Goal: Task Accomplishment & Management: Use online tool/utility

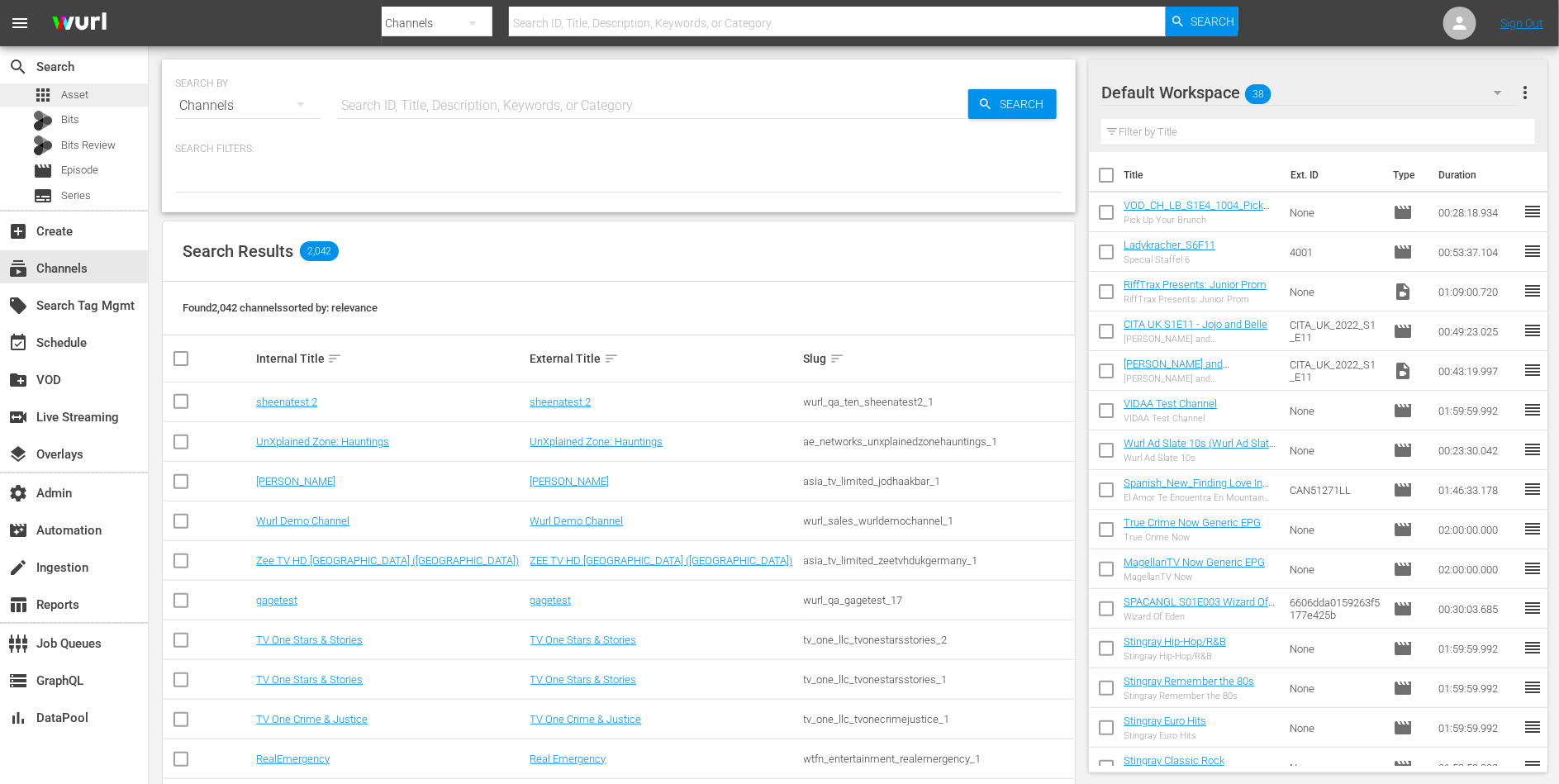
click at [79, 95] on span "Asset" at bounding box center [75, 94] width 27 height 16
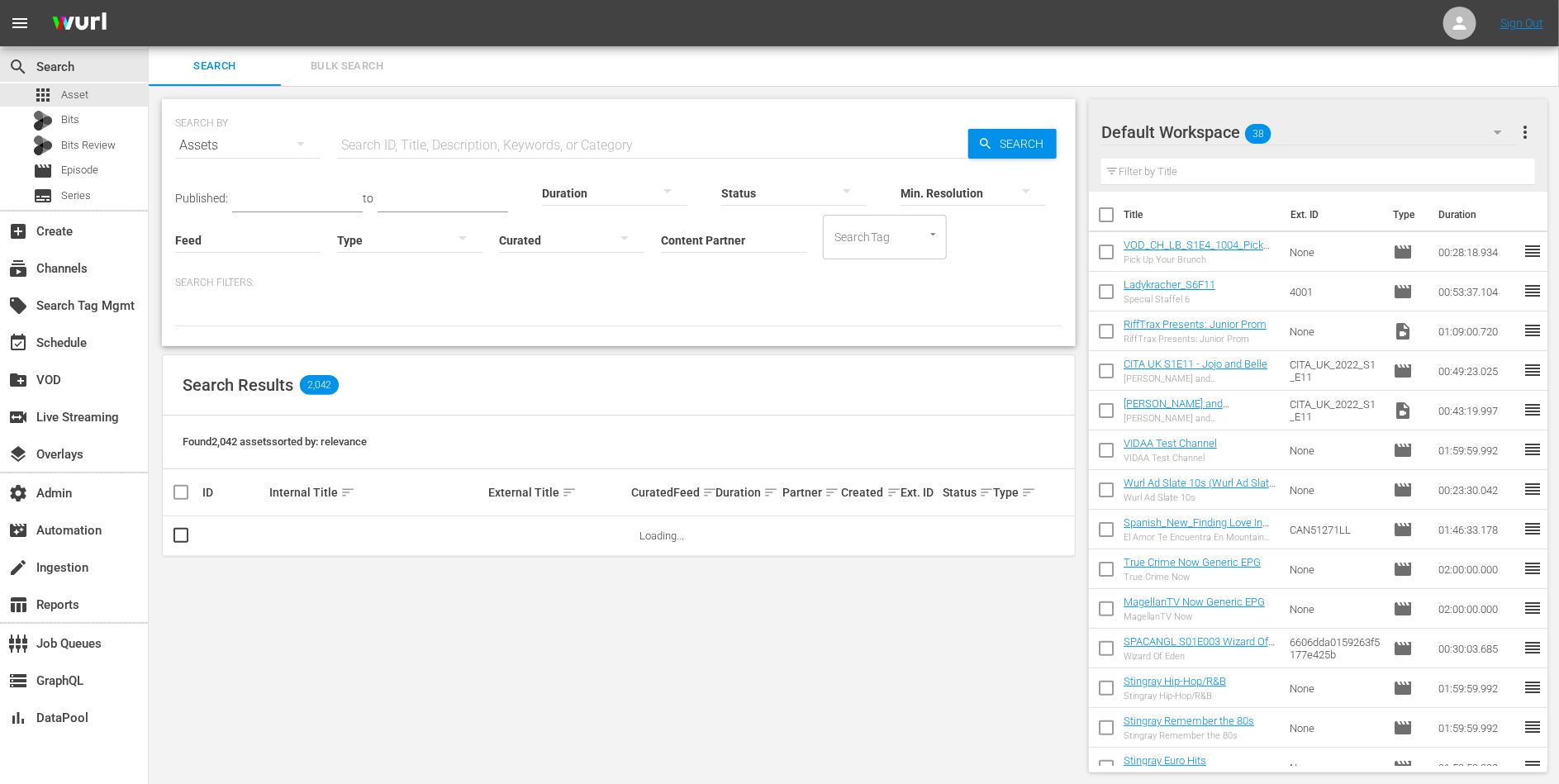
click at [731, 232] on input "Content Partner" at bounding box center [734, 241] width 145 height 59
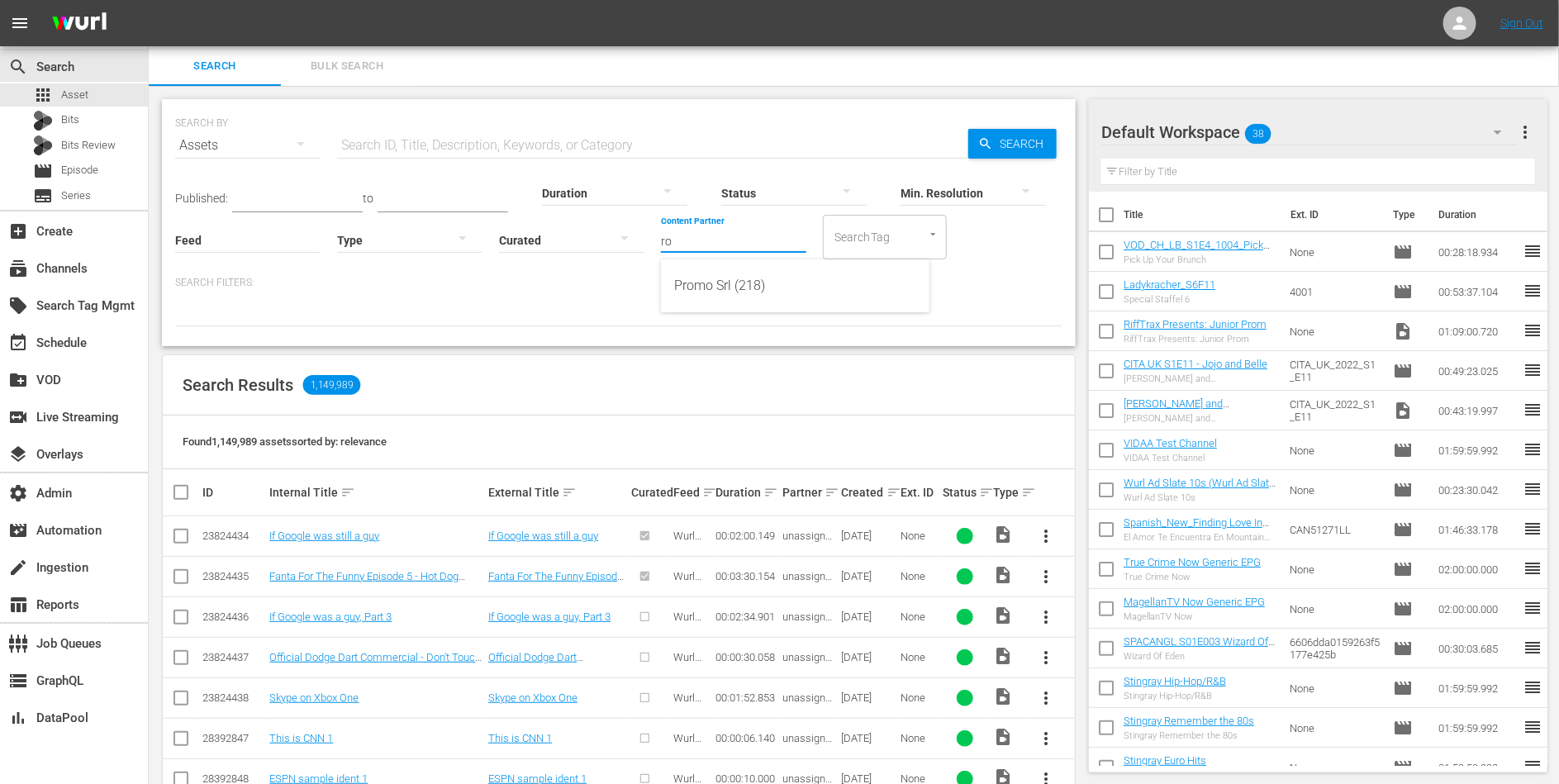
type input "r"
click at [745, 280] on div "LevelK (460)" at bounding box center [795, 286] width 242 height 40
type input "LevelK (460)"
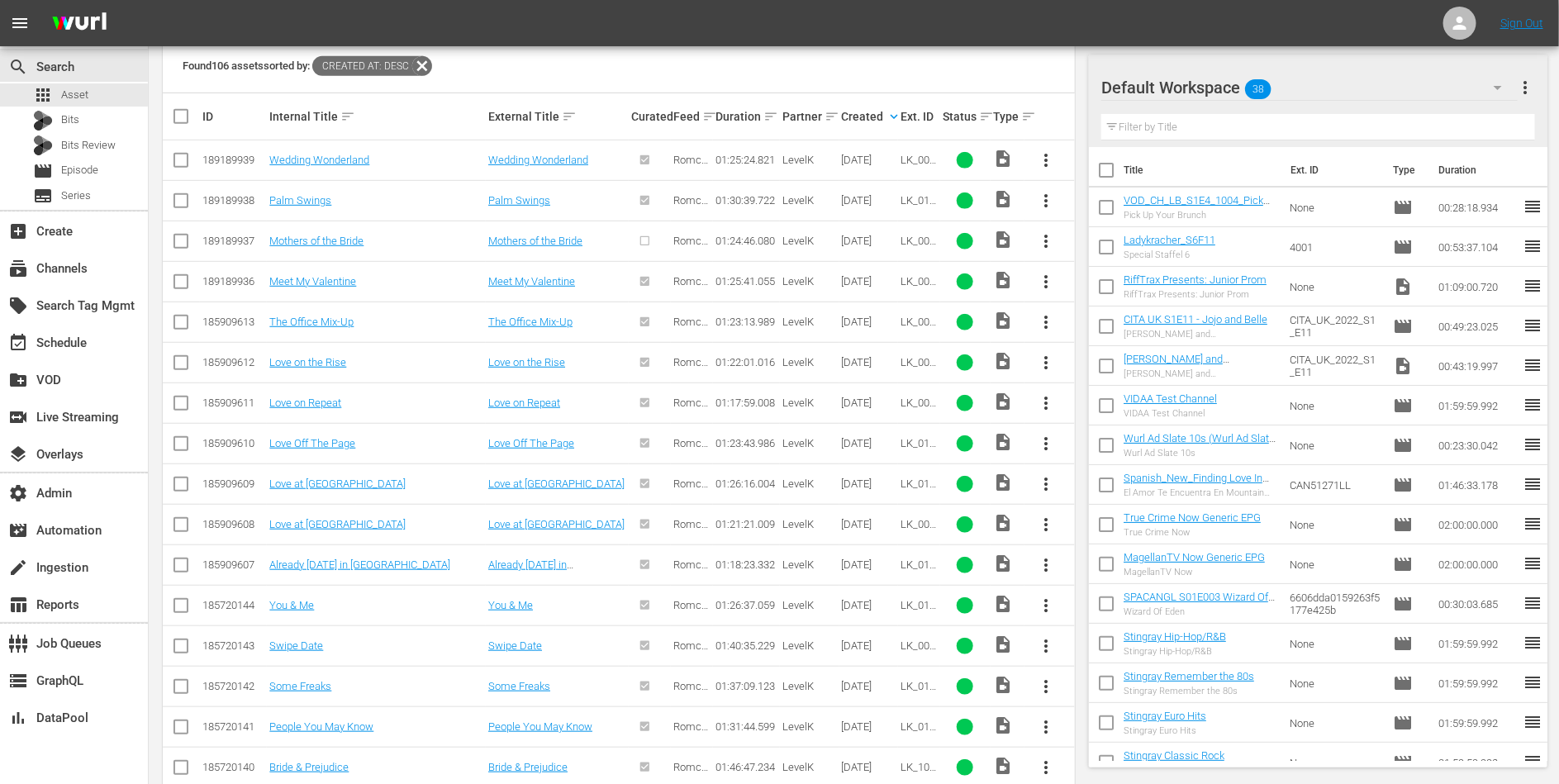
scroll to position [409, 0]
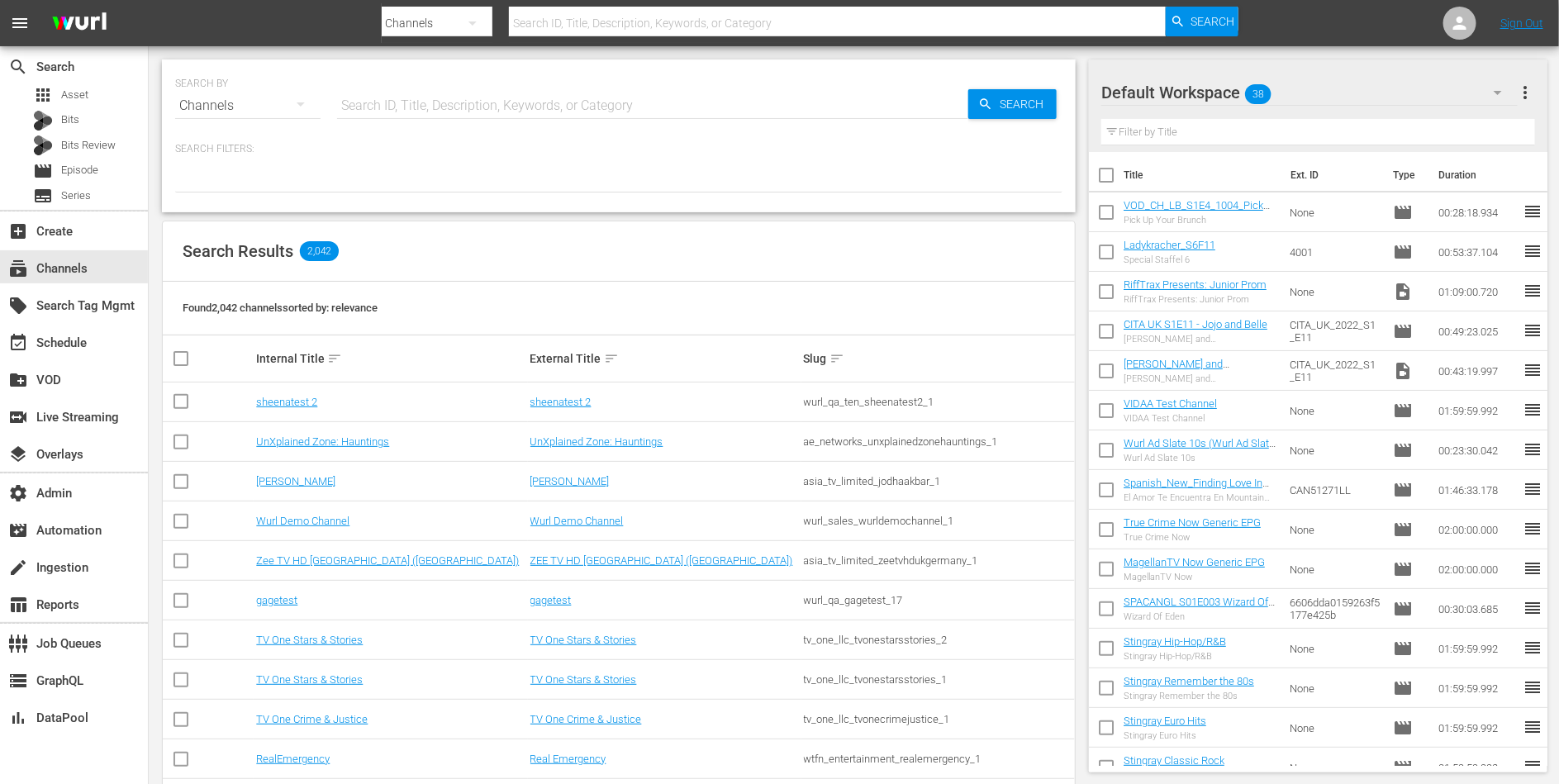
click at [413, 110] on input "text" at bounding box center [653, 106] width 631 height 40
type input "romcom"
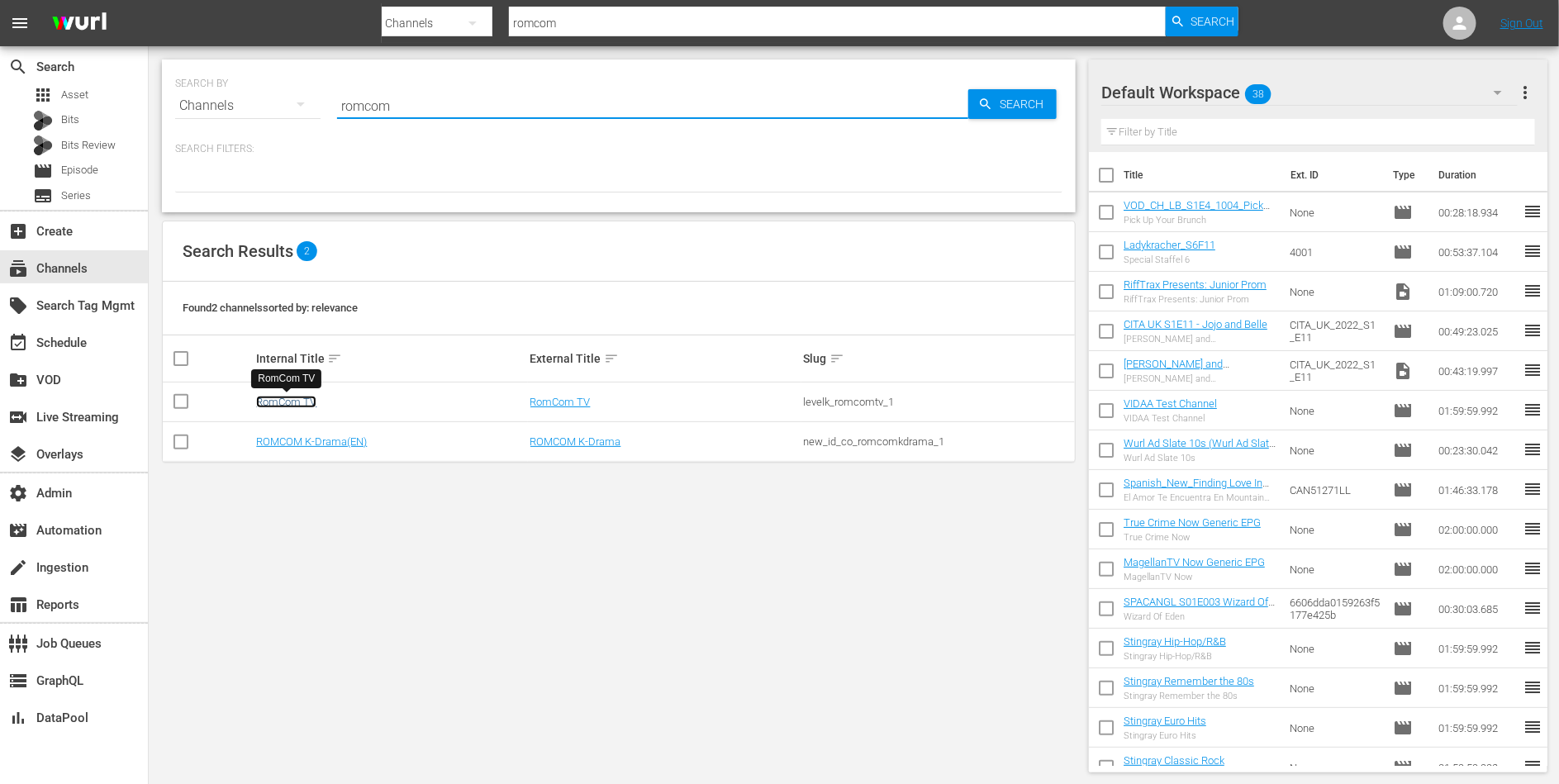
click at [261, 399] on link "RomCom TV" at bounding box center [286, 402] width 60 height 13
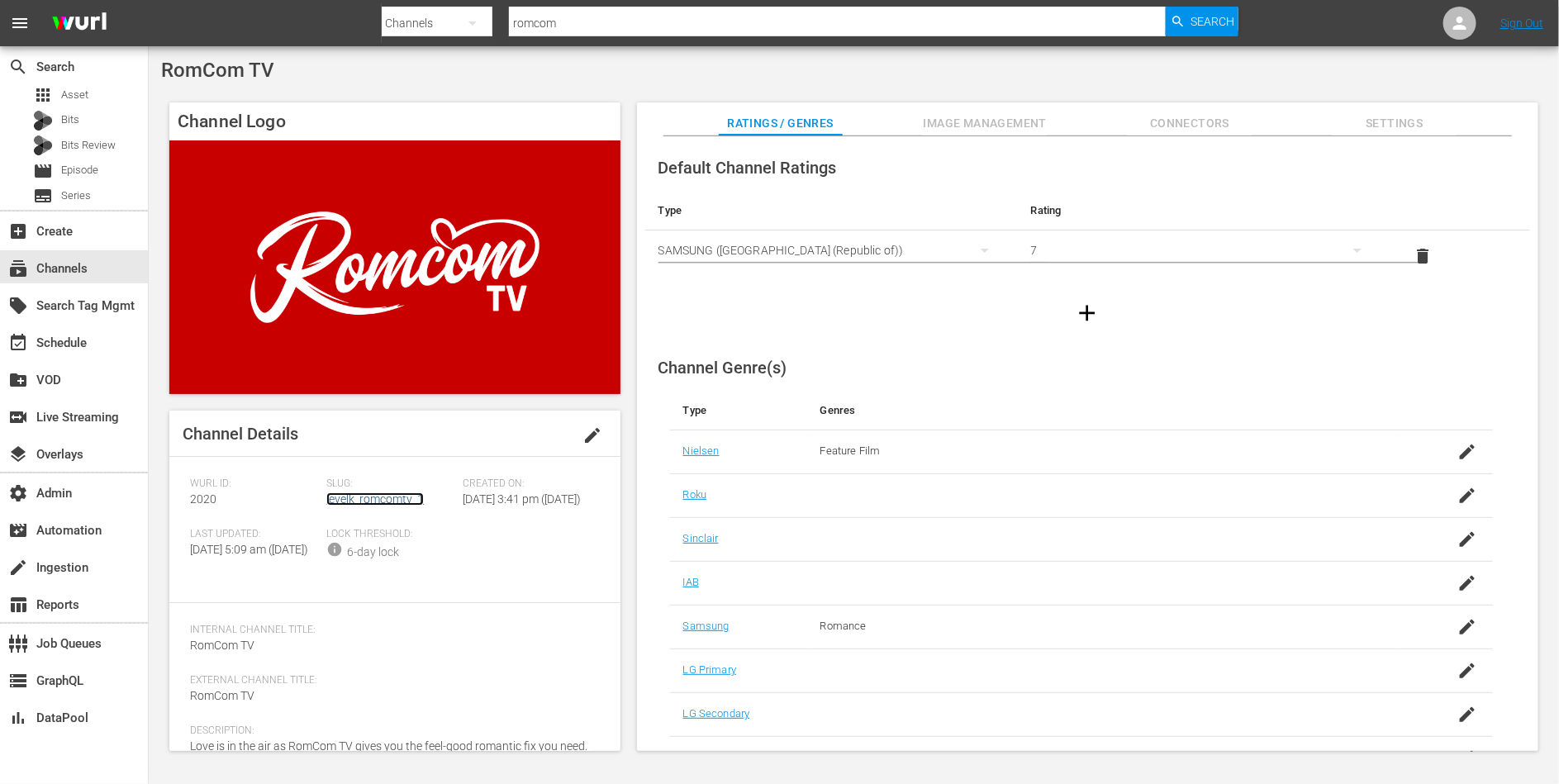
click at [360, 495] on link "levelk_romcomtv_1" at bounding box center [375, 499] width 97 height 14
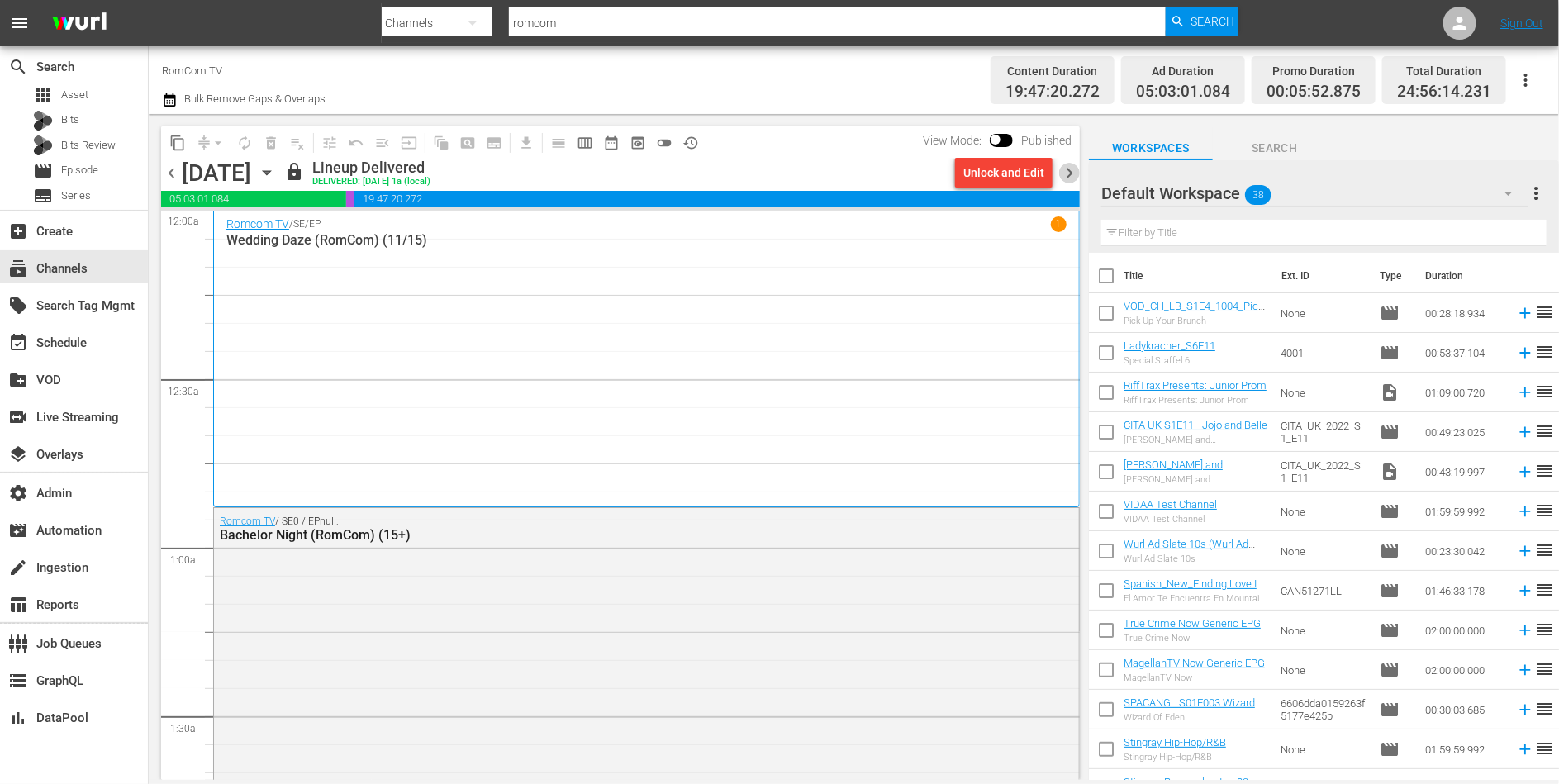
click at [1071, 175] on span "chevron_right" at bounding box center [1069, 173] width 21 height 21
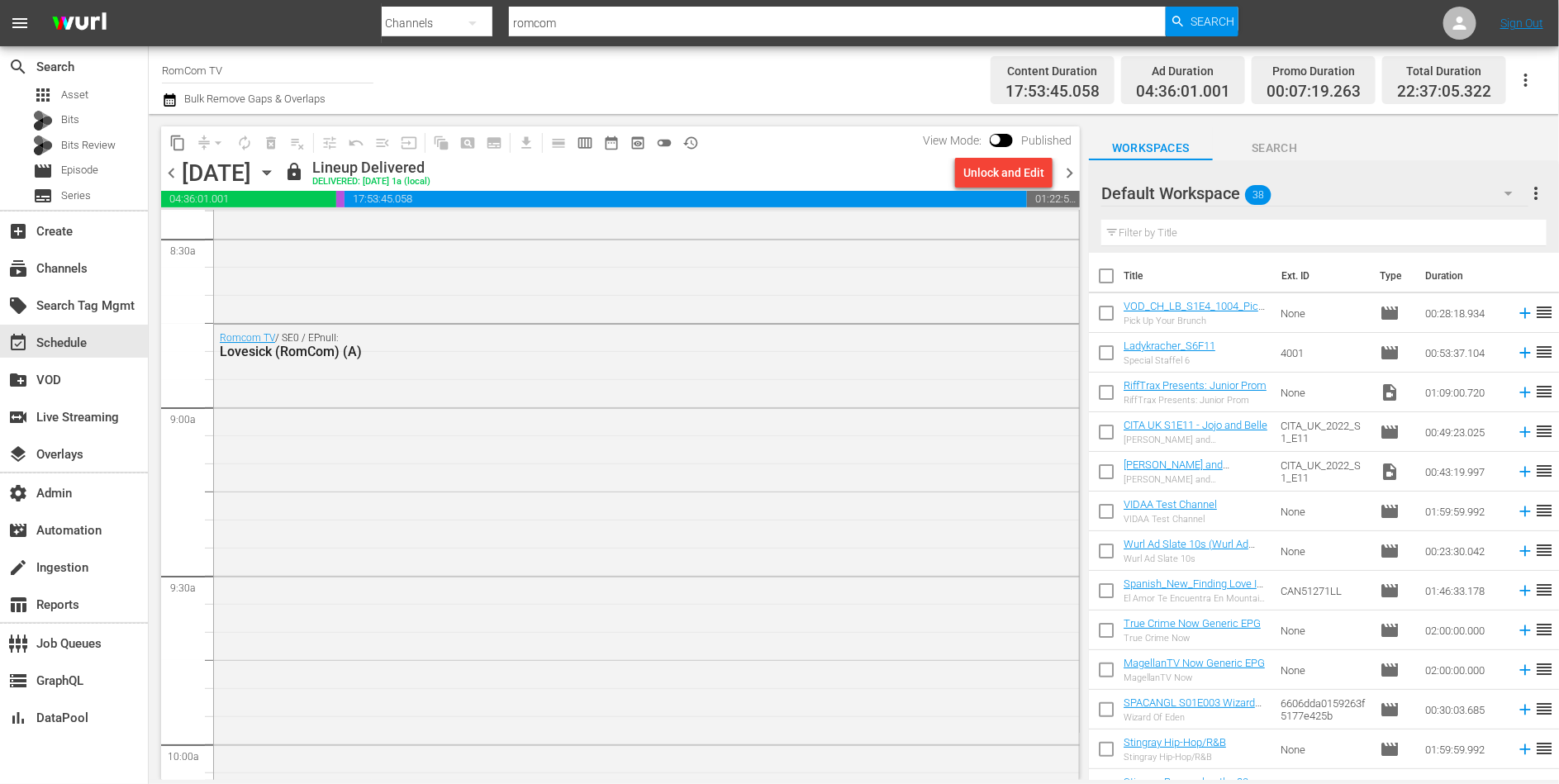
scroll to position [2788, 0]
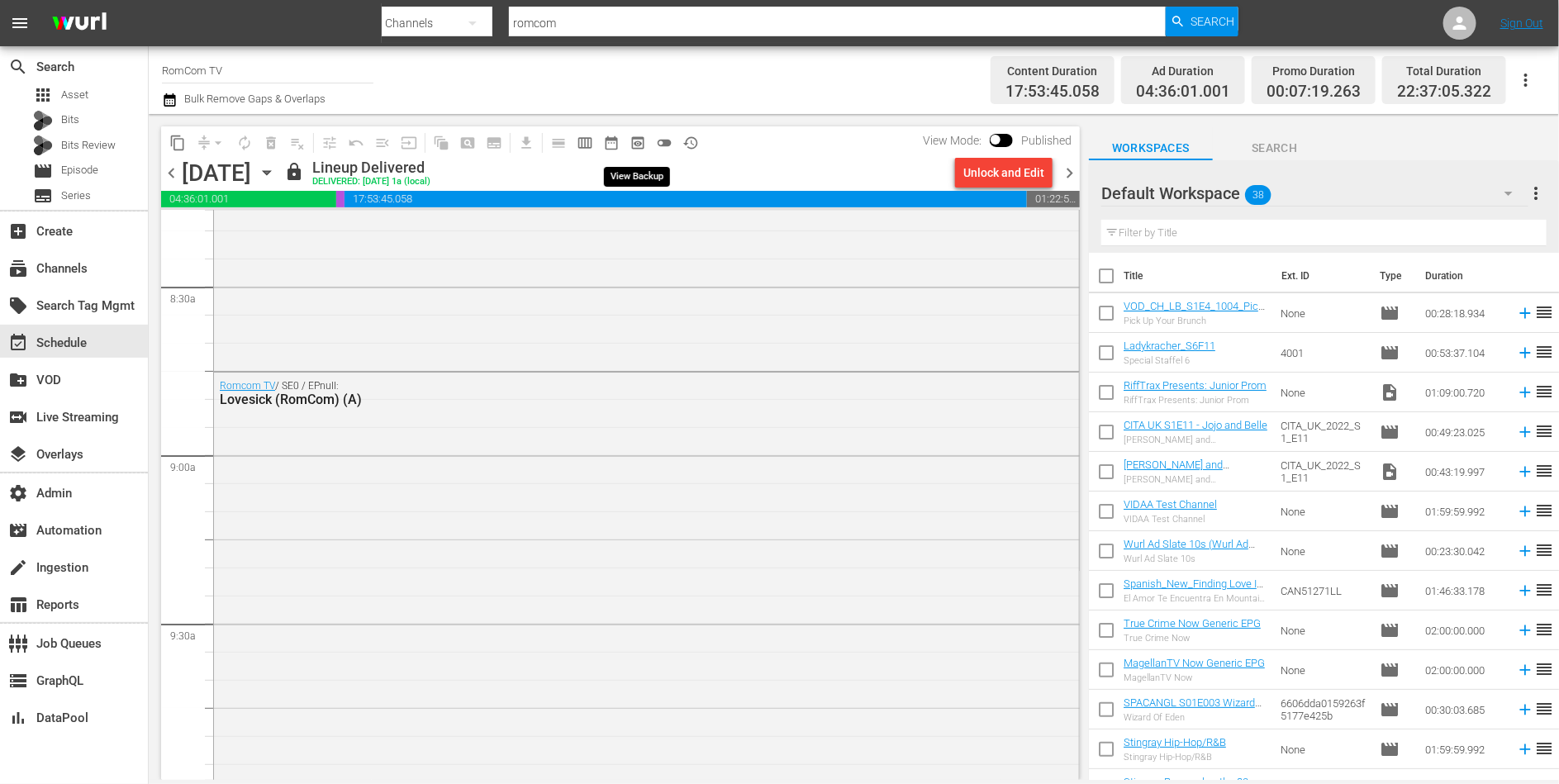
click at [636, 135] on span "preview_outlined" at bounding box center [638, 143] width 16 height 16
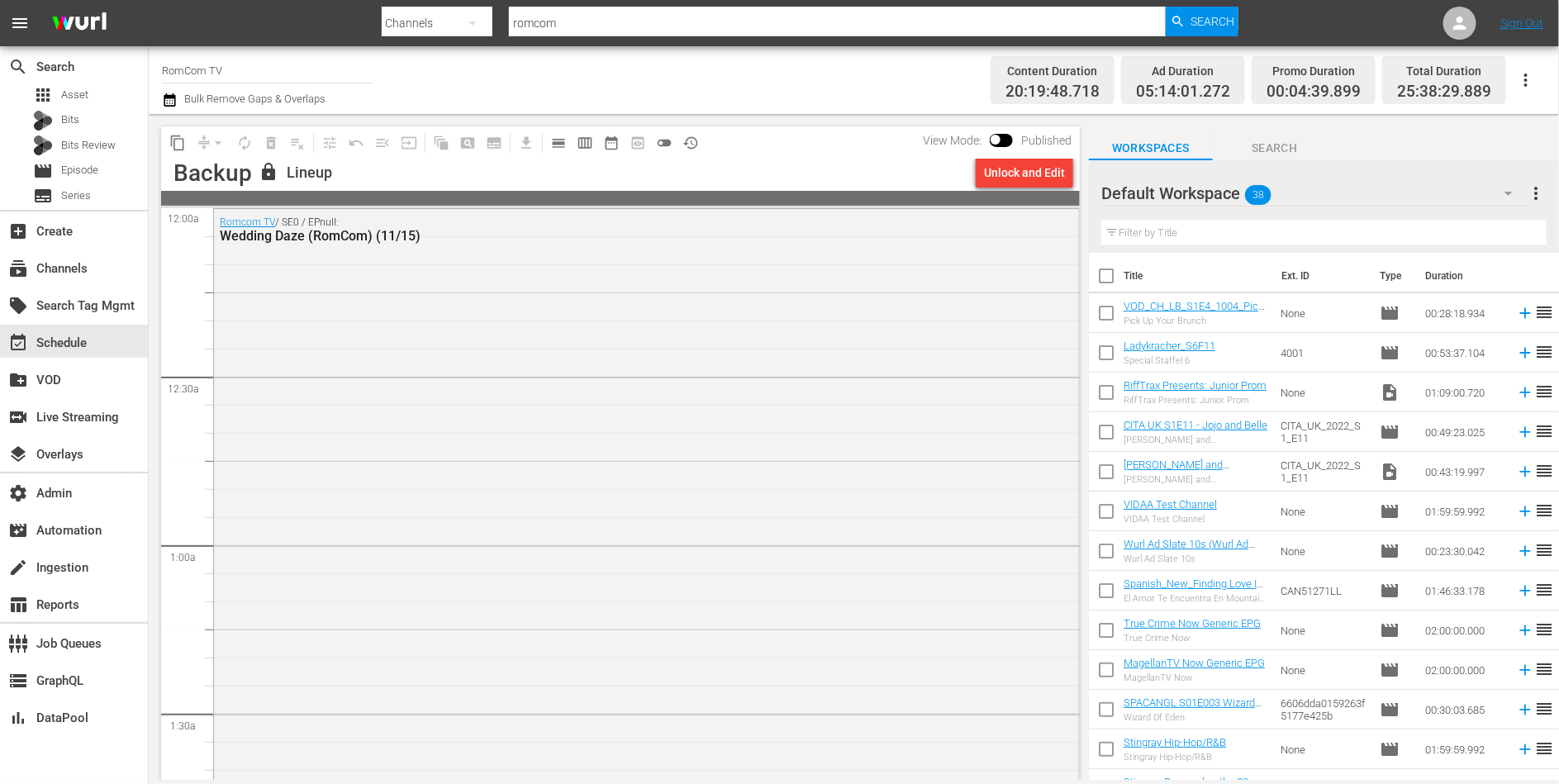
click at [619, 511] on div "Romcom TV / SE0 / EPnull: Wedding Daze (RomCom) (11/15)" at bounding box center [646, 521] width 865 height 624
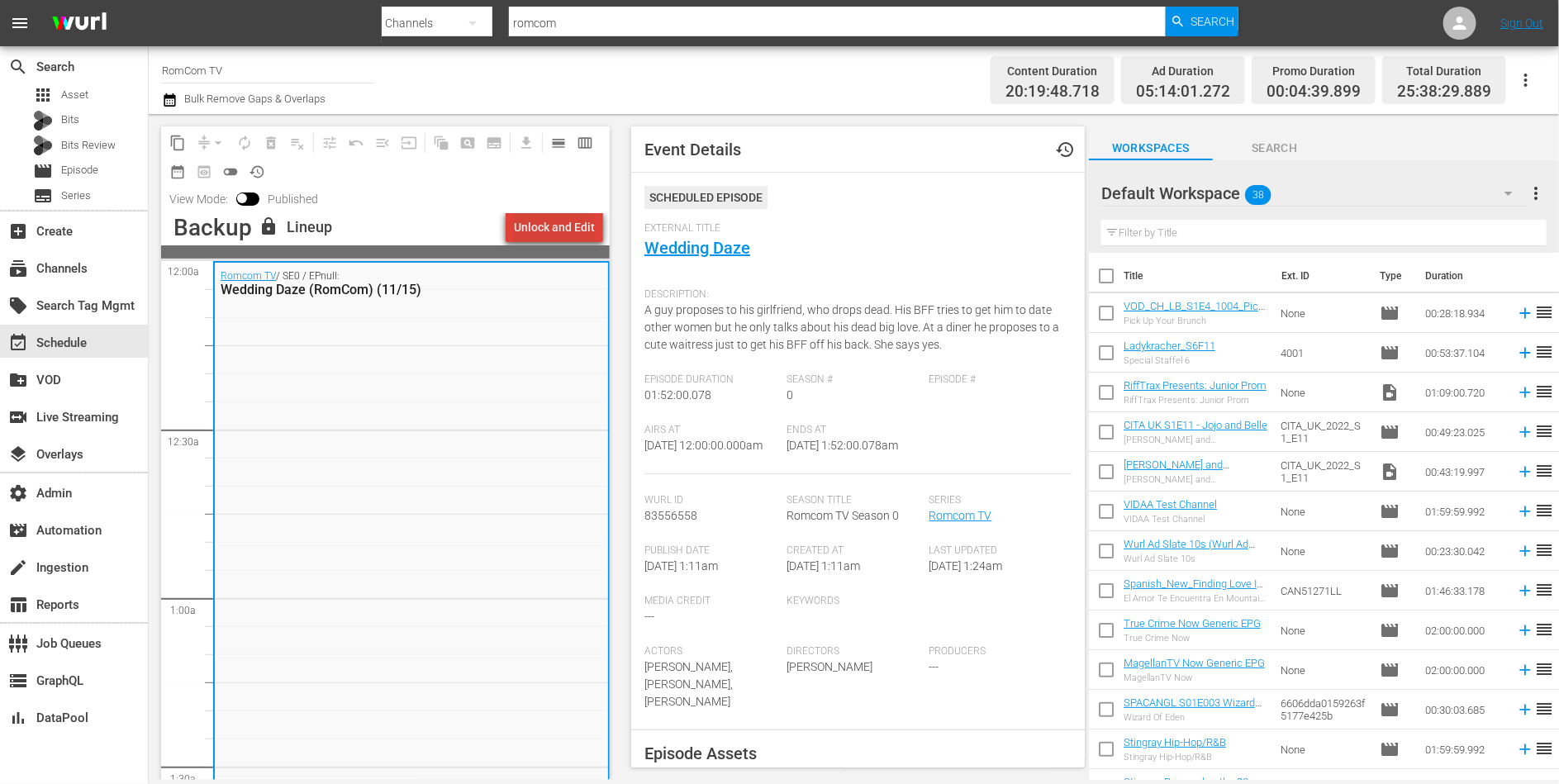
click at [570, 223] on div "Unlock and Edit" at bounding box center [554, 227] width 81 height 30
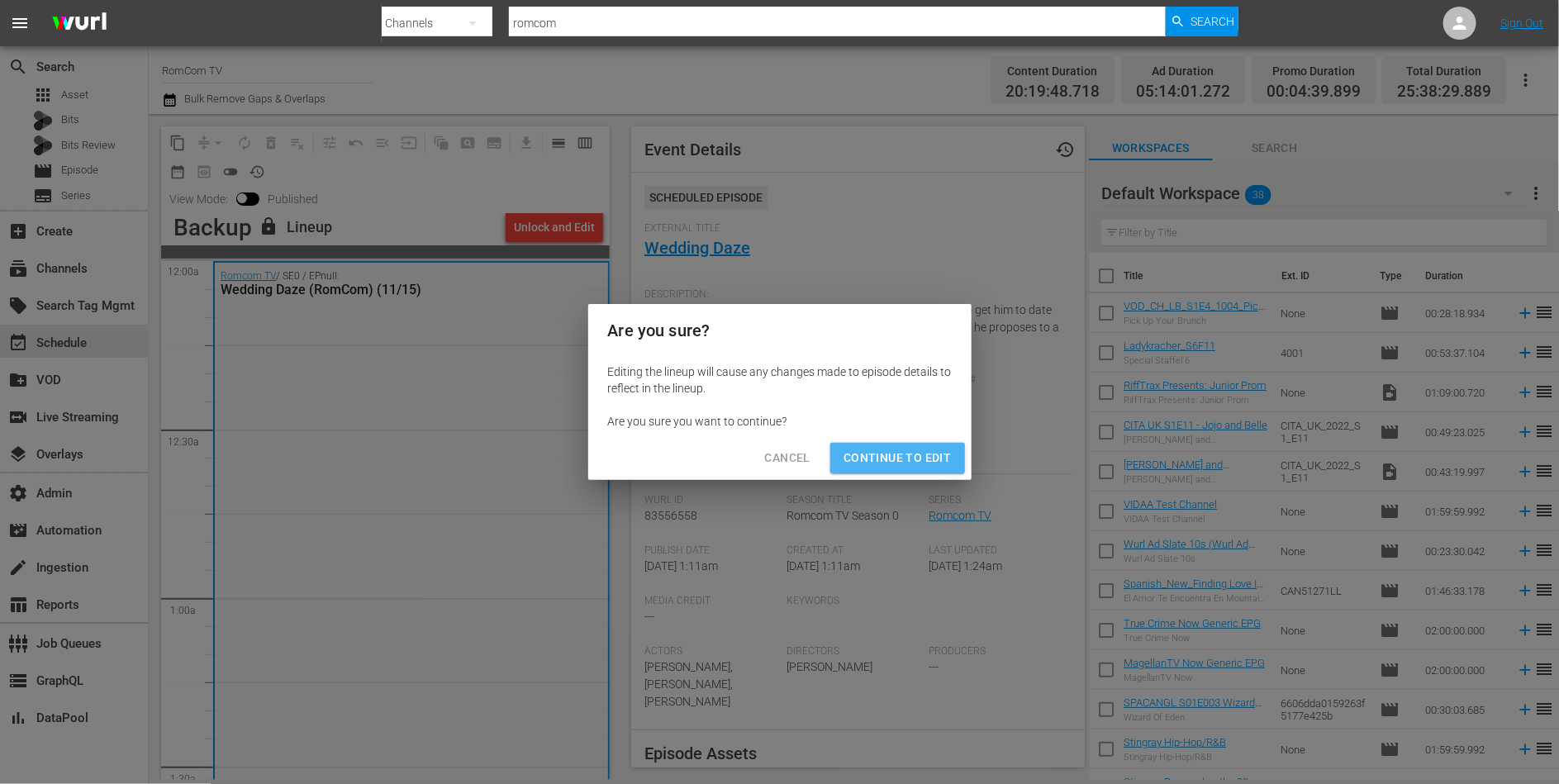
click at [909, 463] on span "Continue to Edit" at bounding box center [897, 458] width 107 height 21
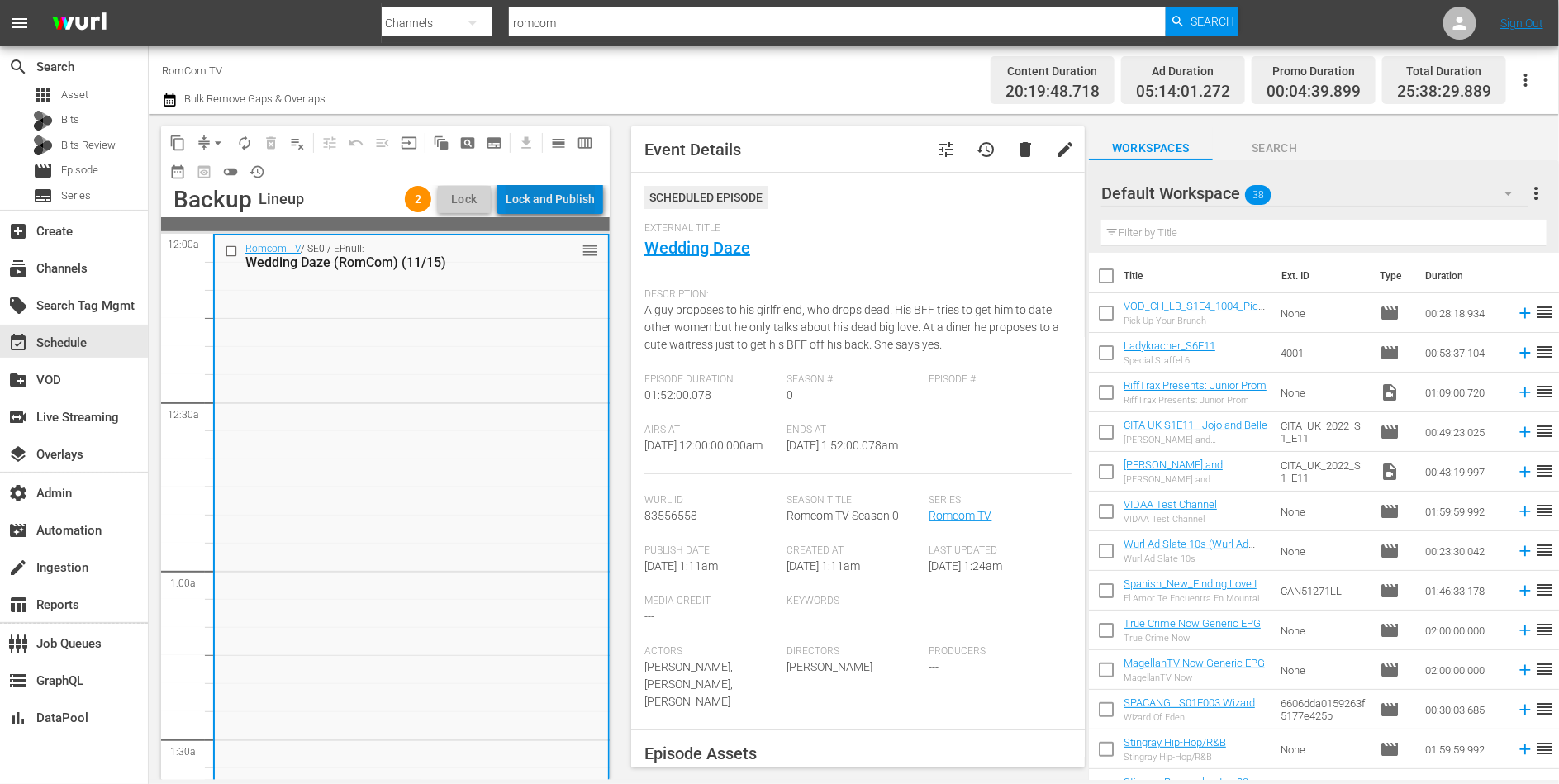
click at [573, 191] on div "Lock and Publish" at bounding box center [550, 199] width 89 height 30
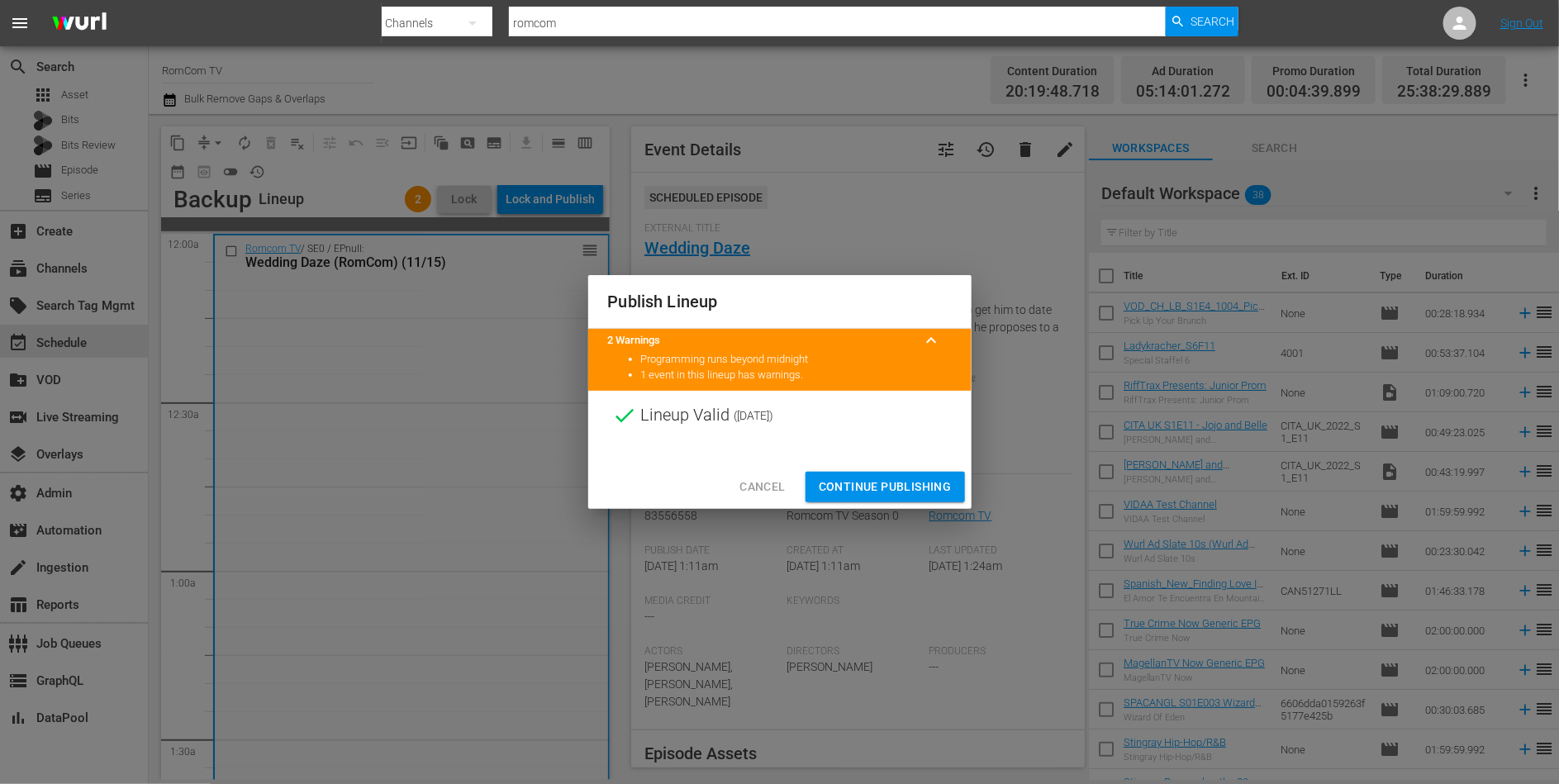
click at [871, 476] on span "Continue Publishing" at bounding box center [885, 486] width 133 height 21
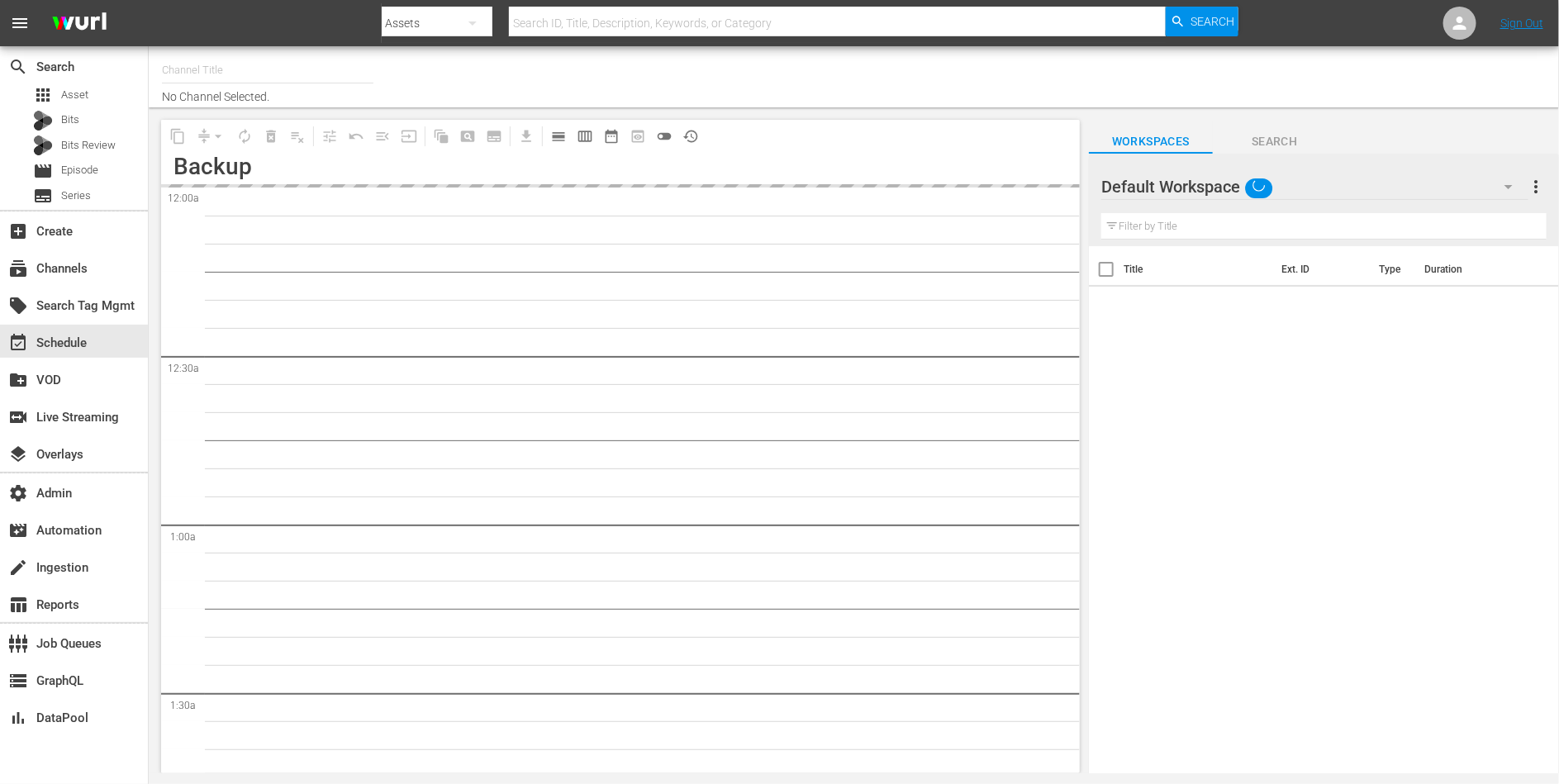
type input "RomCom TV (2020)"
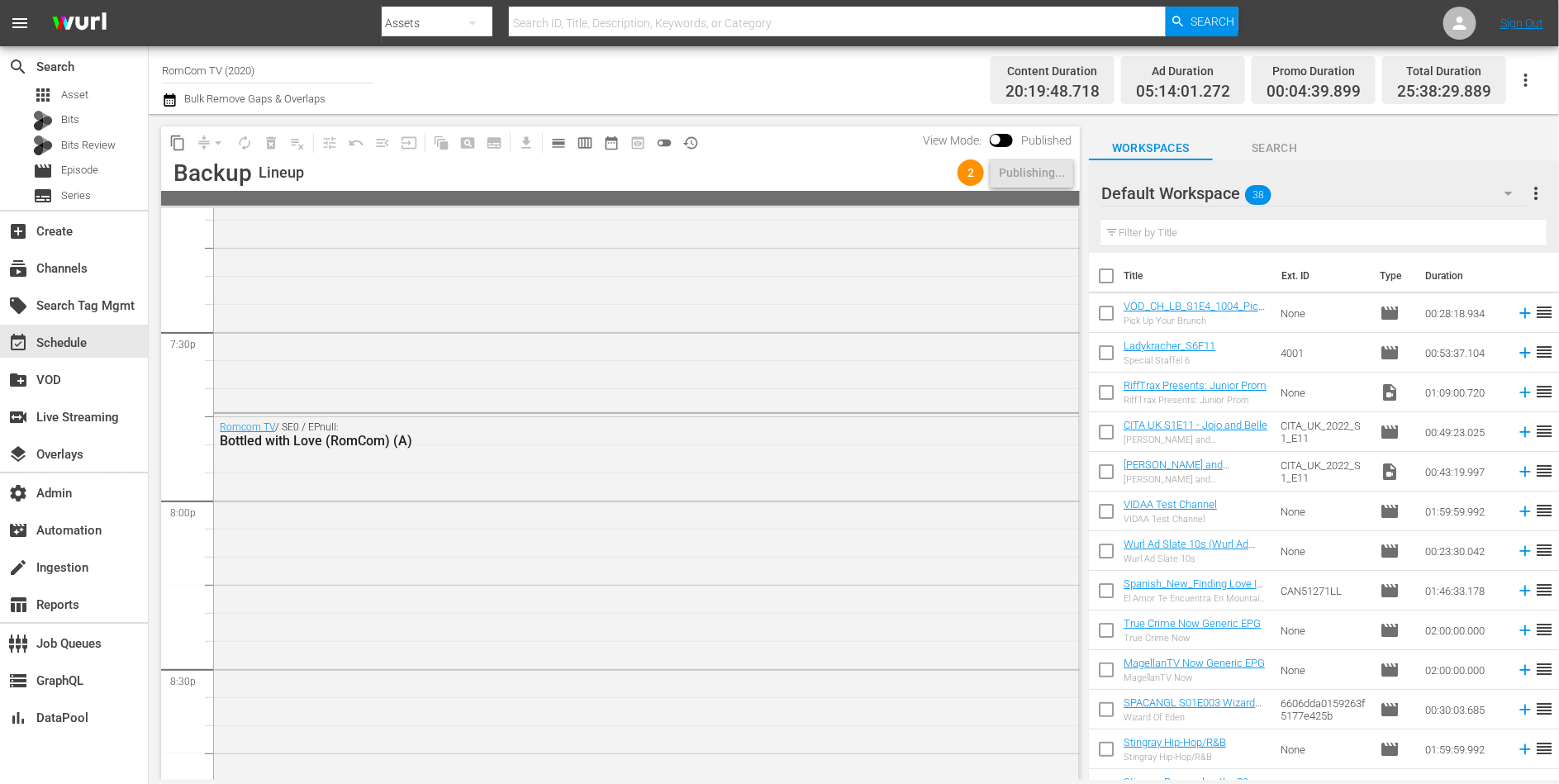
scroll to position [6305, 0]
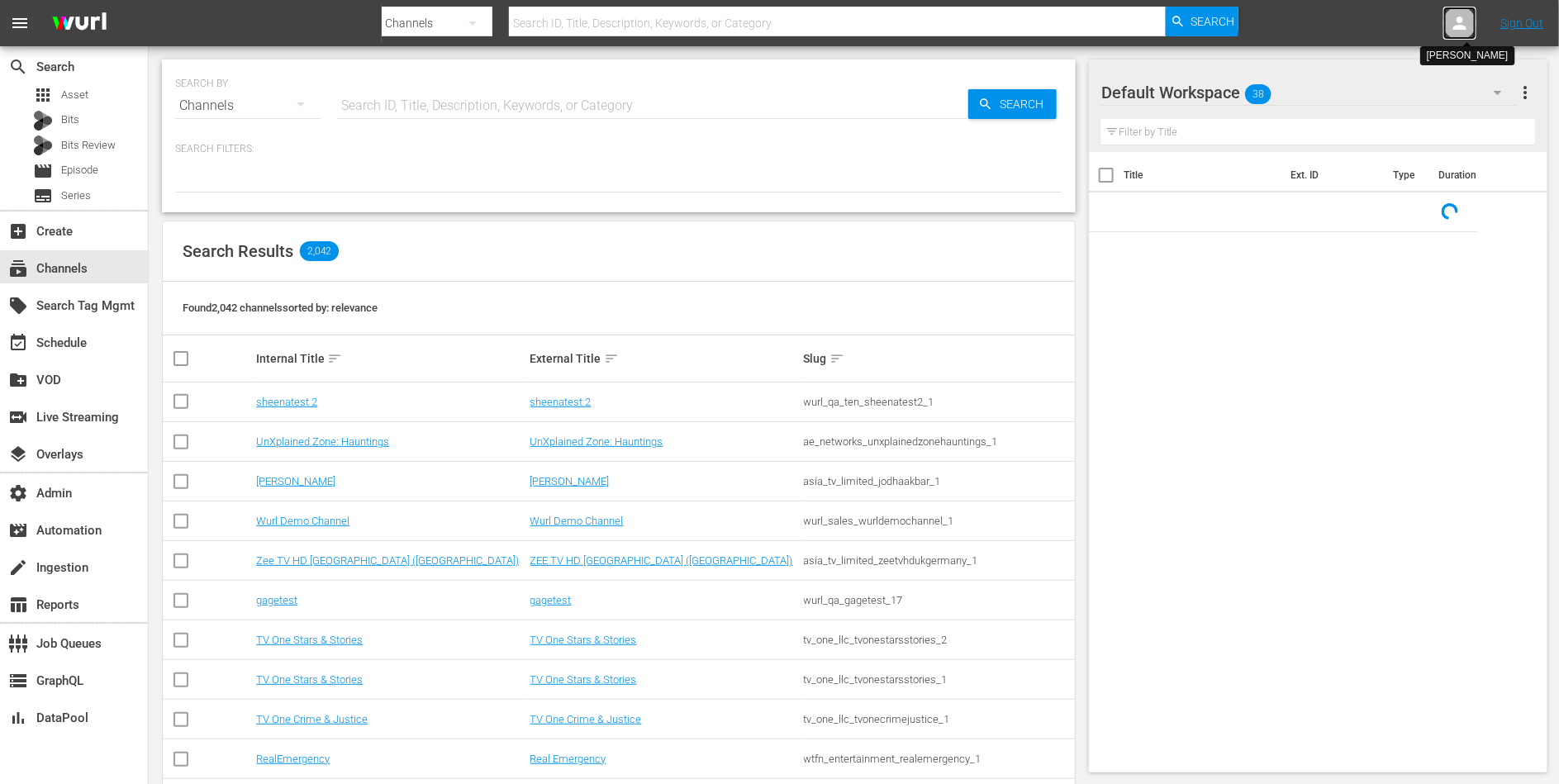
click at [1458, 21] on icon at bounding box center [1460, 23] width 14 height 14
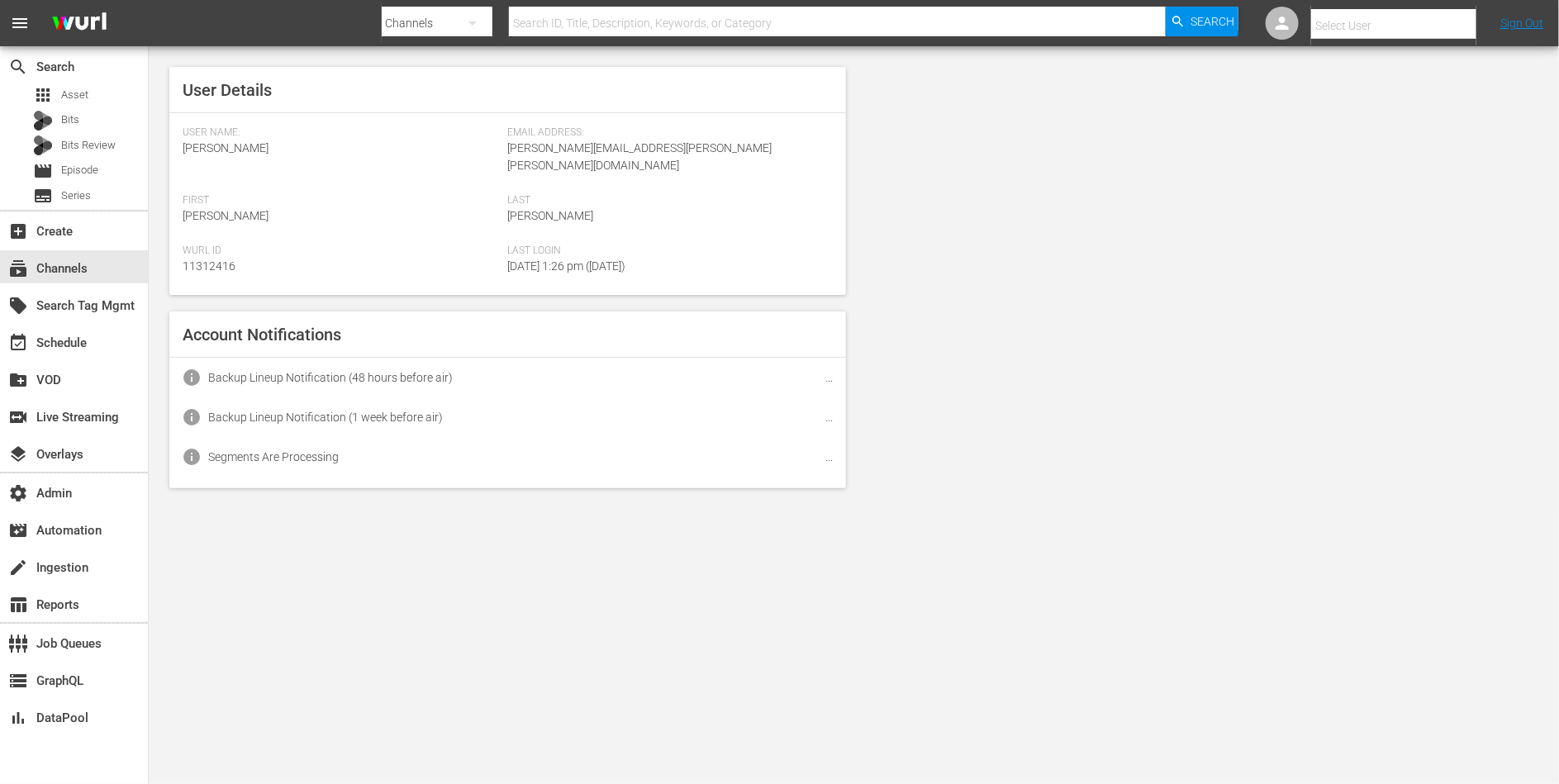
click at [1434, 21] on input "text" at bounding box center [1417, 25] width 212 height 40
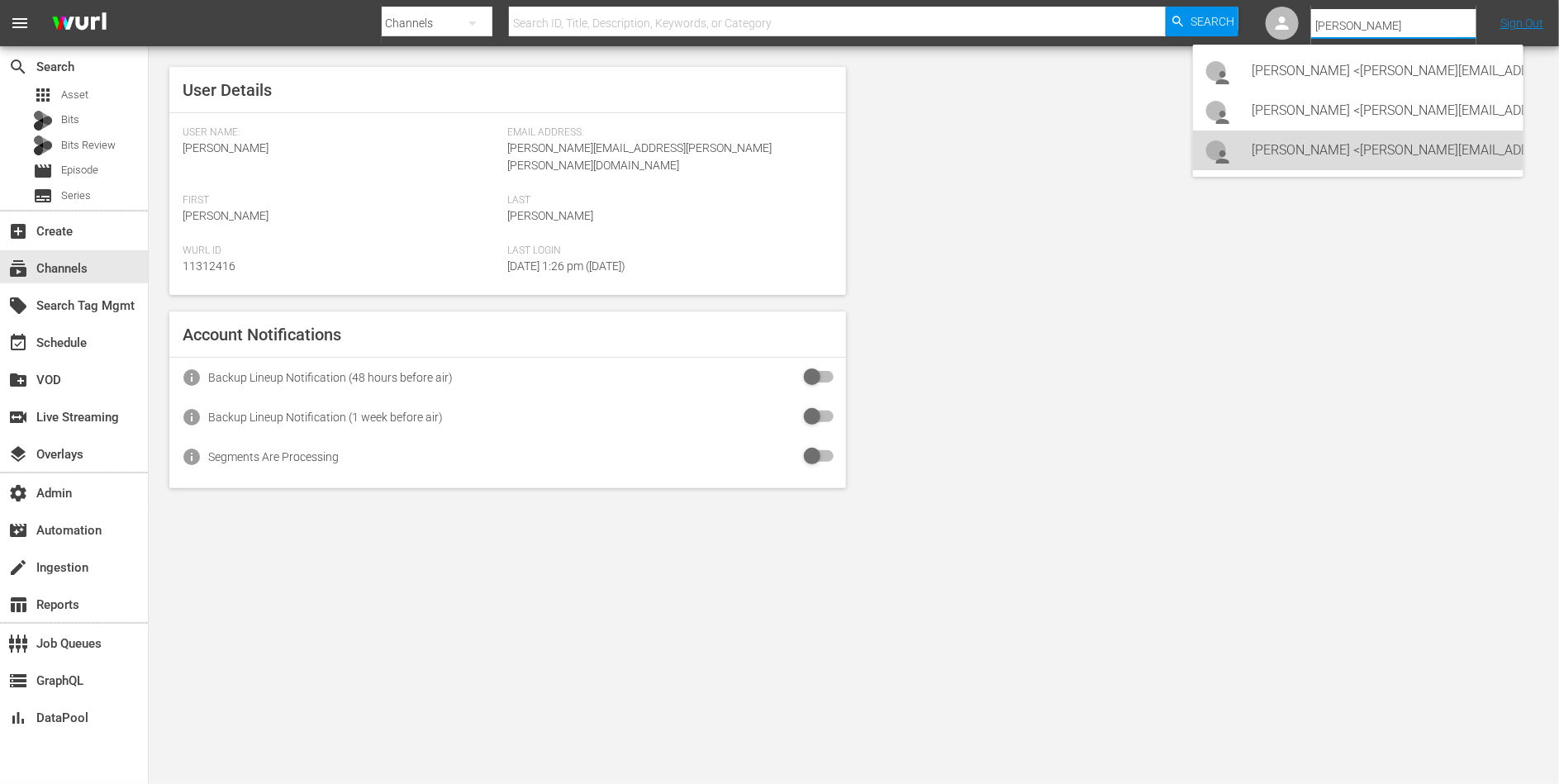
click at [1375, 154] on div "Lars Frahm <lars@levelk.dk>" at bounding box center [1382, 151] width 258 height 40
type input "Lars Frahm (11314798)"
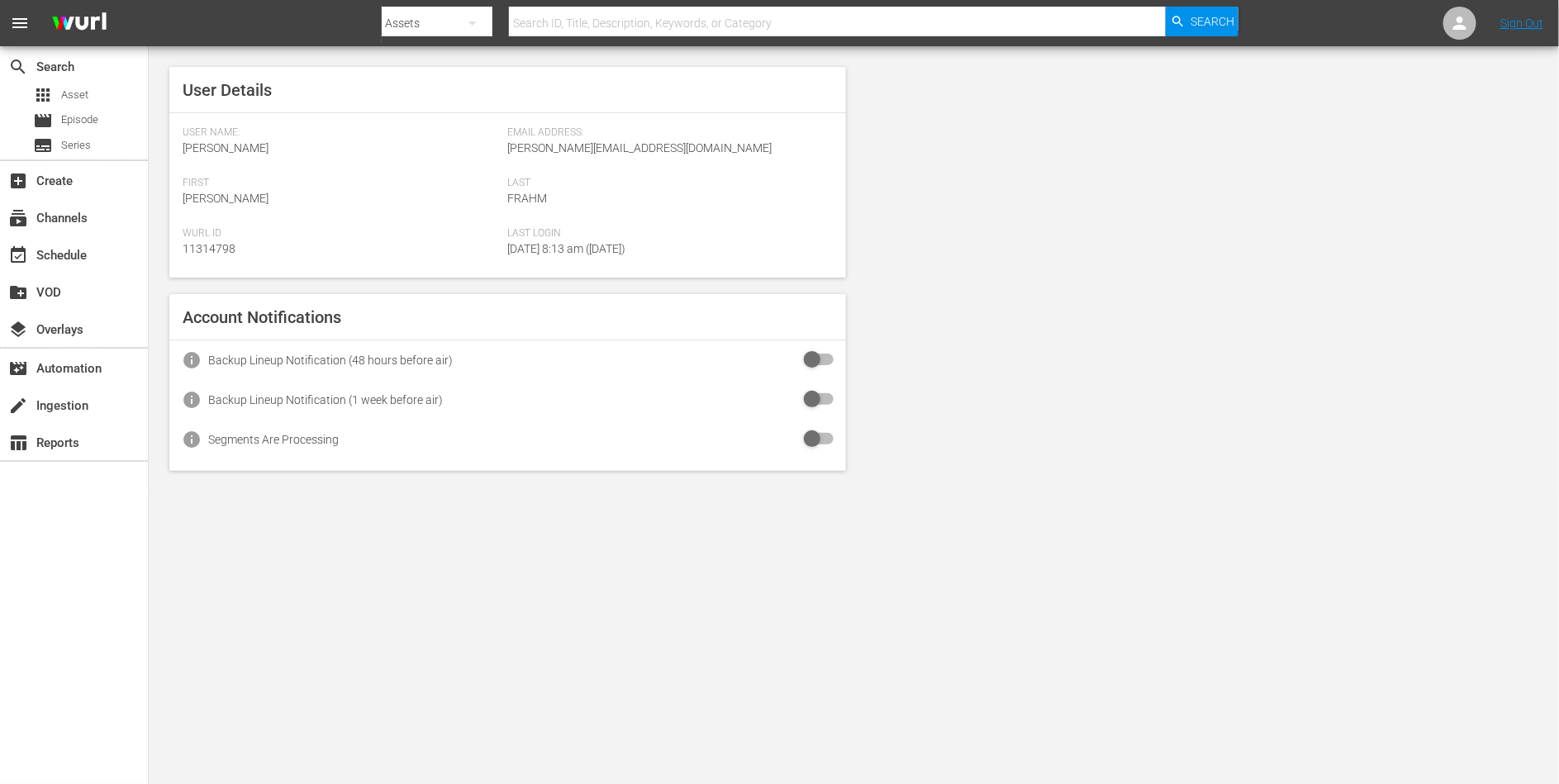
click at [1172, 377] on div "User Details User Name: [PERSON_NAME] Email Address: [PERSON_NAME][EMAIL_ADDRES…" at bounding box center [854, 269] width 1411 height 445
click at [279, 577] on body "menu Search By Assets Search ID, Title, Description, Keywords, or Category Sear…" at bounding box center [779, 392] width 1559 height 784
click at [43, 223] on div "subscriptions Channels" at bounding box center [46, 215] width 93 height 15
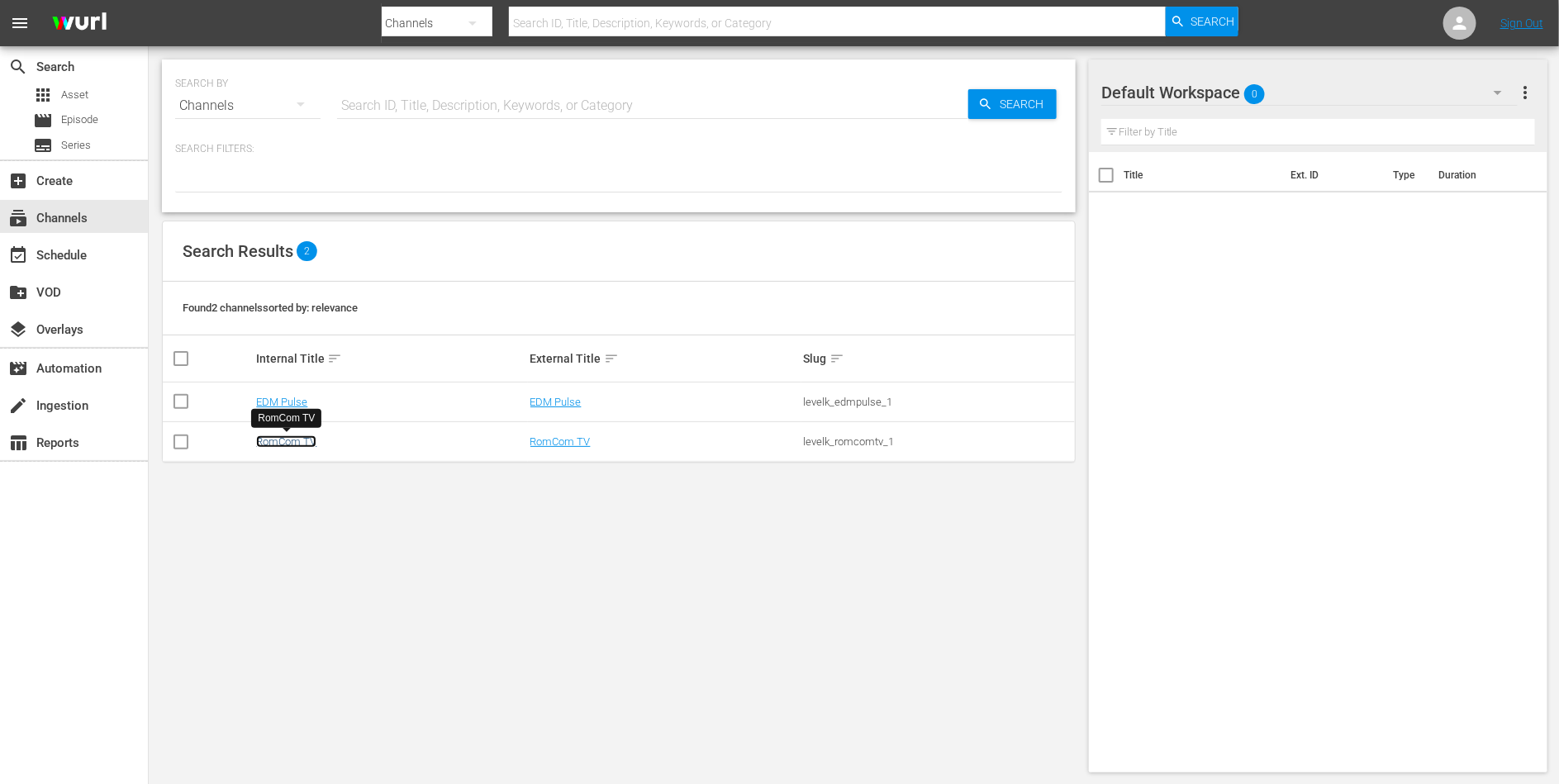
click at [284, 445] on link "RomCom TV" at bounding box center [286, 442] width 60 height 13
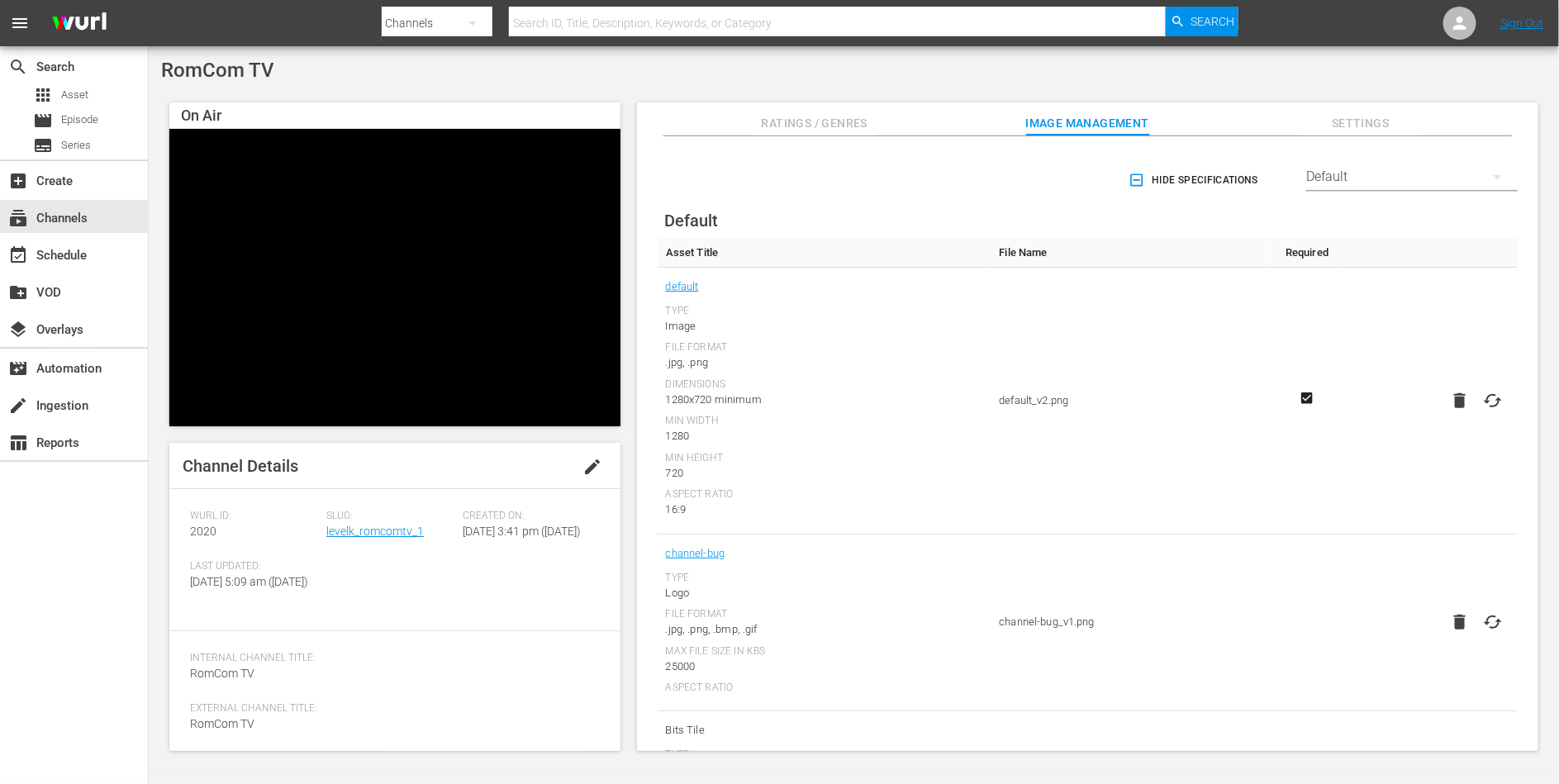
drag, startPoint x: 485, startPoint y: 552, endPoint x: 485, endPoint y: 540, distance: 12.0
click at [485, 540] on div "Created On: [DATE] 3:41 pm ([DATE])" at bounding box center [531, 534] width 136 height 50
click at [393, 531] on link "levelk_romcomtv_1" at bounding box center [375, 531] width 97 height 14
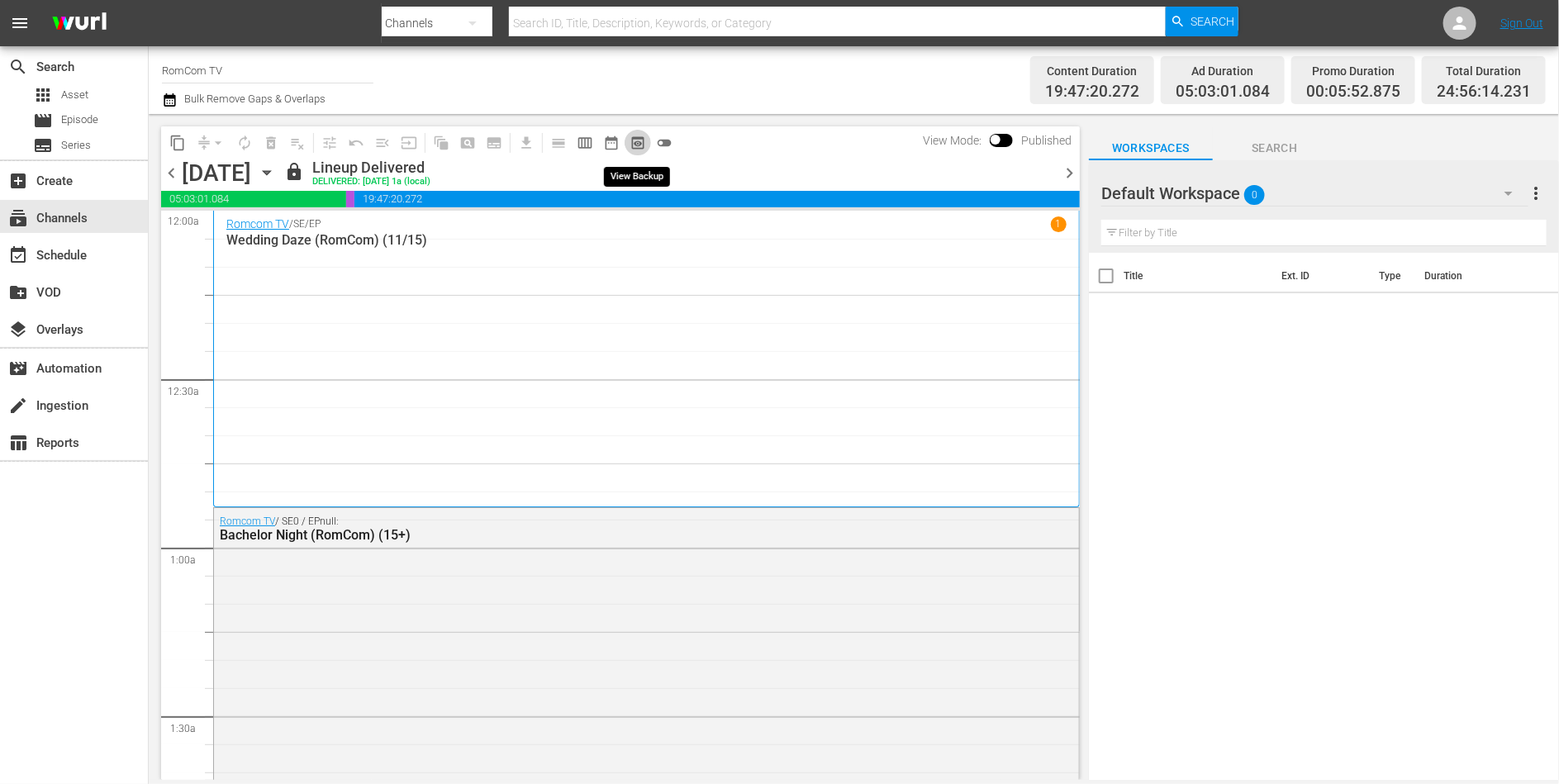
click at [636, 143] on span "preview_outlined" at bounding box center [638, 143] width 16 height 16
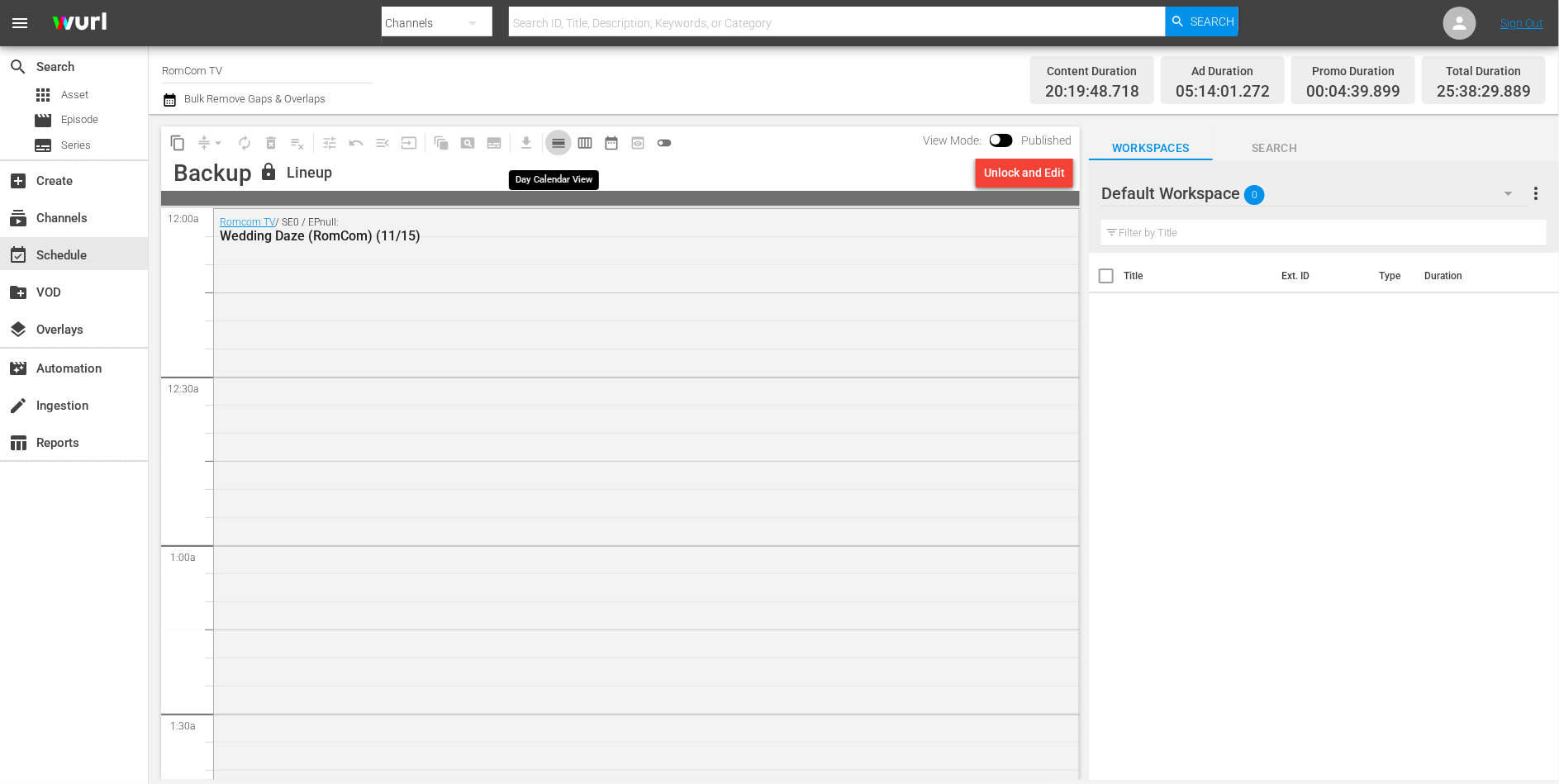
click at [559, 144] on span "calendar_view_day_outlined" at bounding box center [558, 143] width 16 height 16
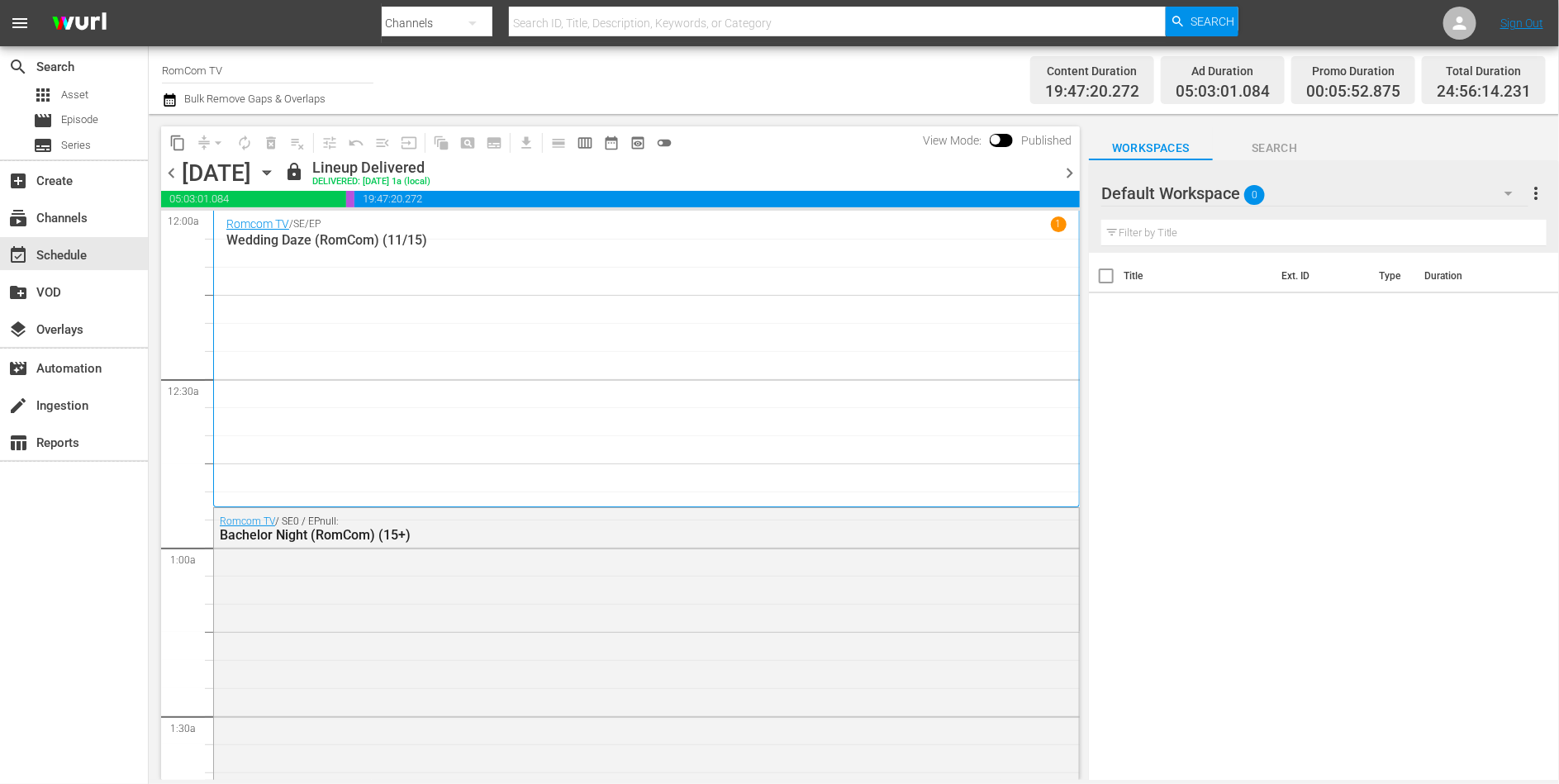
click at [1068, 179] on span "chevron_right" at bounding box center [1069, 173] width 21 height 21
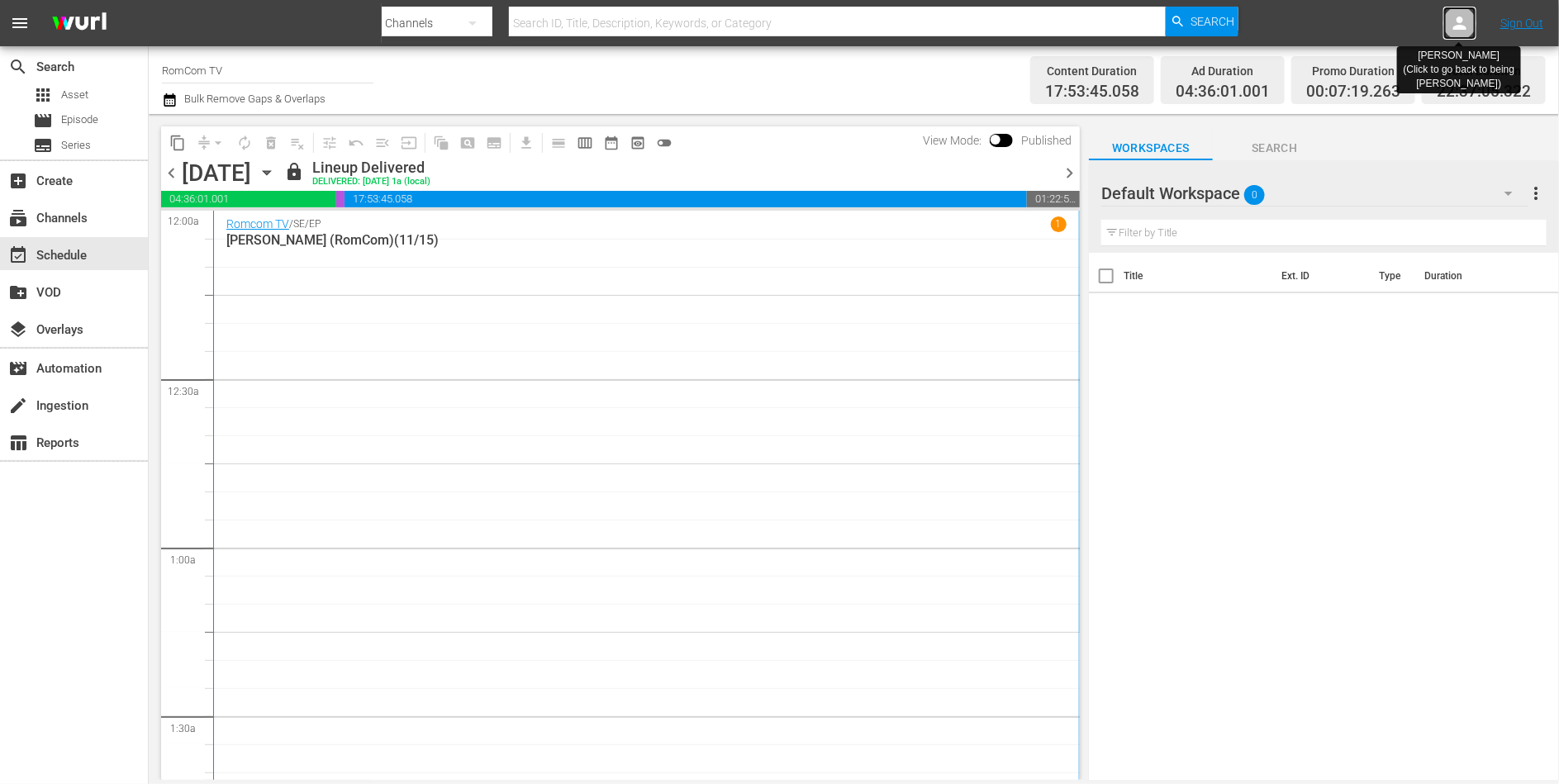
click at [1470, 32] on div at bounding box center [1460, 23] width 33 height 33
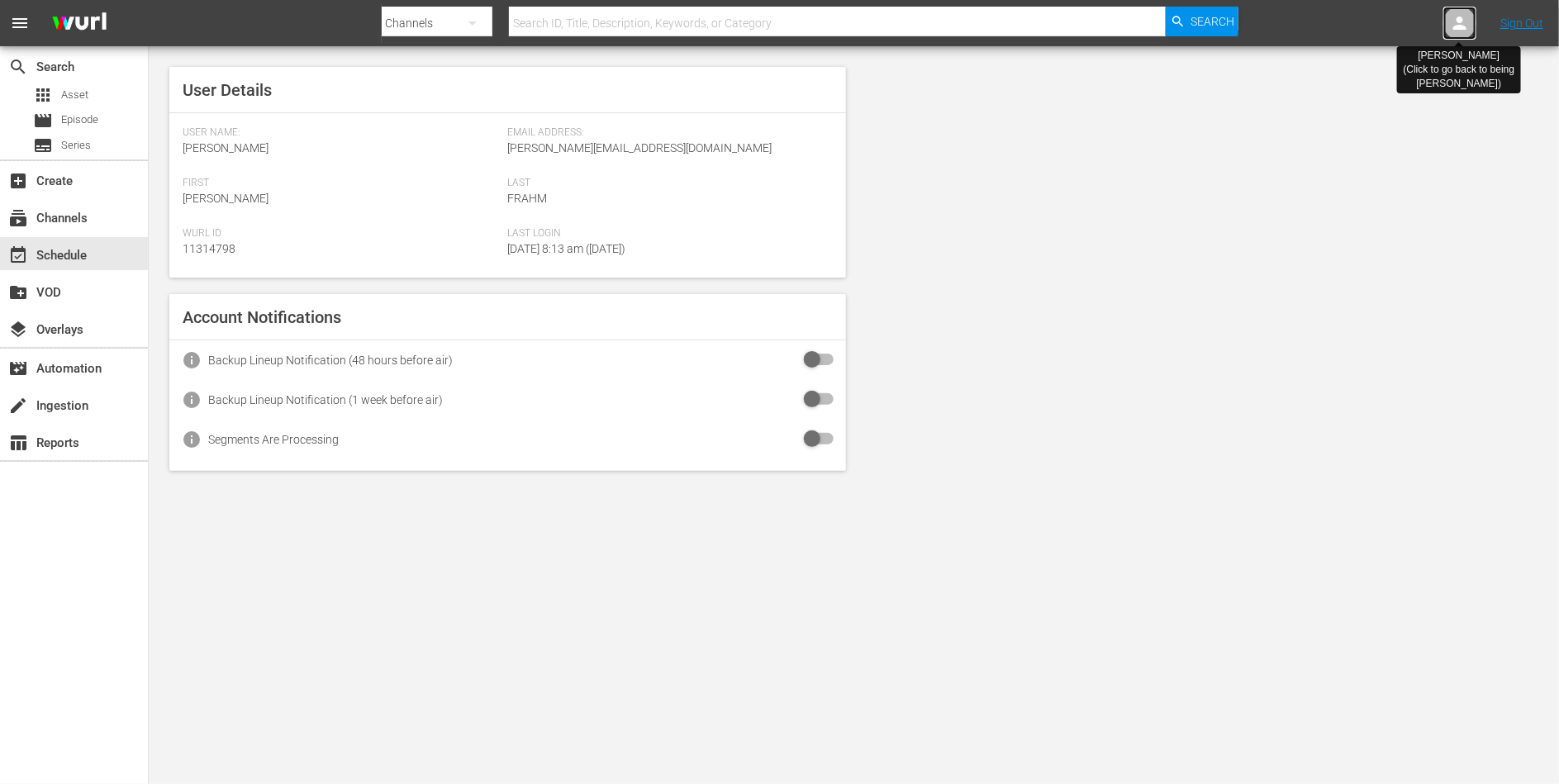
click at [1463, 30] on icon at bounding box center [1460, 24] width 20 height 20
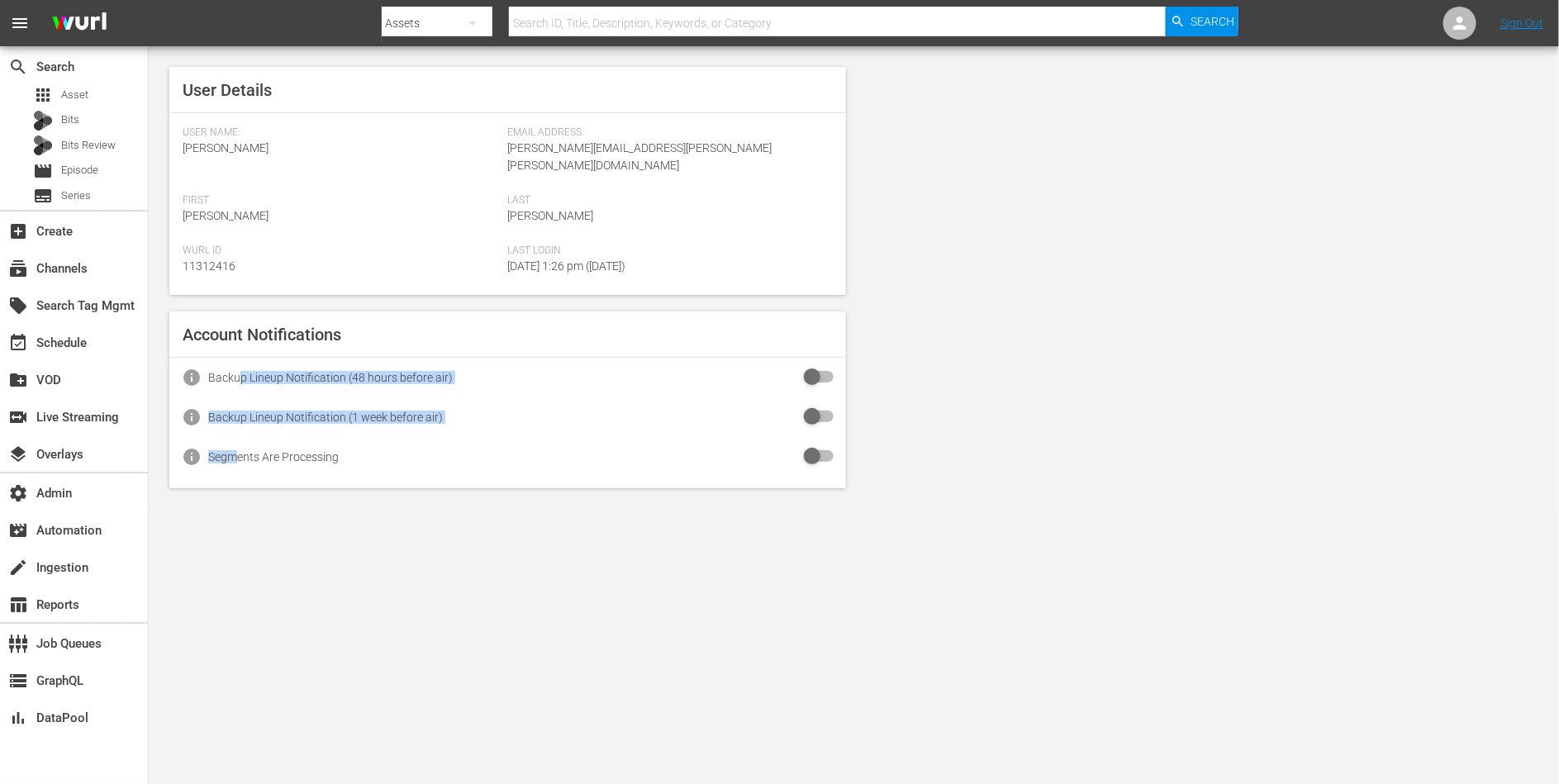
drag, startPoint x: 240, startPoint y: 444, endPoint x: 241, endPoint y: 362, distance: 82.0
click at [241, 362] on div "Account Notifications info Backup Lineup Notification (48 hours before air) inf…" at bounding box center [507, 400] width 676 height 177
click at [241, 371] on div "Backup Lineup Notification (48 hours before air)" at bounding box center [330, 377] width 245 height 14
drag, startPoint x: 241, startPoint y: 362, endPoint x: 238, endPoint y: 425, distance: 63.1
click at [238, 425] on div "Account Notifications info Backup Lineup Notification (48 hours before air) inf…" at bounding box center [507, 400] width 676 height 177
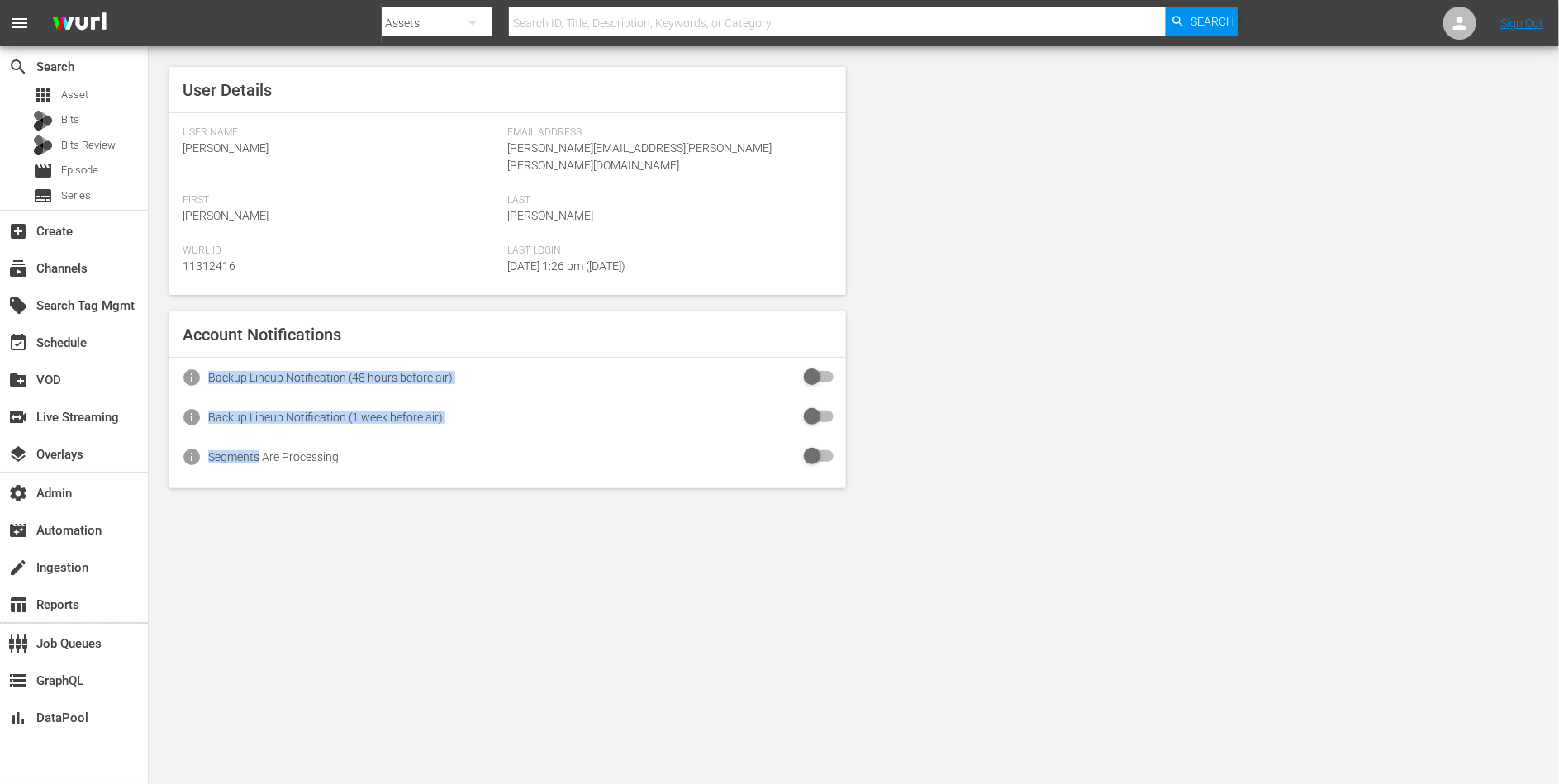
click at [238, 437] on div "info Segments Are Processing" at bounding box center [507, 457] width 676 height 40
click at [84, 259] on div "subscriptions Channels" at bounding box center [46, 266] width 93 height 15
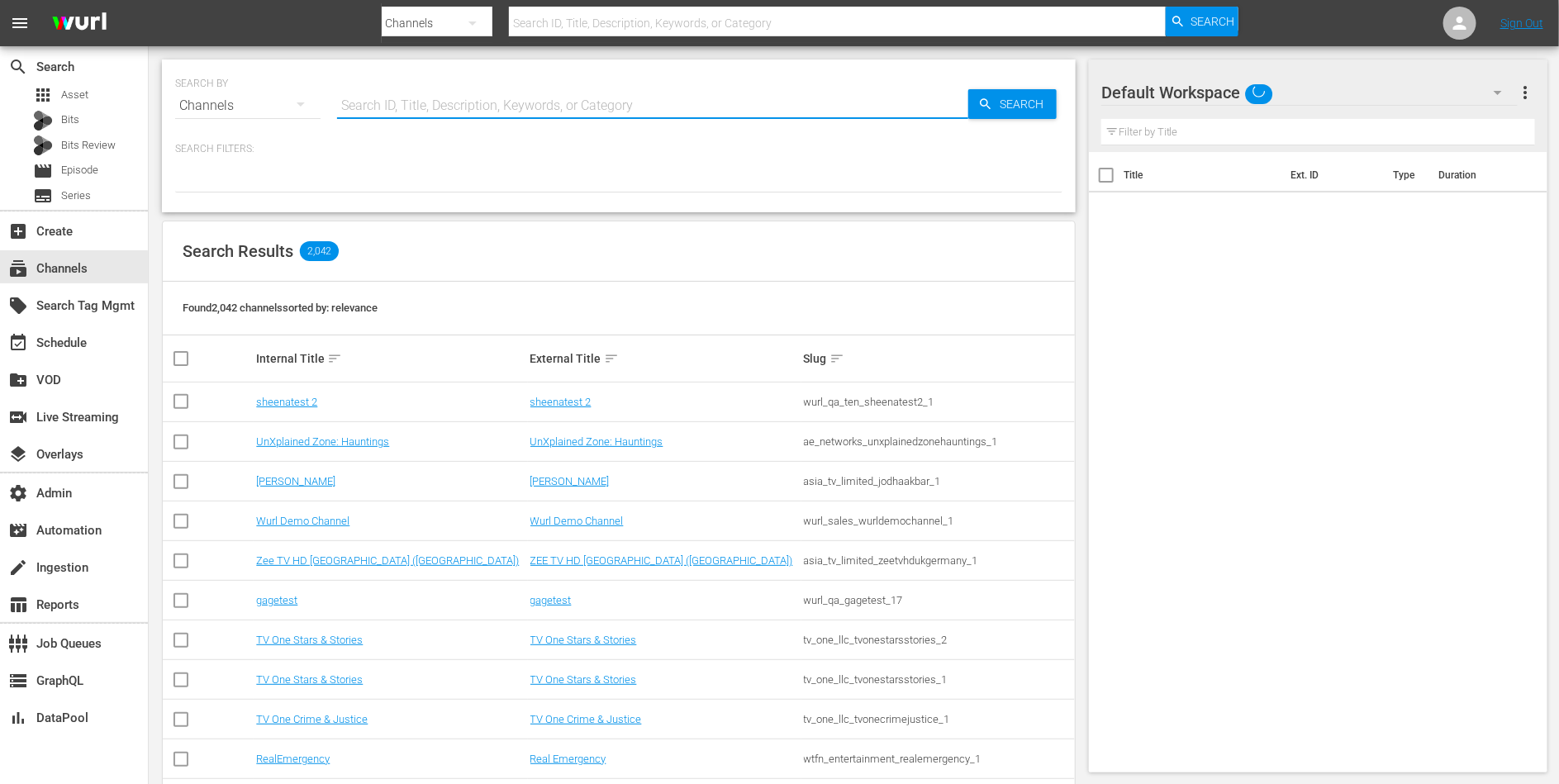
click at [409, 106] on input "text" at bounding box center [653, 106] width 631 height 40
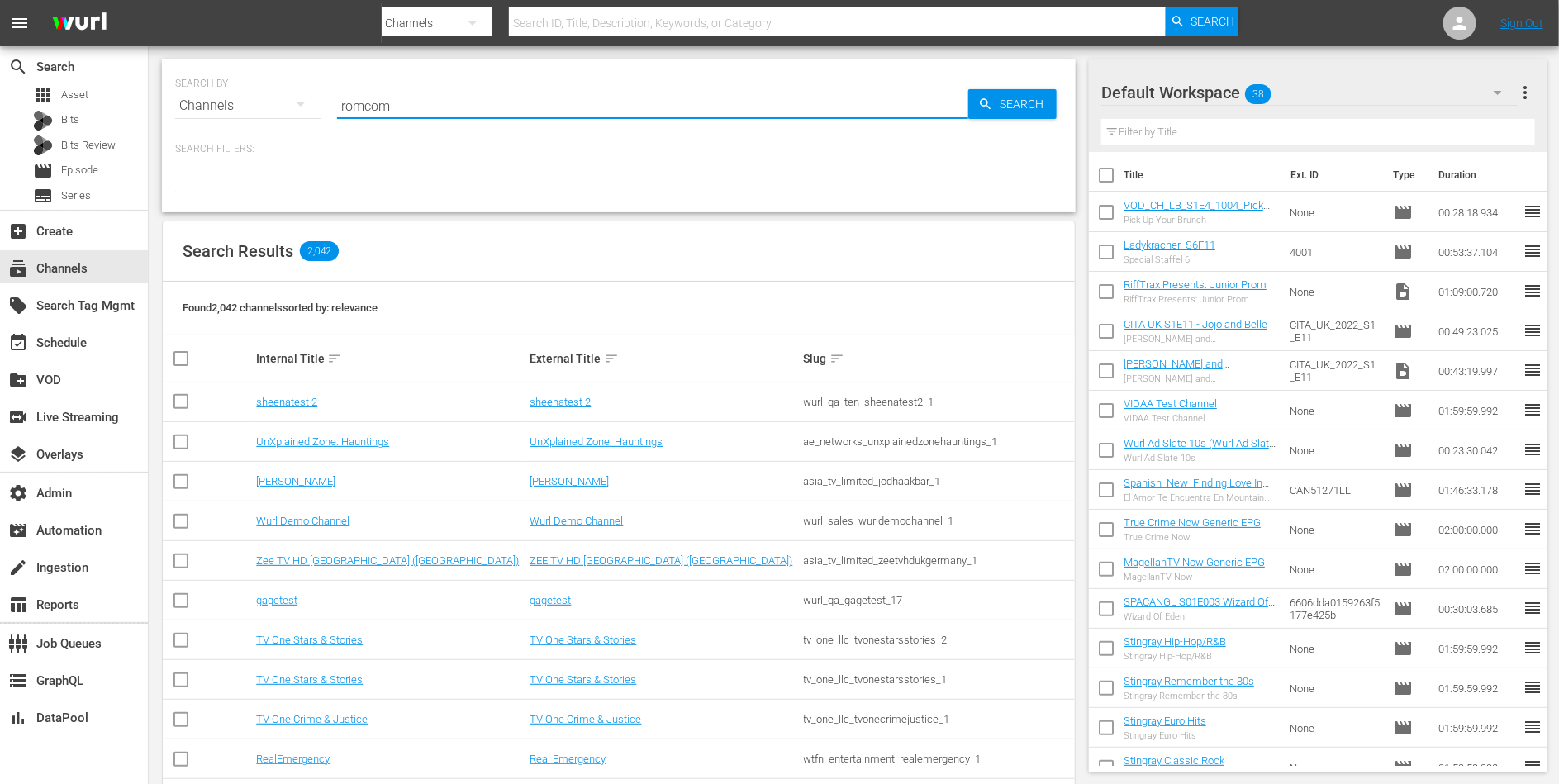
type input "romcom"
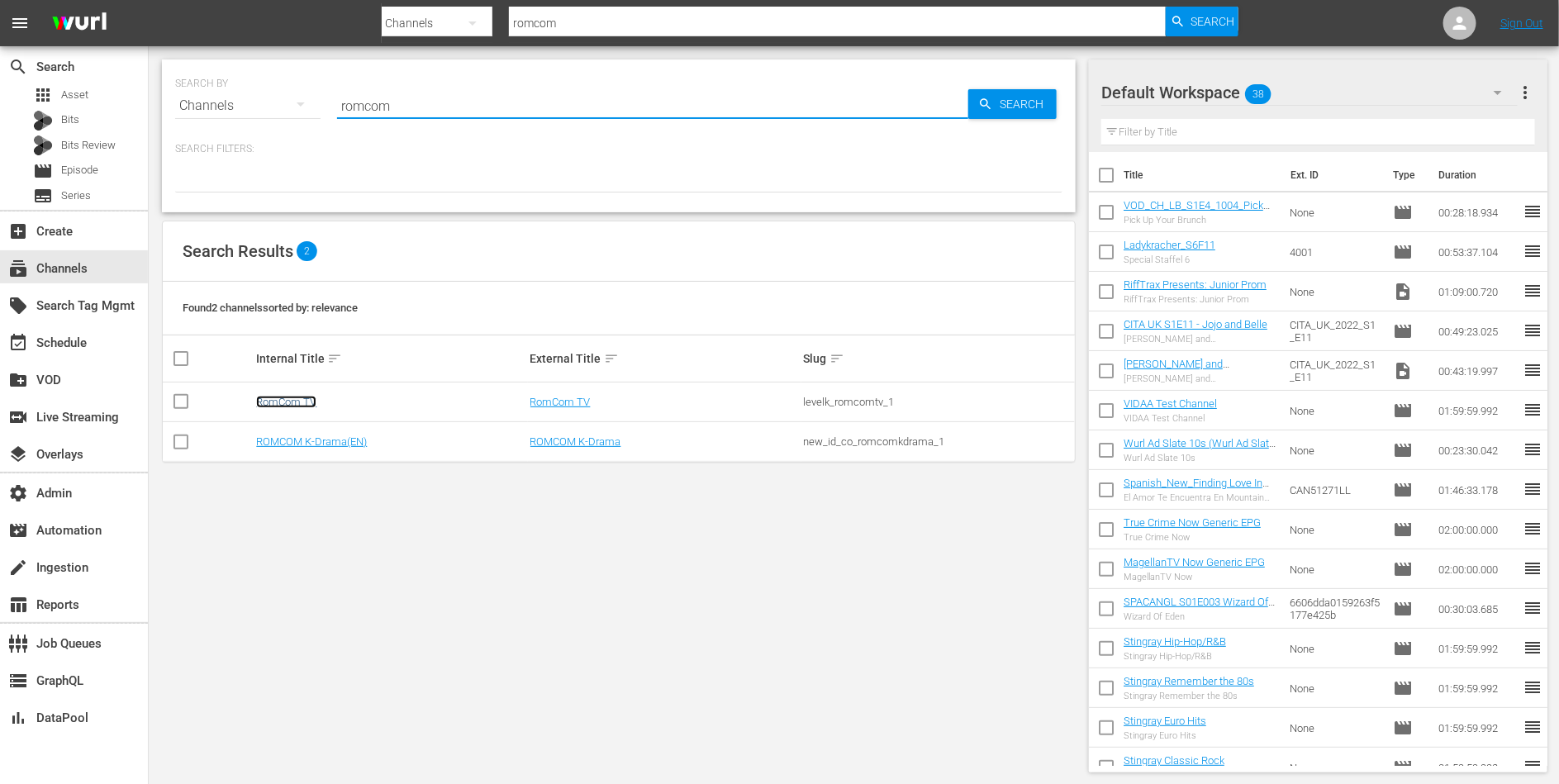
click at [265, 404] on link "RomCom TV" at bounding box center [286, 402] width 60 height 13
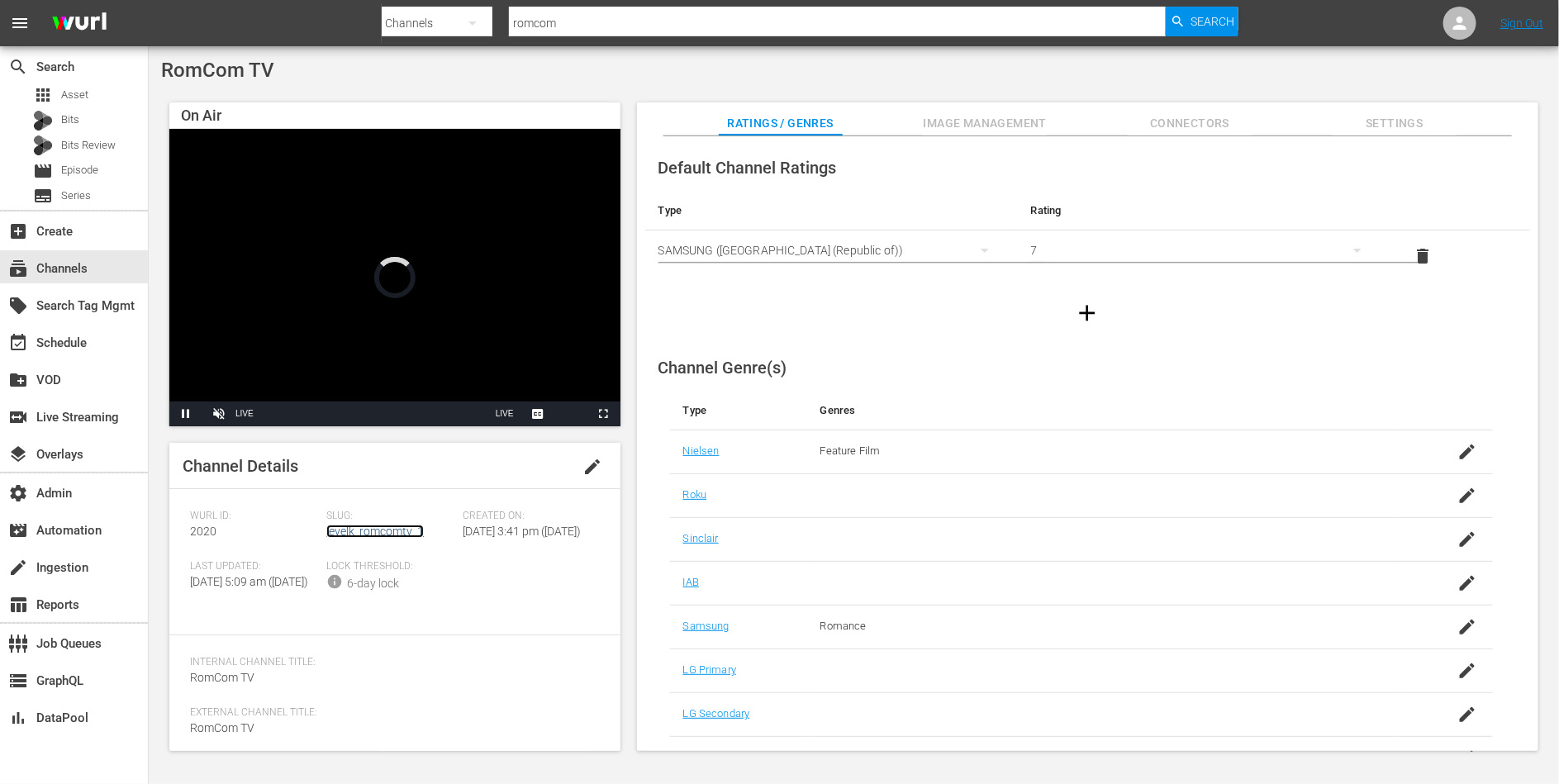
click at [375, 531] on link "levelk_romcomtv_1" at bounding box center [375, 531] width 97 height 14
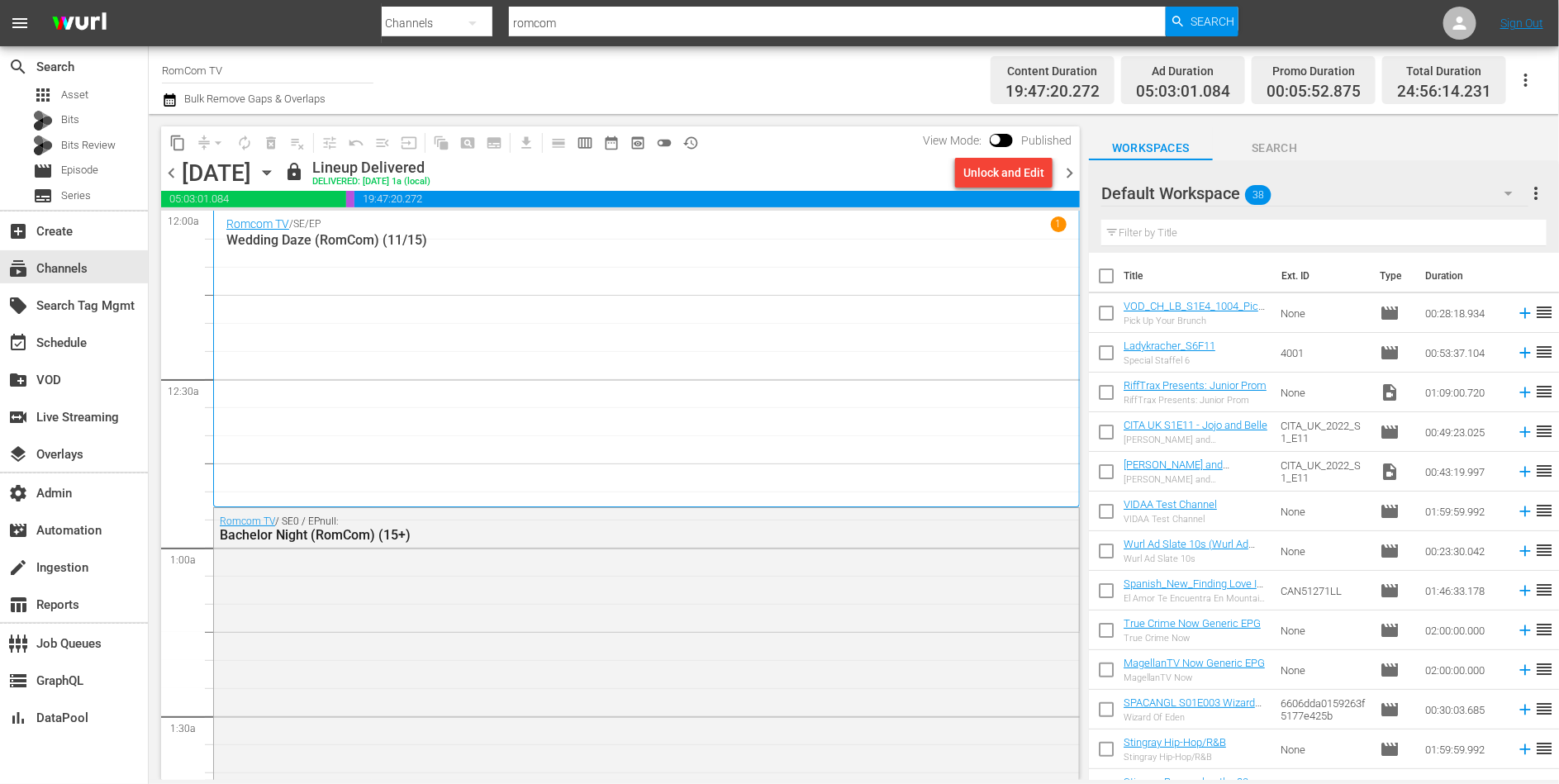
click at [1074, 176] on span "chevron_right" at bounding box center [1069, 173] width 21 height 21
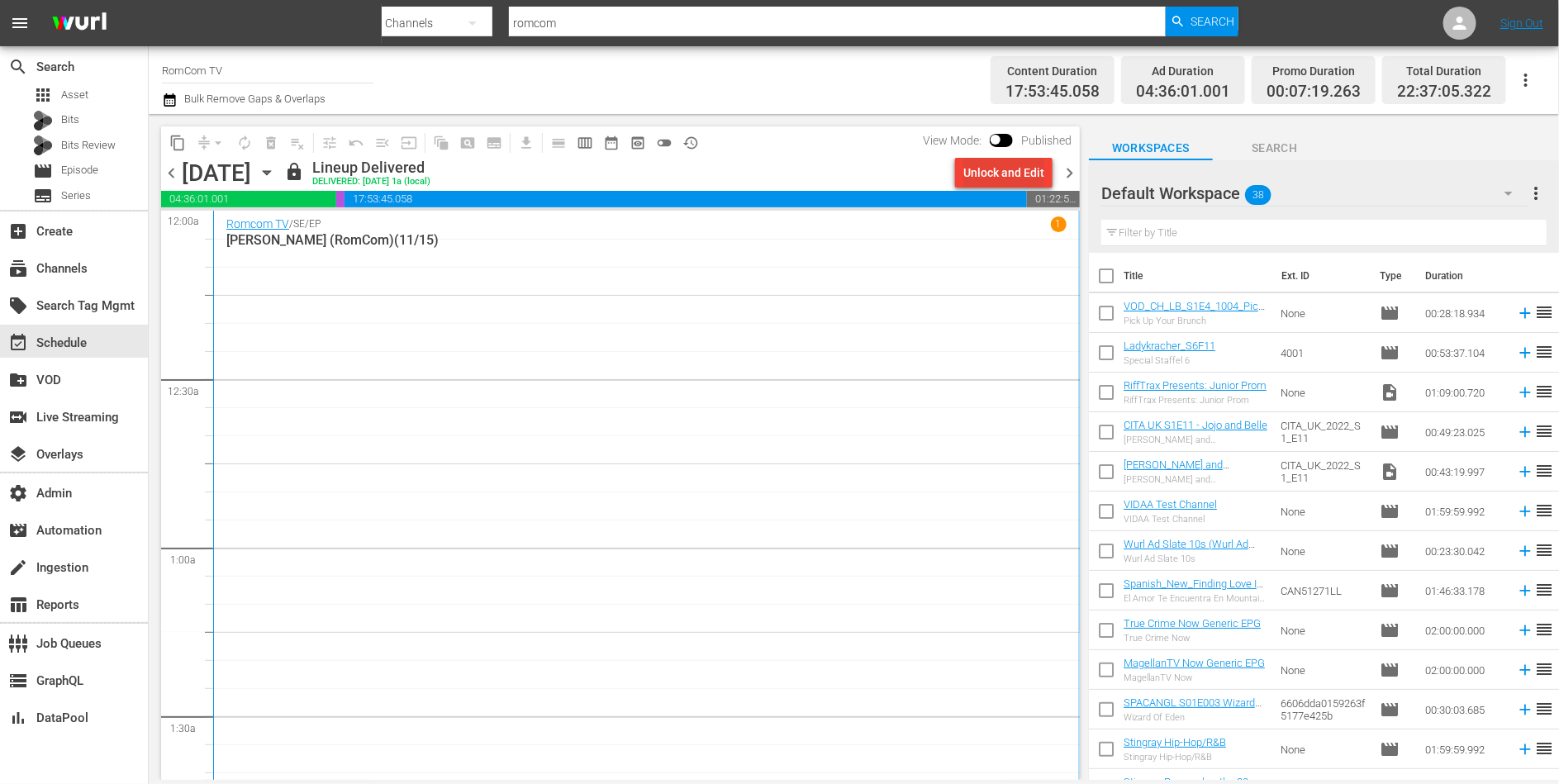
click at [1014, 168] on div "Unlock and Edit" at bounding box center [1004, 173] width 81 height 30
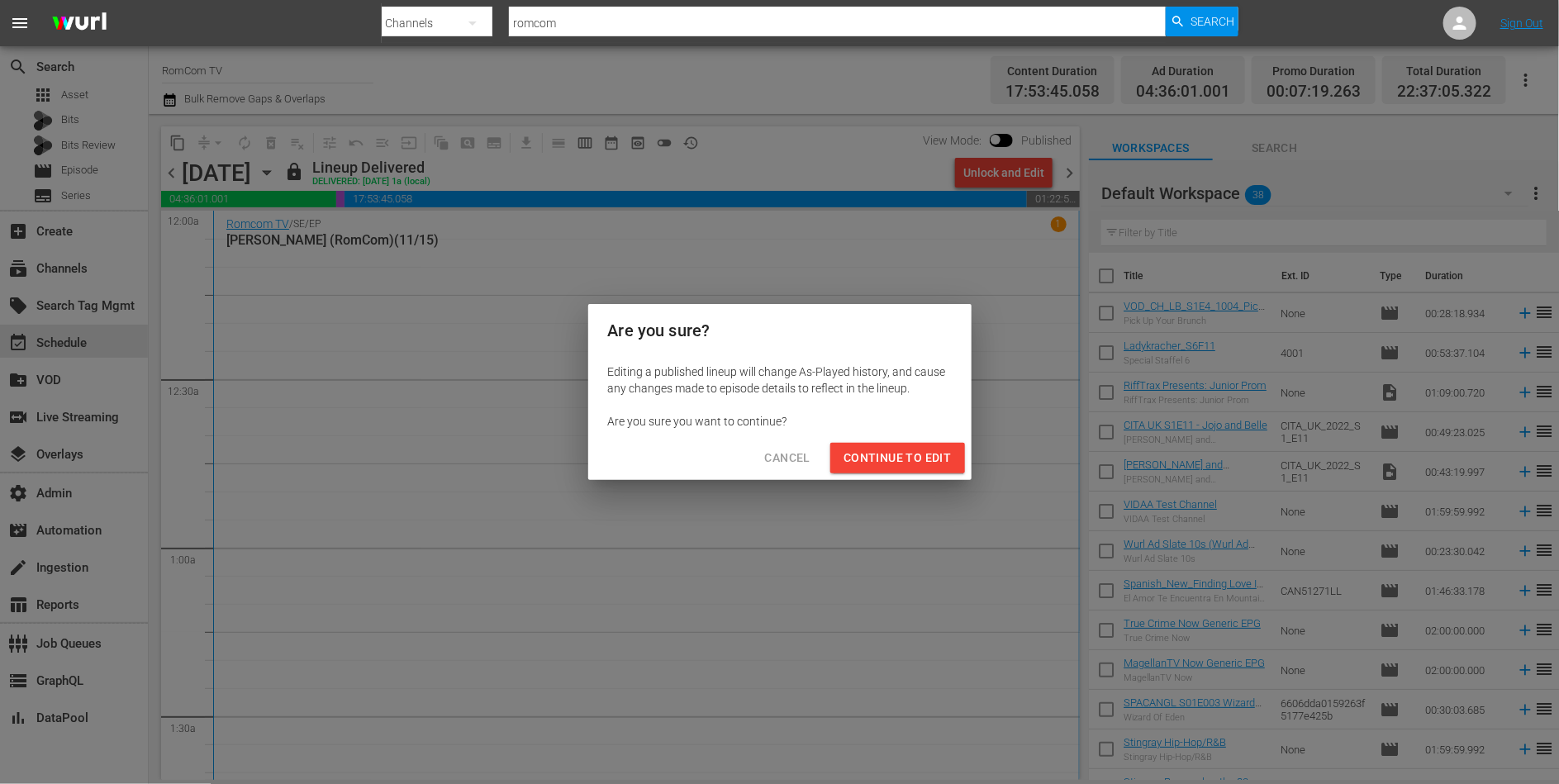
click at [894, 452] on span "Continue to Edit" at bounding box center [897, 458] width 107 height 21
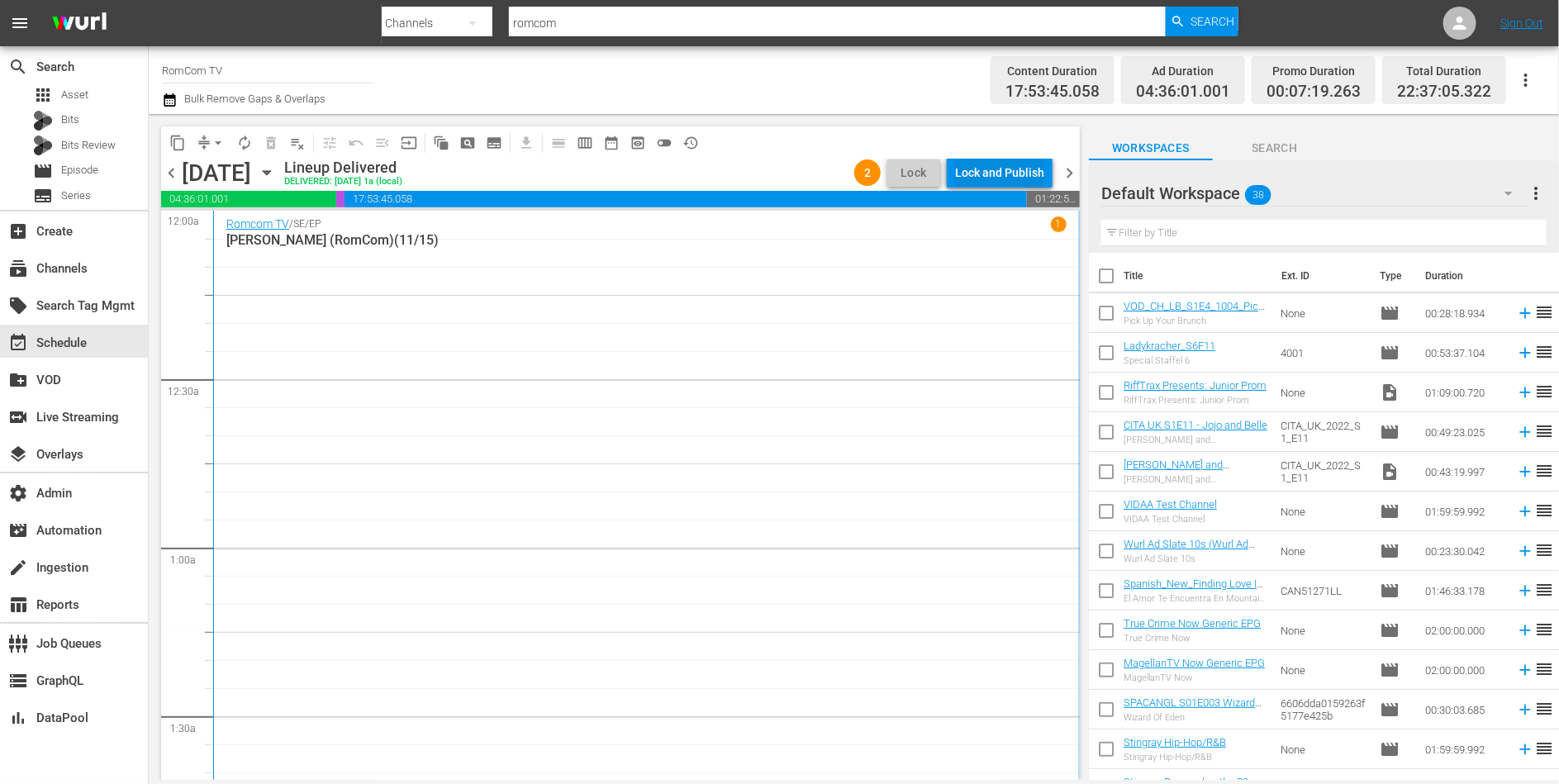
click at [1004, 176] on div "Lock and Publish" at bounding box center [1000, 173] width 89 height 30
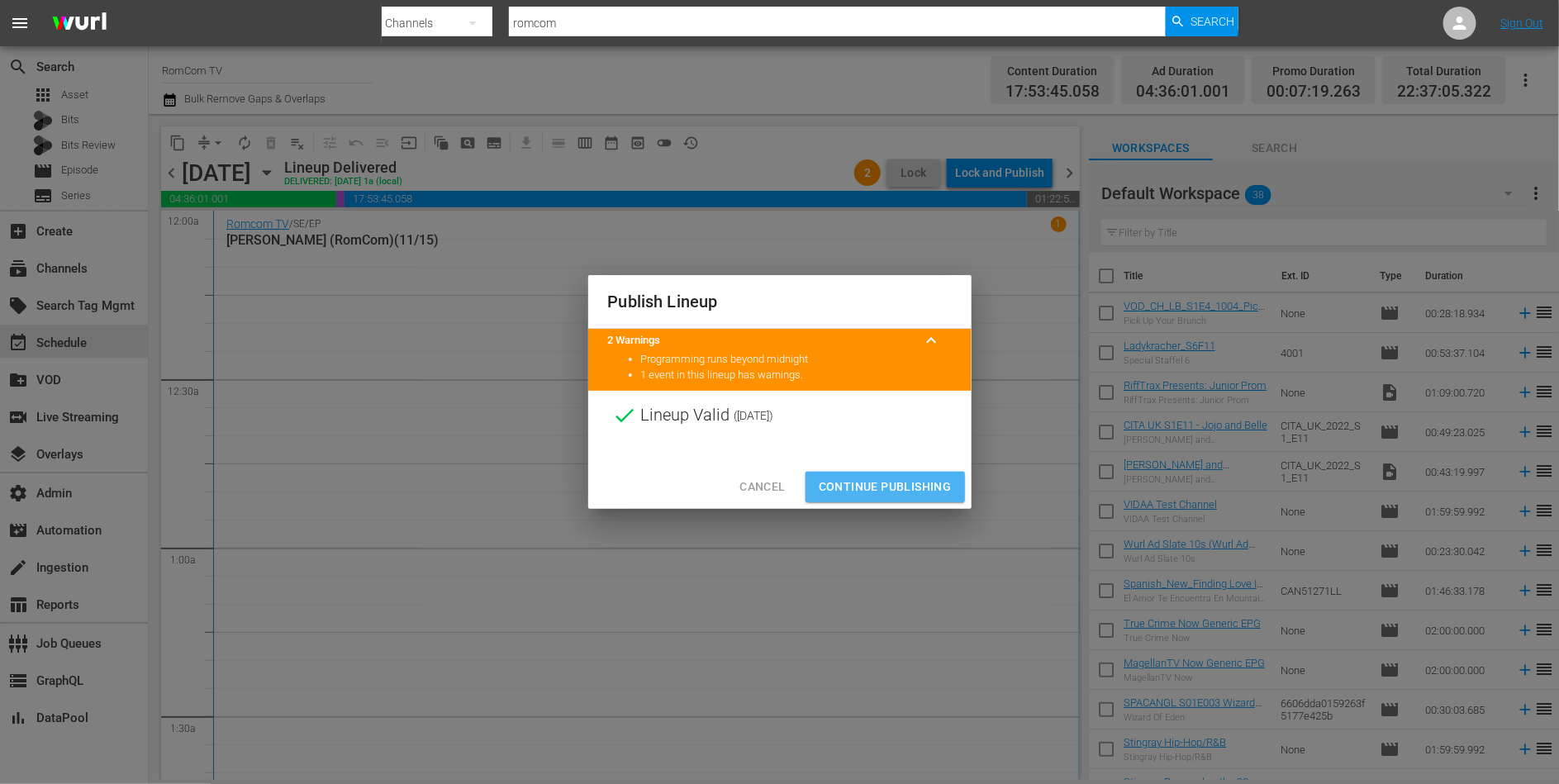
click at [894, 485] on span "Continue Publishing" at bounding box center [885, 486] width 133 height 21
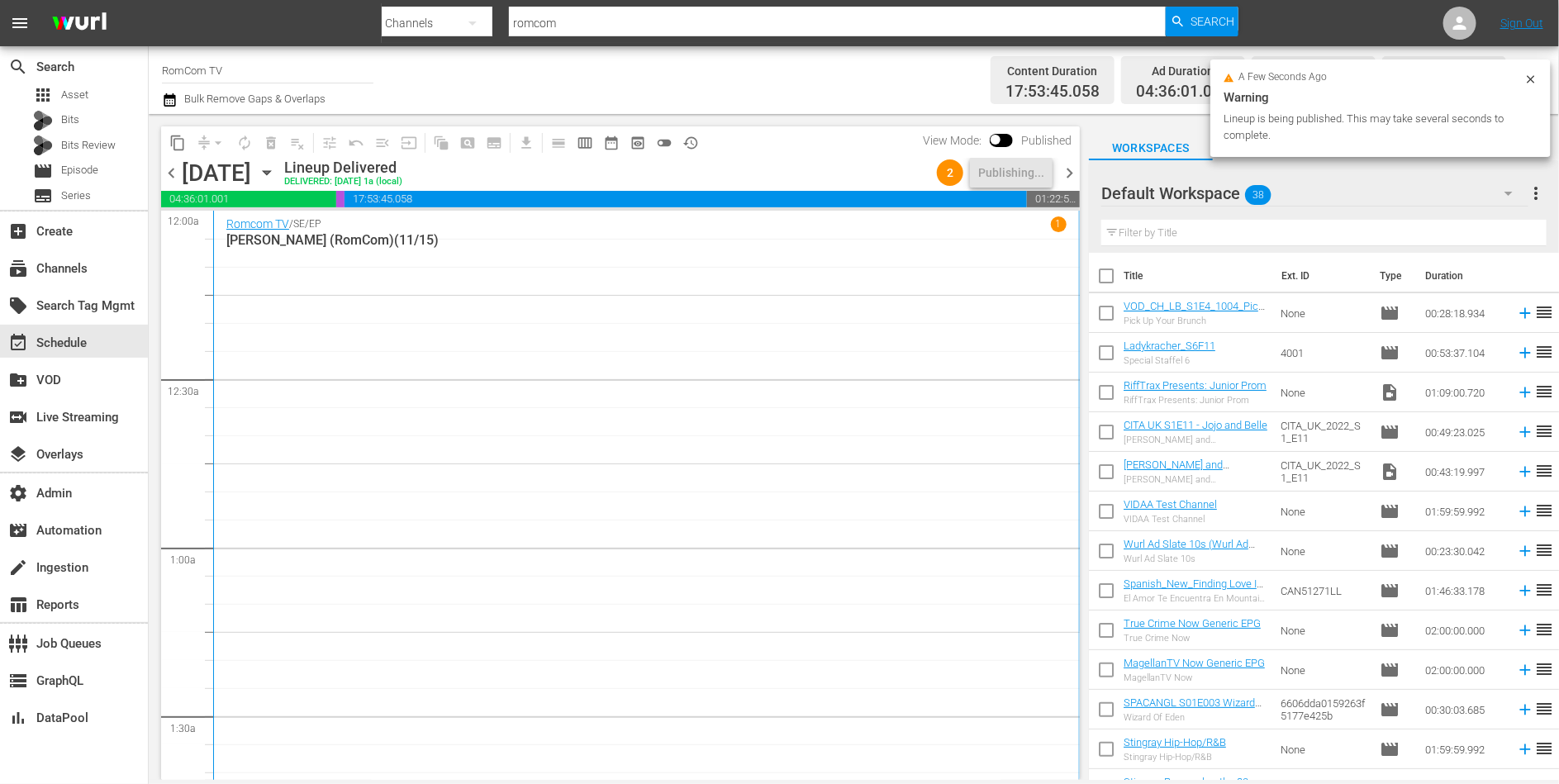
click at [1073, 177] on span "chevron_right" at bounding box center [1069, 173] width 21 height 21
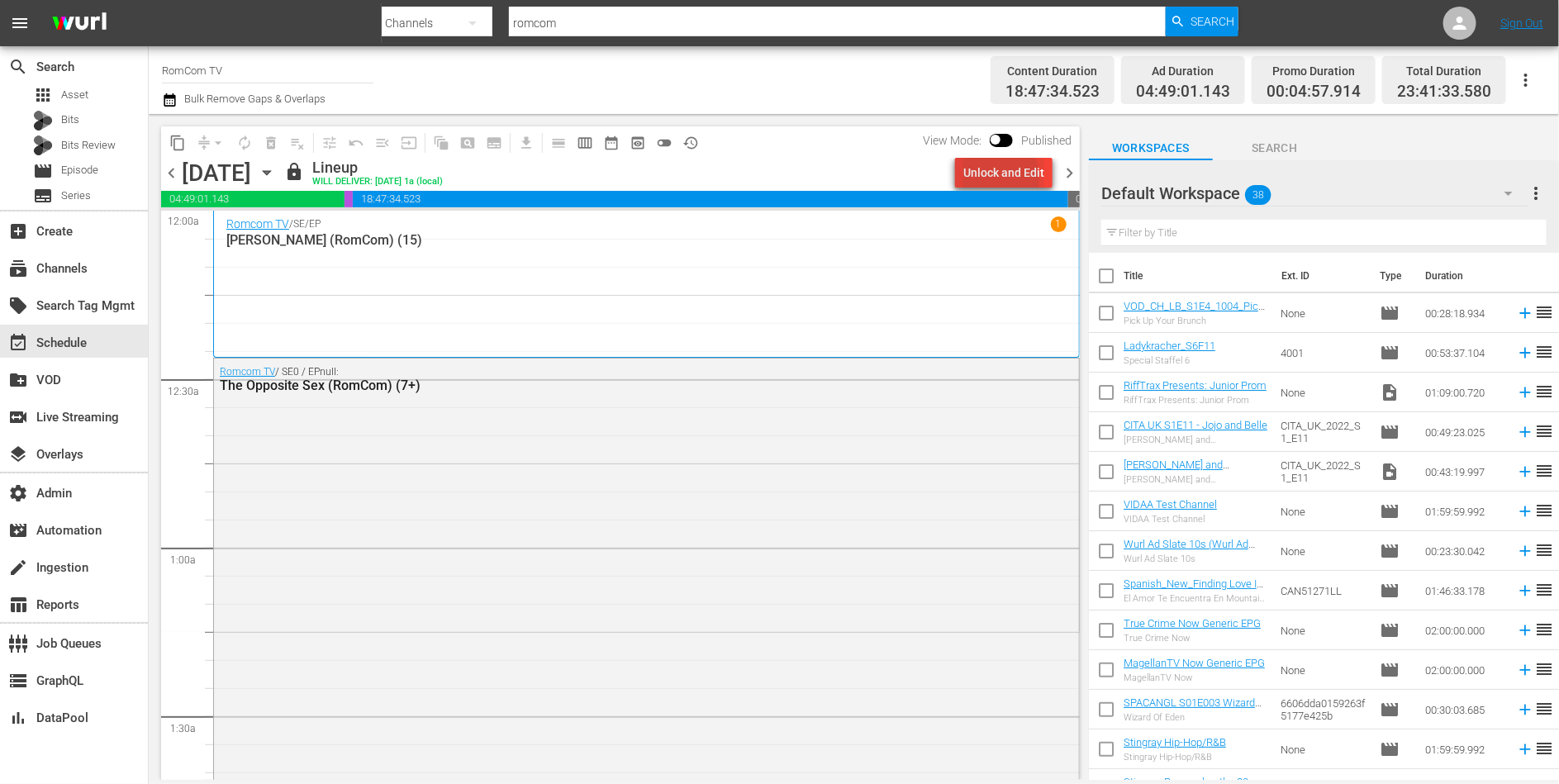
click at [991, 178] on div "Unlock and Edit" at bounding box center [1004, 173] width 81 height 30
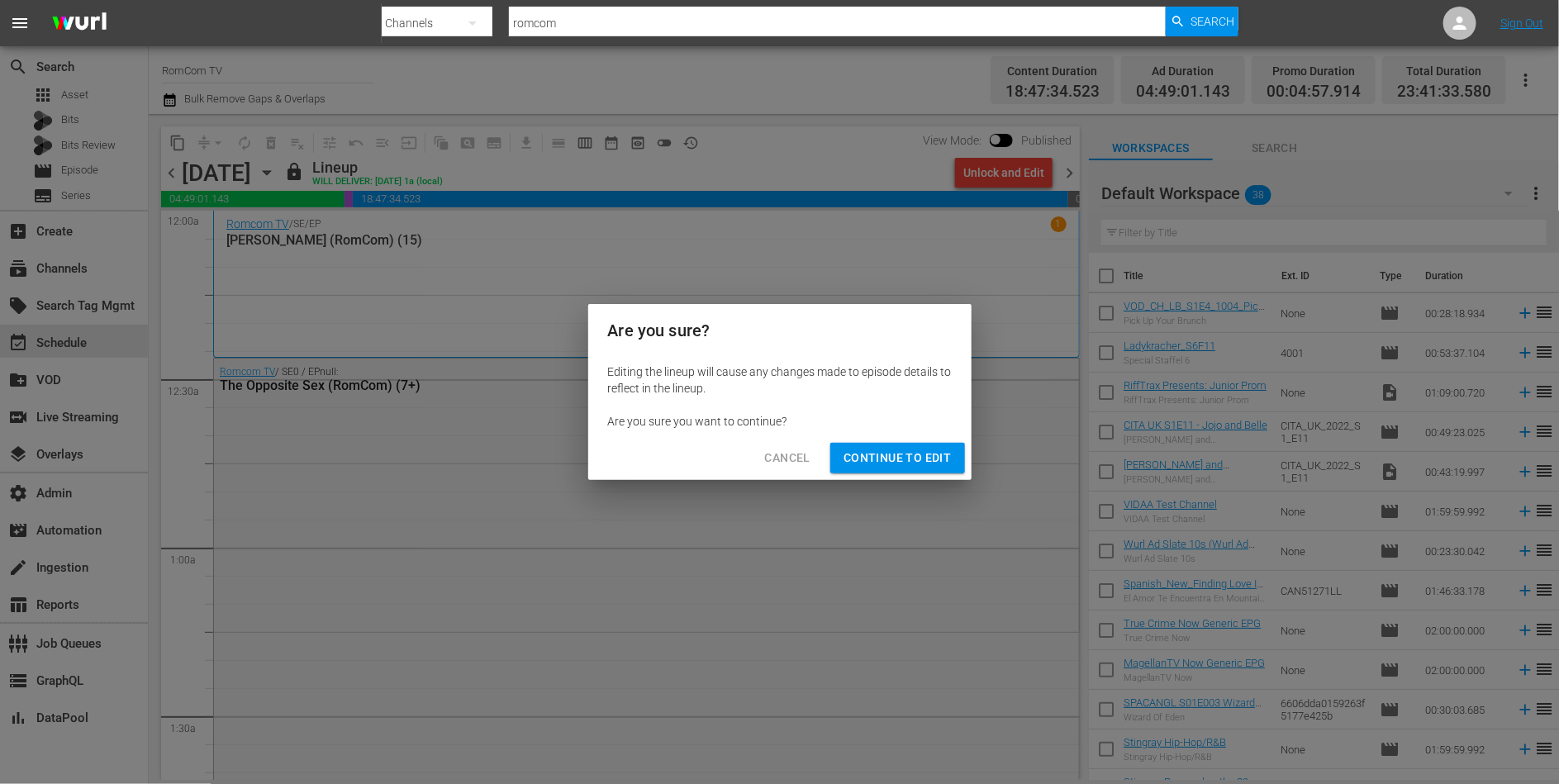
click at [890, 451] on span "Continue to Edit" at bounding box center [897, 458] width 107 height 21
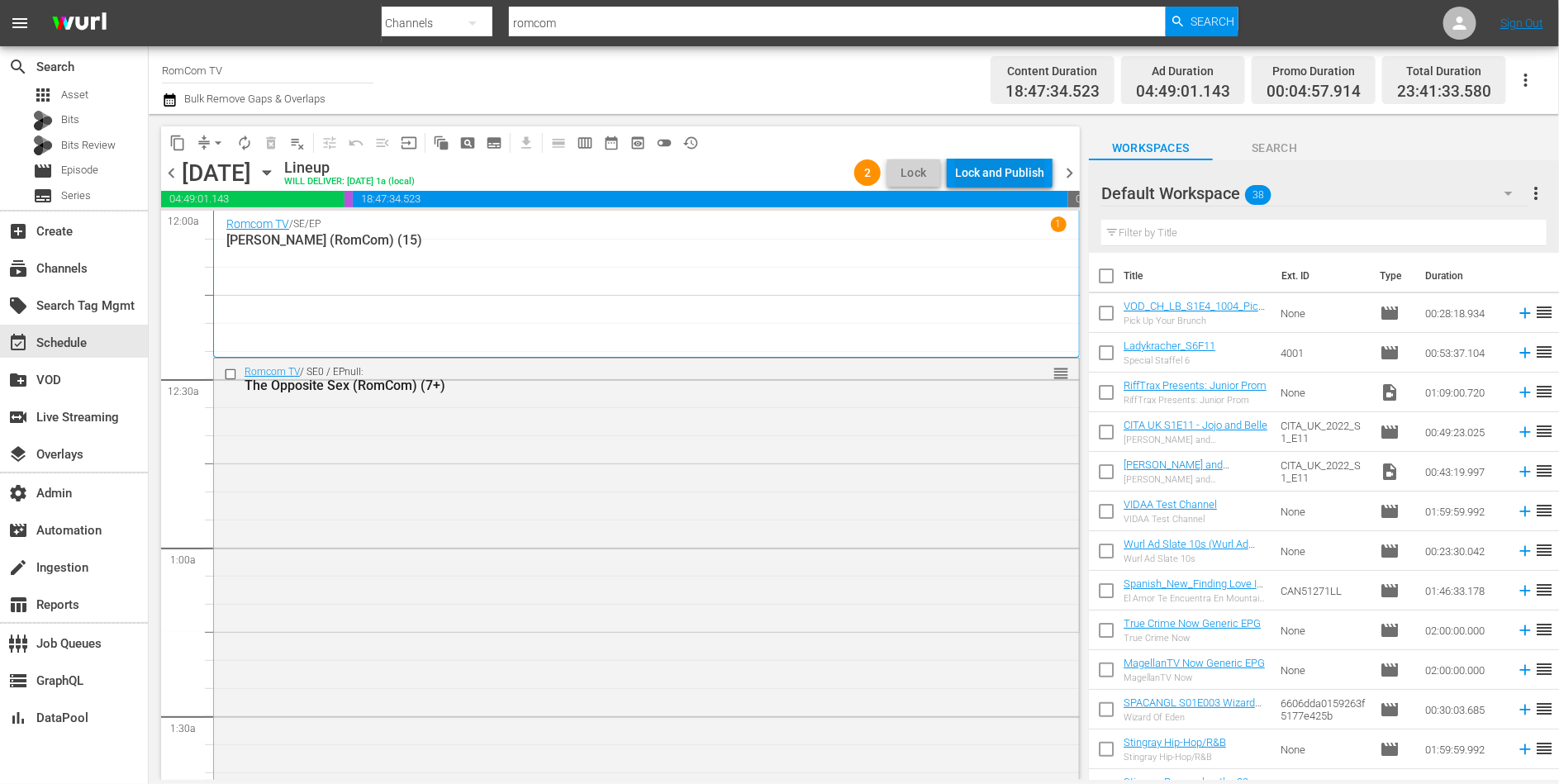
click at [1009, 176] on div "Lock and Publish" at bounding box center [1000, 173] width 89 height 30
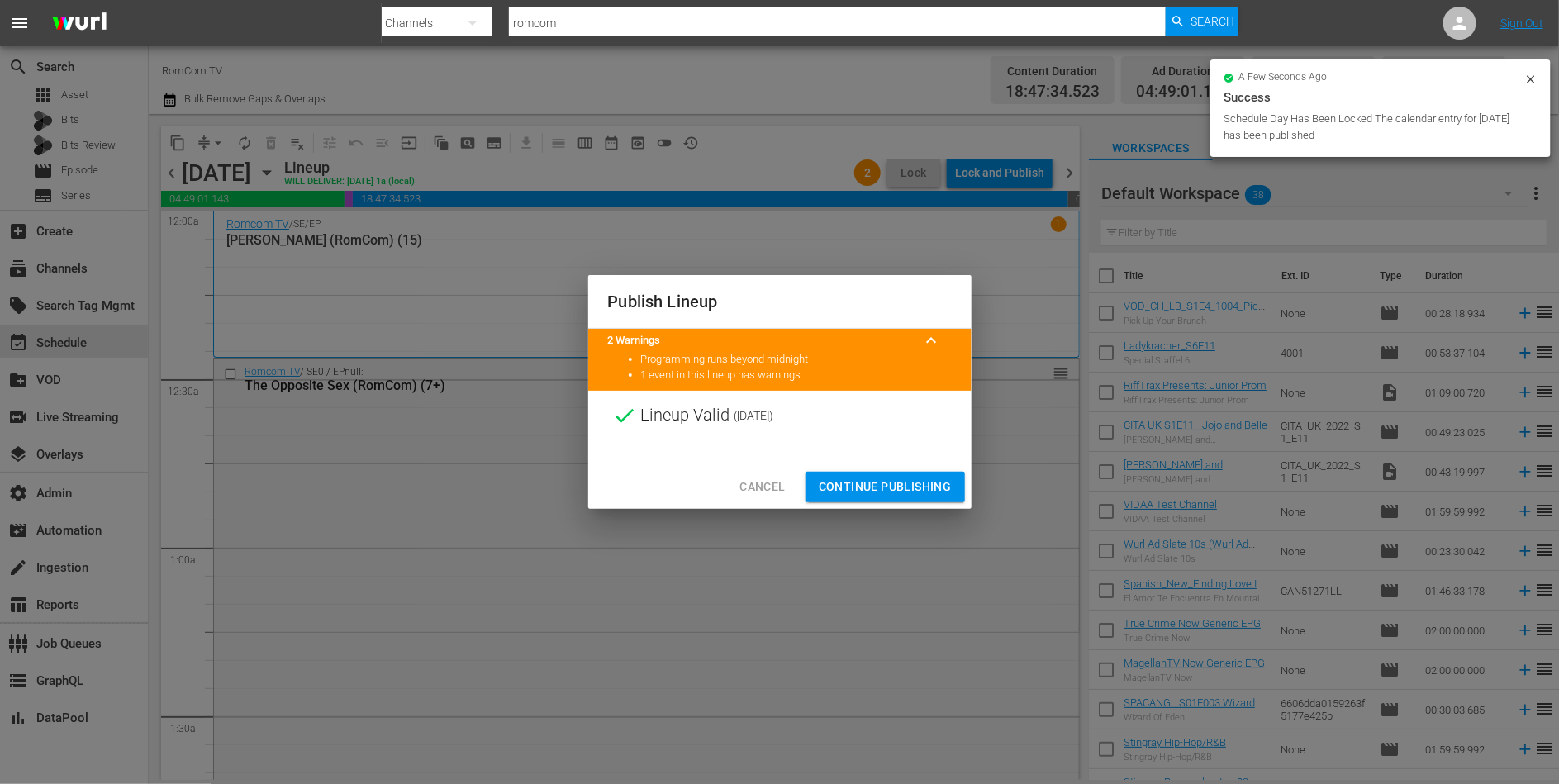
click at [880, 480] on span "Continue Publishing" at bounding box center [885, 486] width 133 height 21
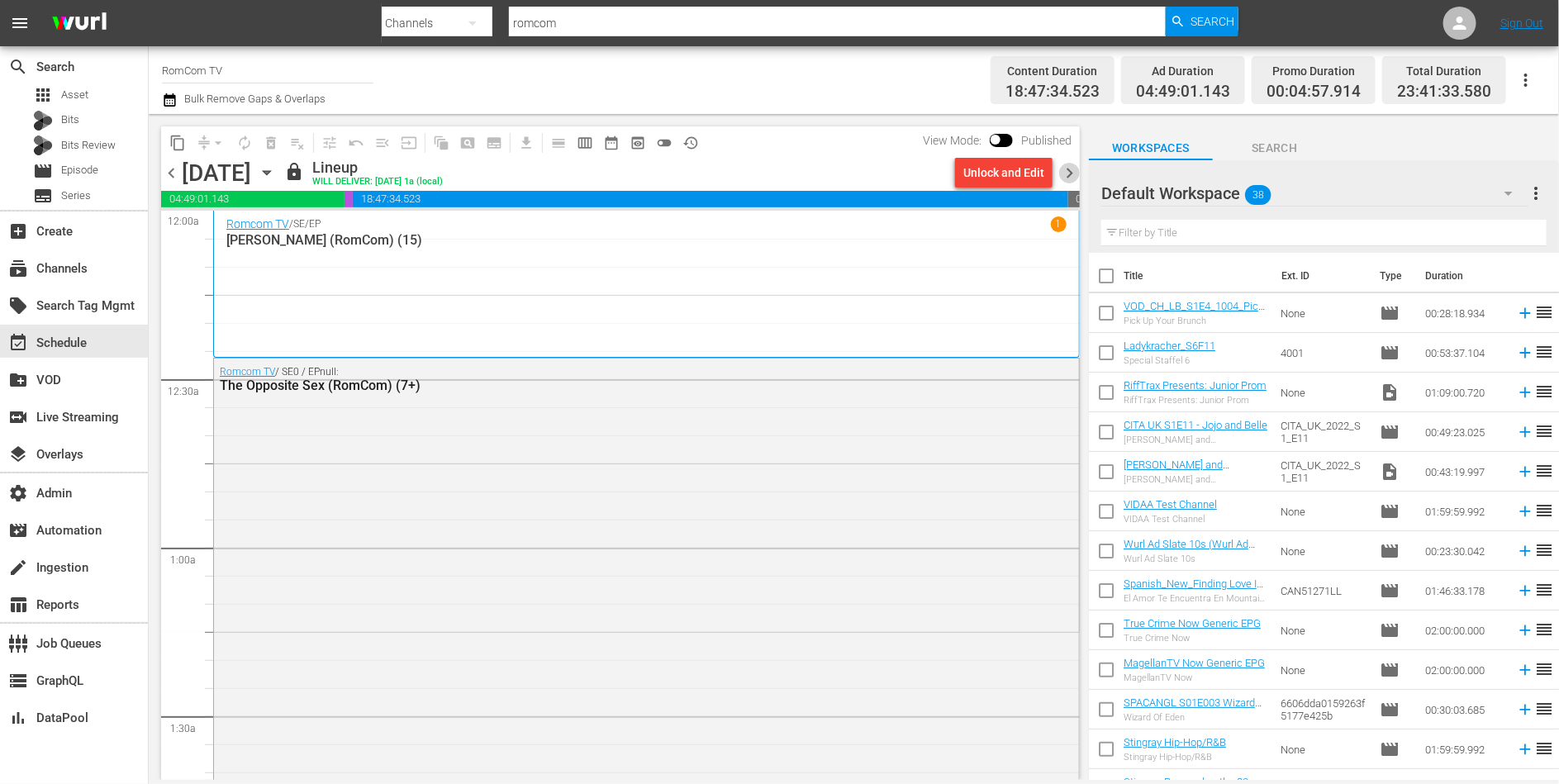
click at [1072, 174] on span "chevron_right" at bounding box center [1069, 173] width 21 height 21
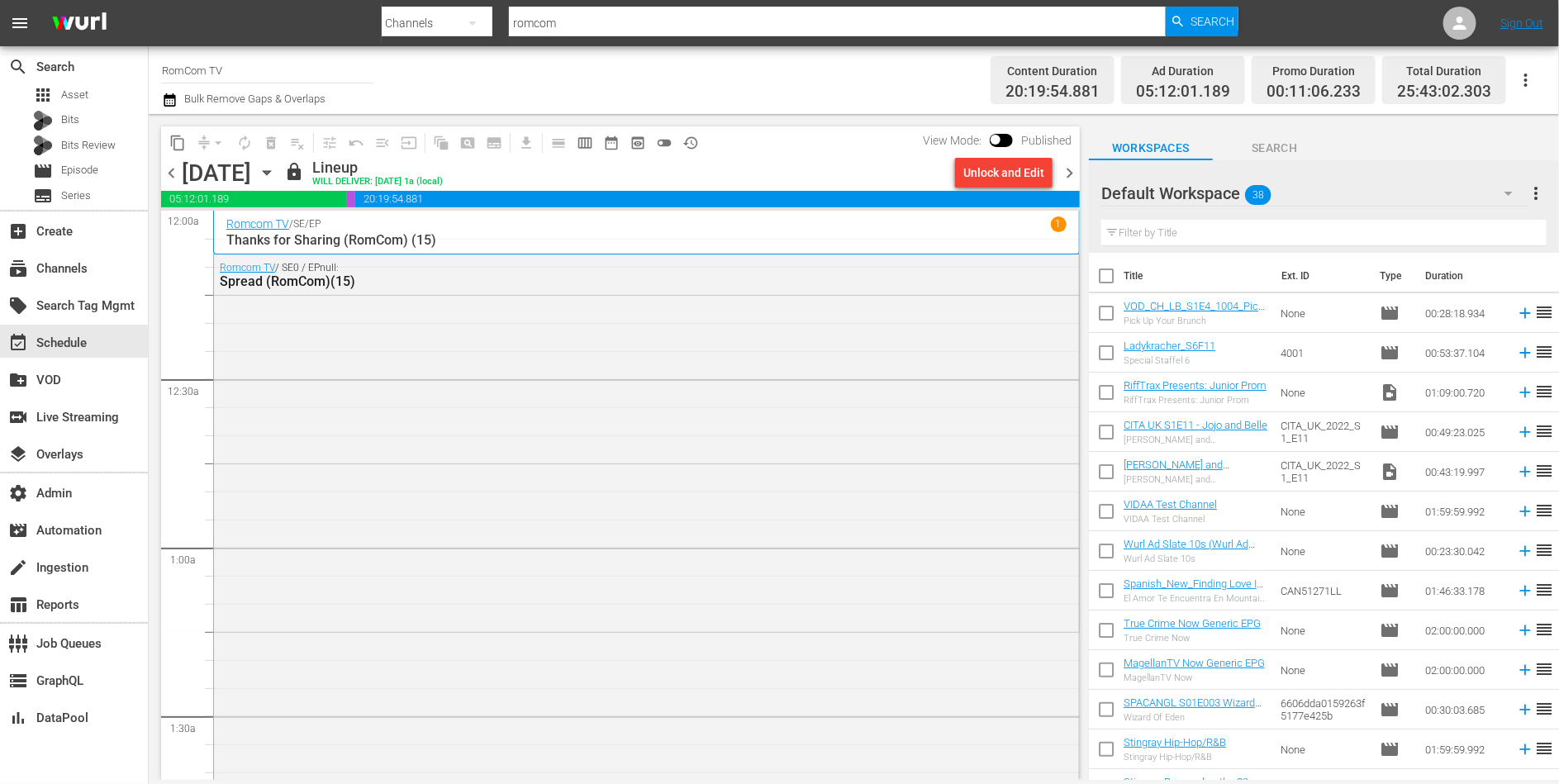
click at [173, 176] on span "chevron_left" at bounding box center [171, 173] width 21 height 21
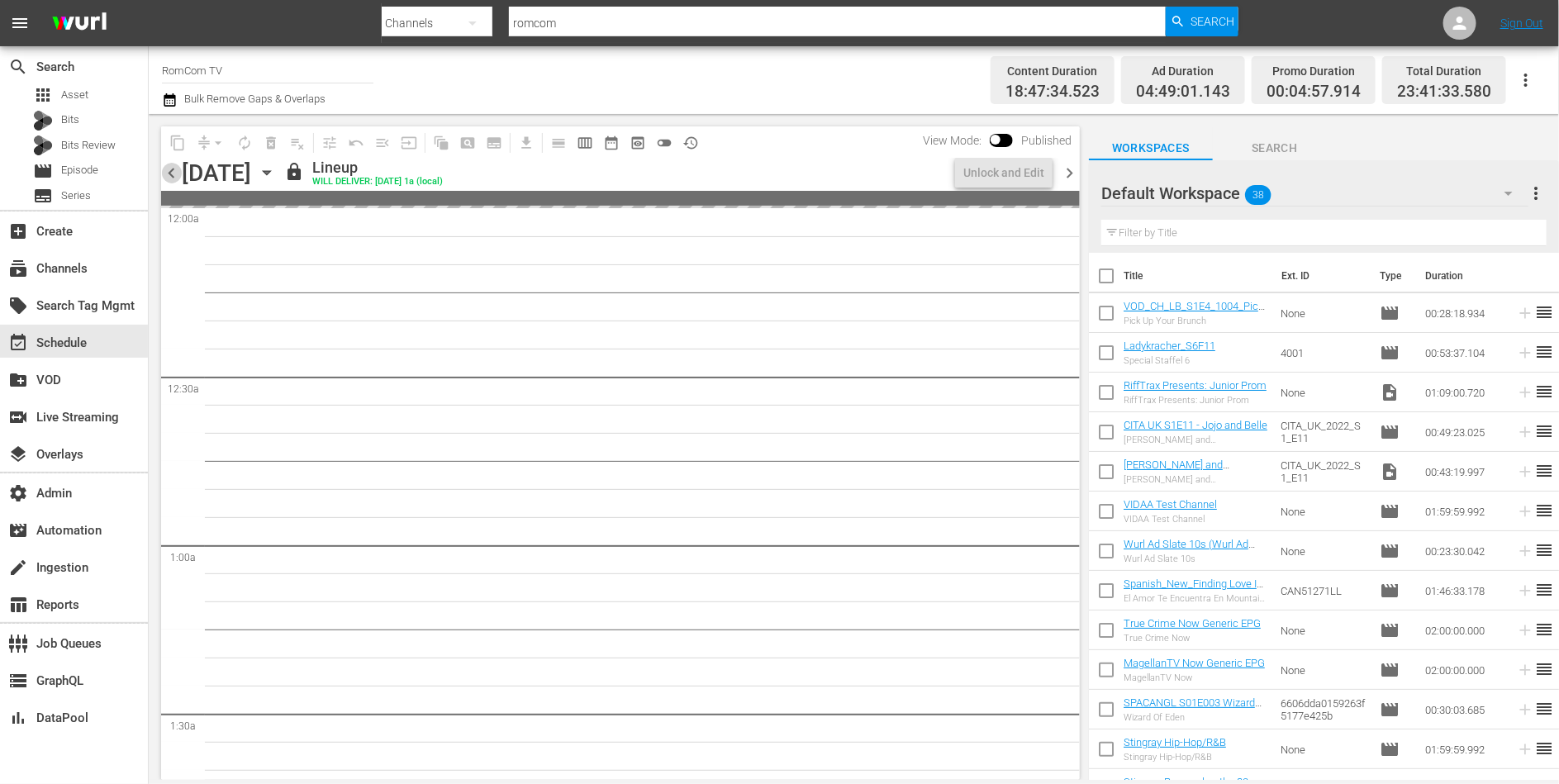
click at [173, 176] on span "chevron_left" at bounding box center [171, 173] width 21 height 21
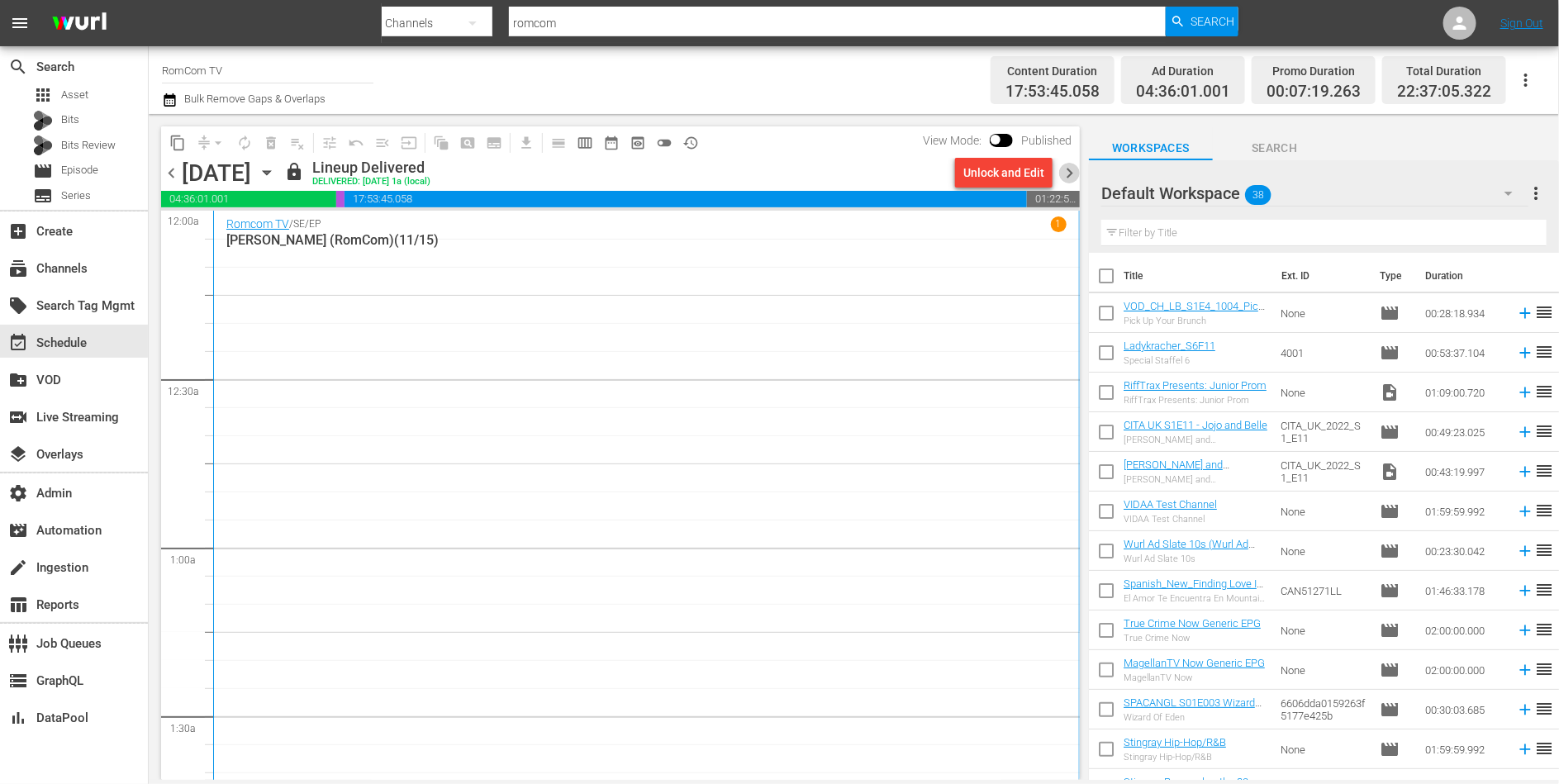
click at [1069, 172] on span "chevron_right" at bounding box center [1069, 173] width 21 height 21
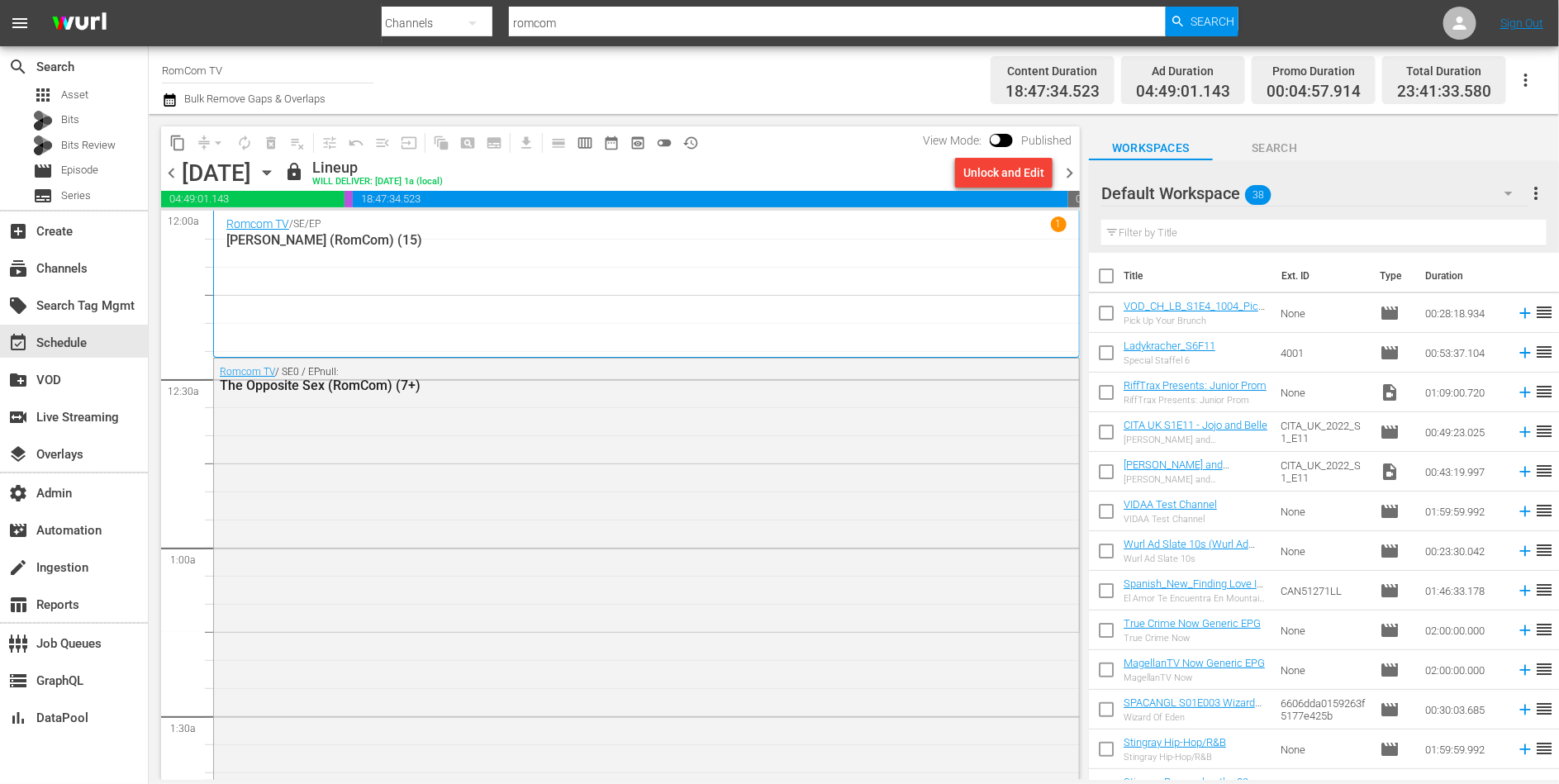
click at [1069, 172] on span "chevron_right" at bounding box center [1069, 173] width 21 height 21
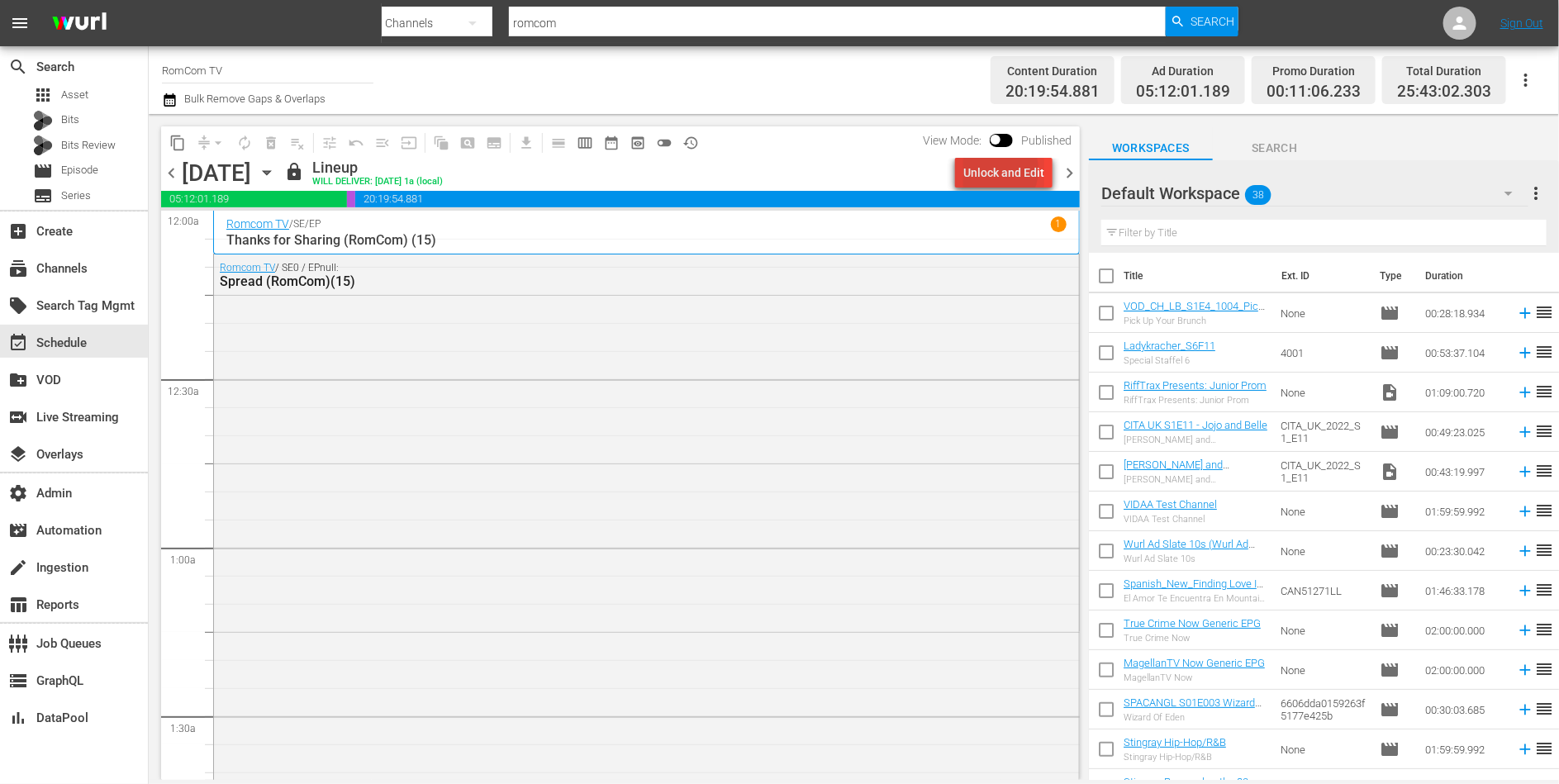
click at [992, 169] on div "Unlock and Edit" at bounding box center [1004, 173] width 81 height 30
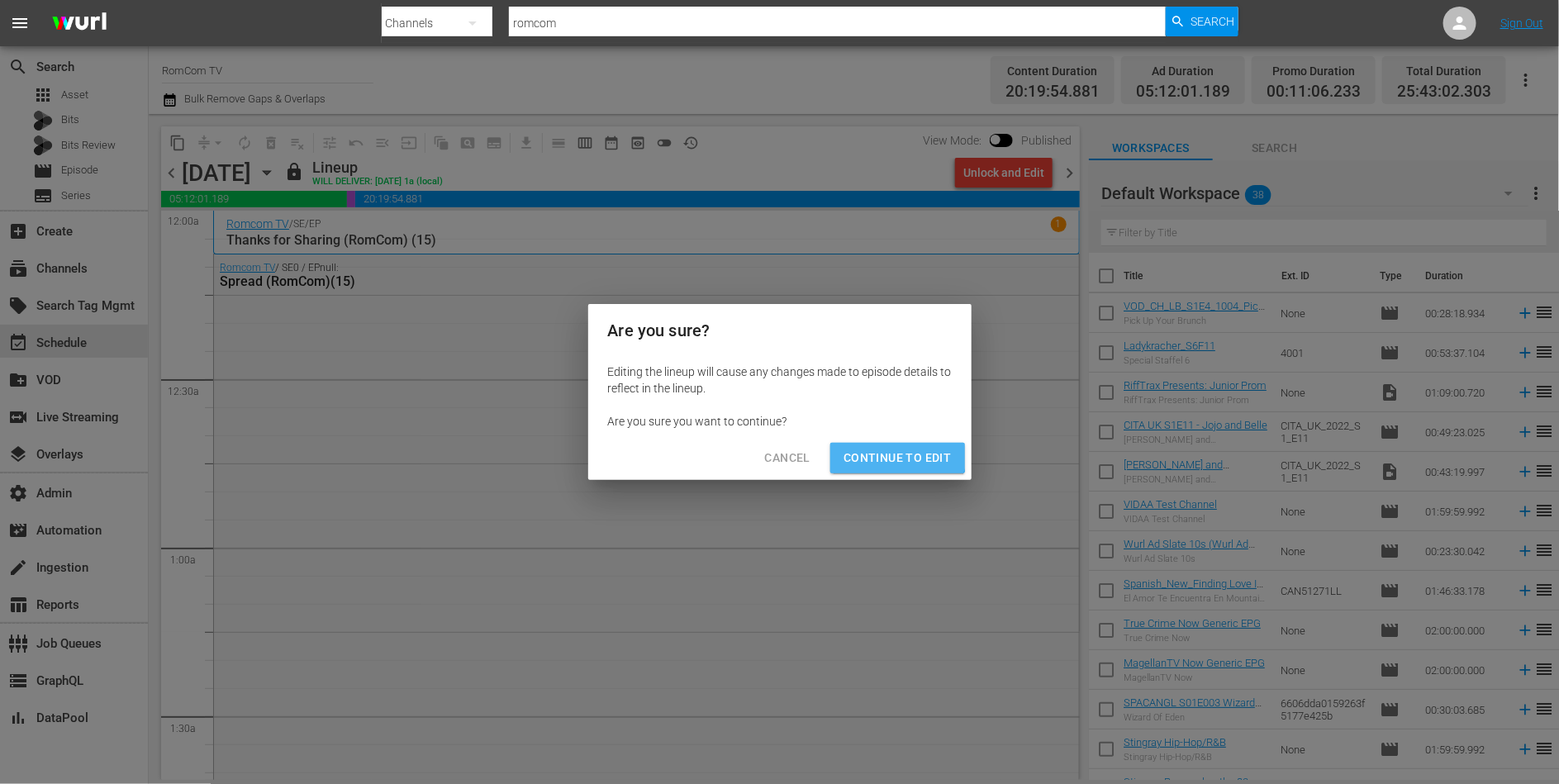
click at [892, 449] on span "Continue to Edit" at bounding box center [897, 458] width 107 height 21
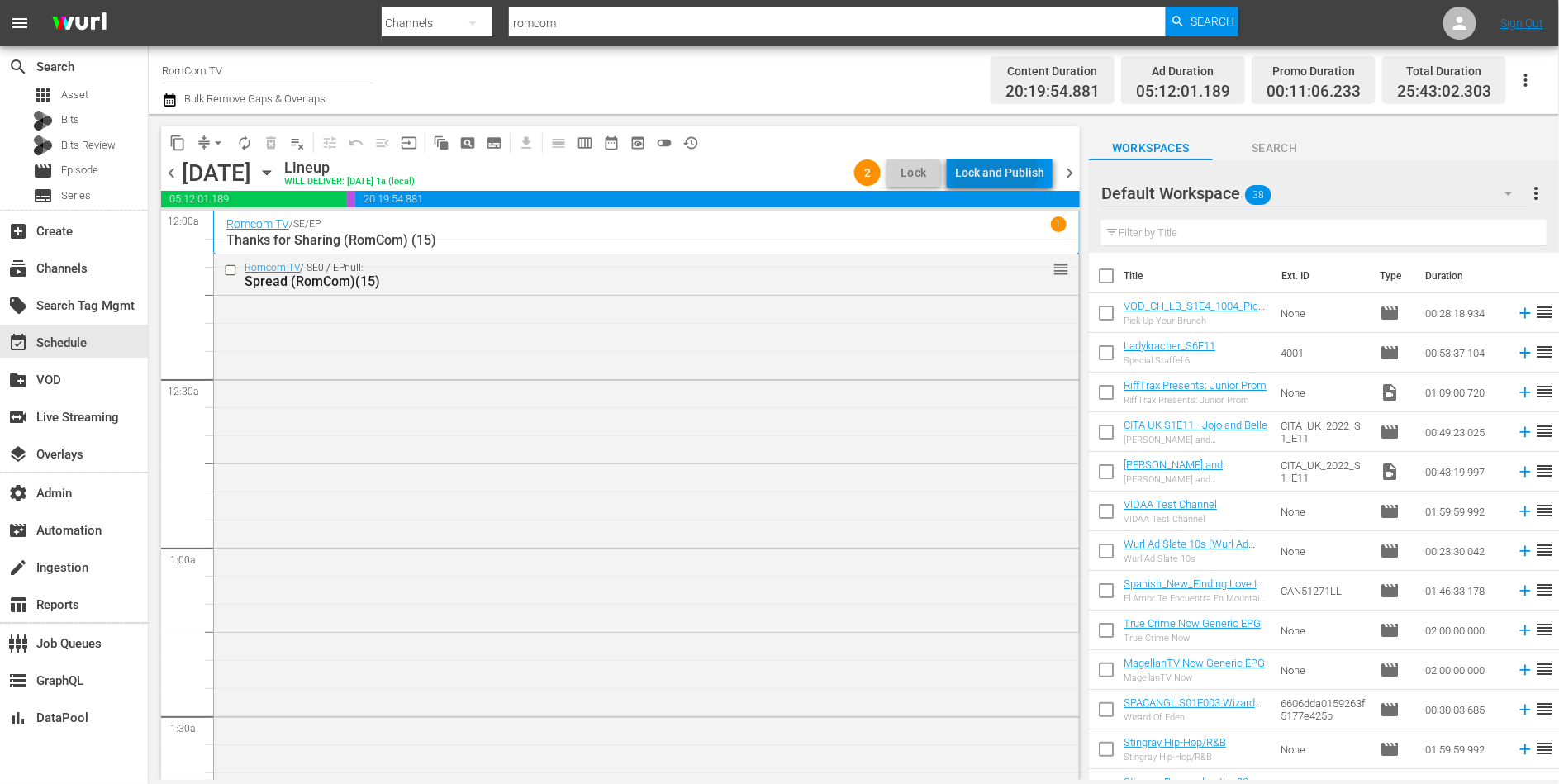
click at [994, 171] on div "Lock and Publish" at bounding box center [1000, 173] width 89 height 30
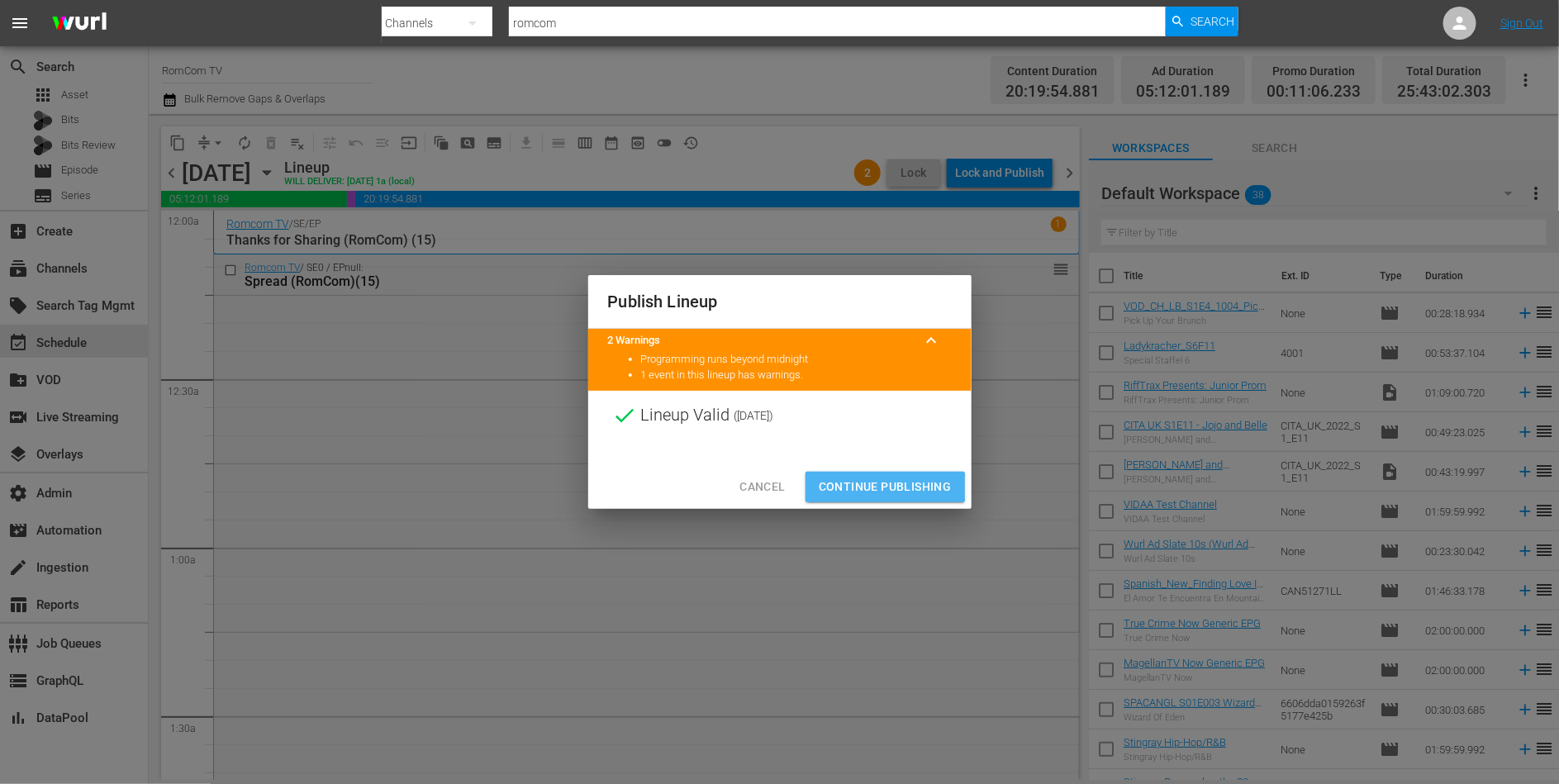
click at [885, 487] on span "Continue Publishing" at bounding box center [885, 486] width 133 height 21
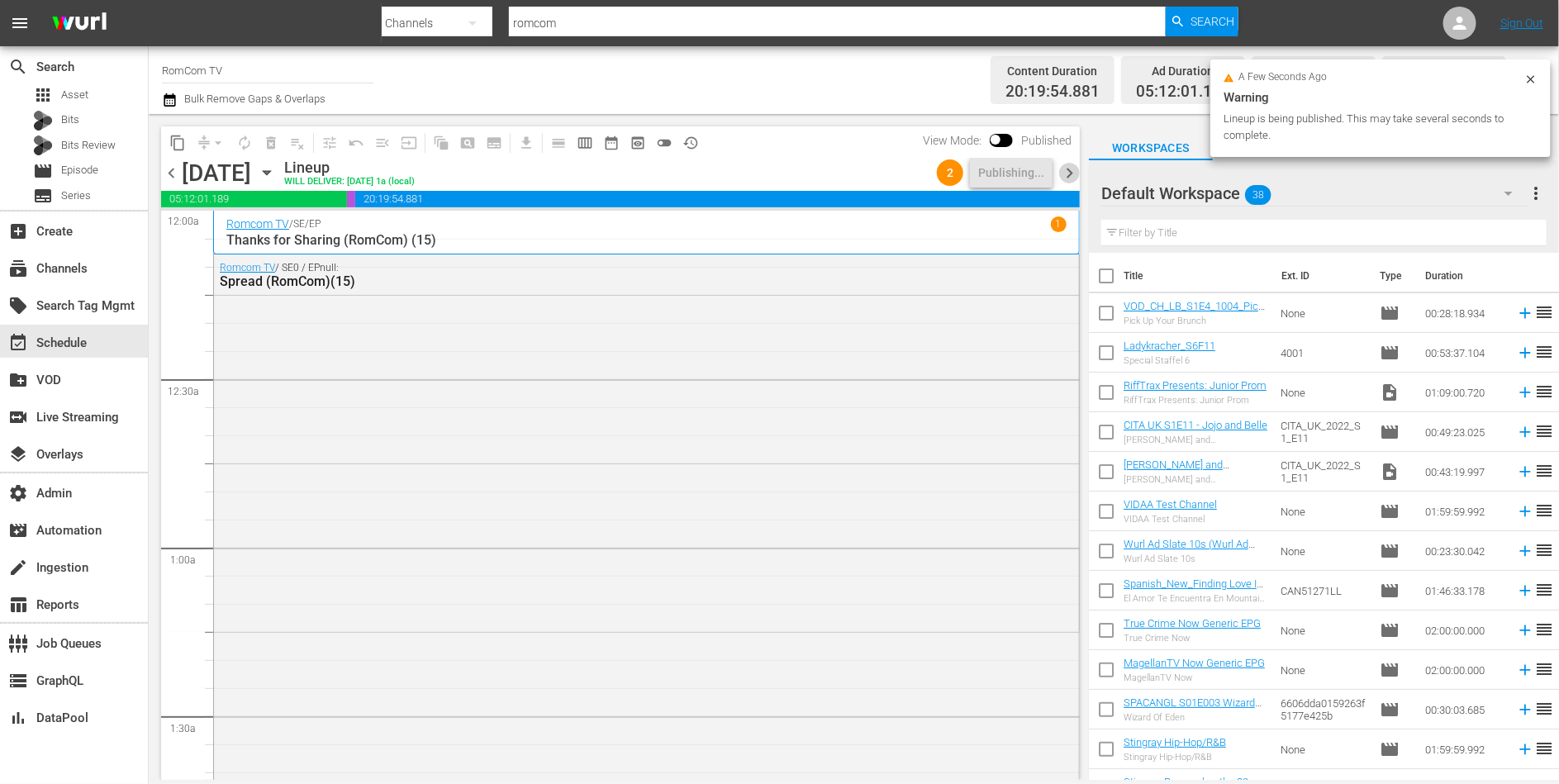
click at [1072, 174] on span "chevron_right" at bounding box center [1069, 173] width 21 height 21
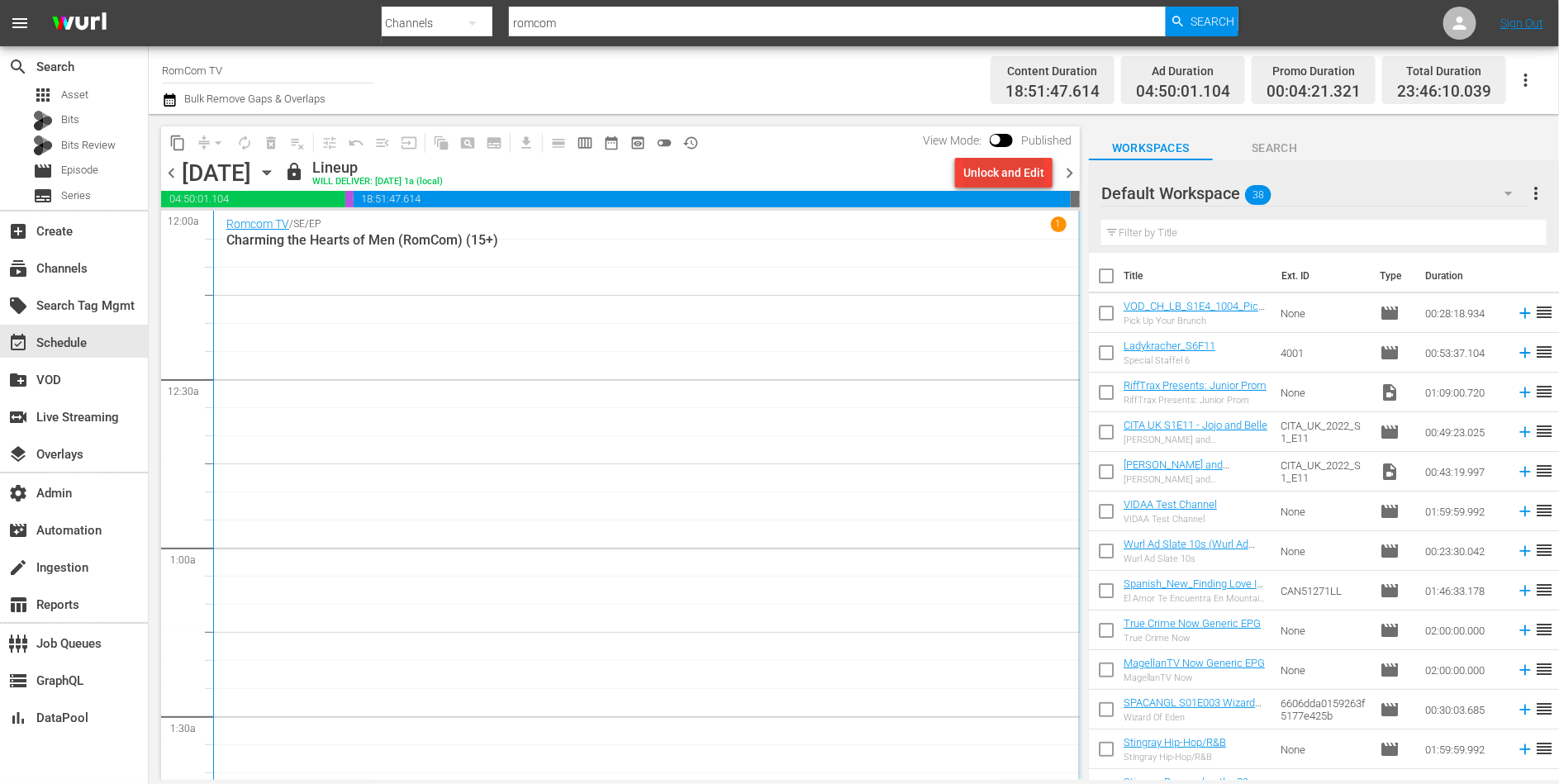
click at [998, 173] on div "Unlock and Edit" at bounding box center [1004, 173] width 81 height 30
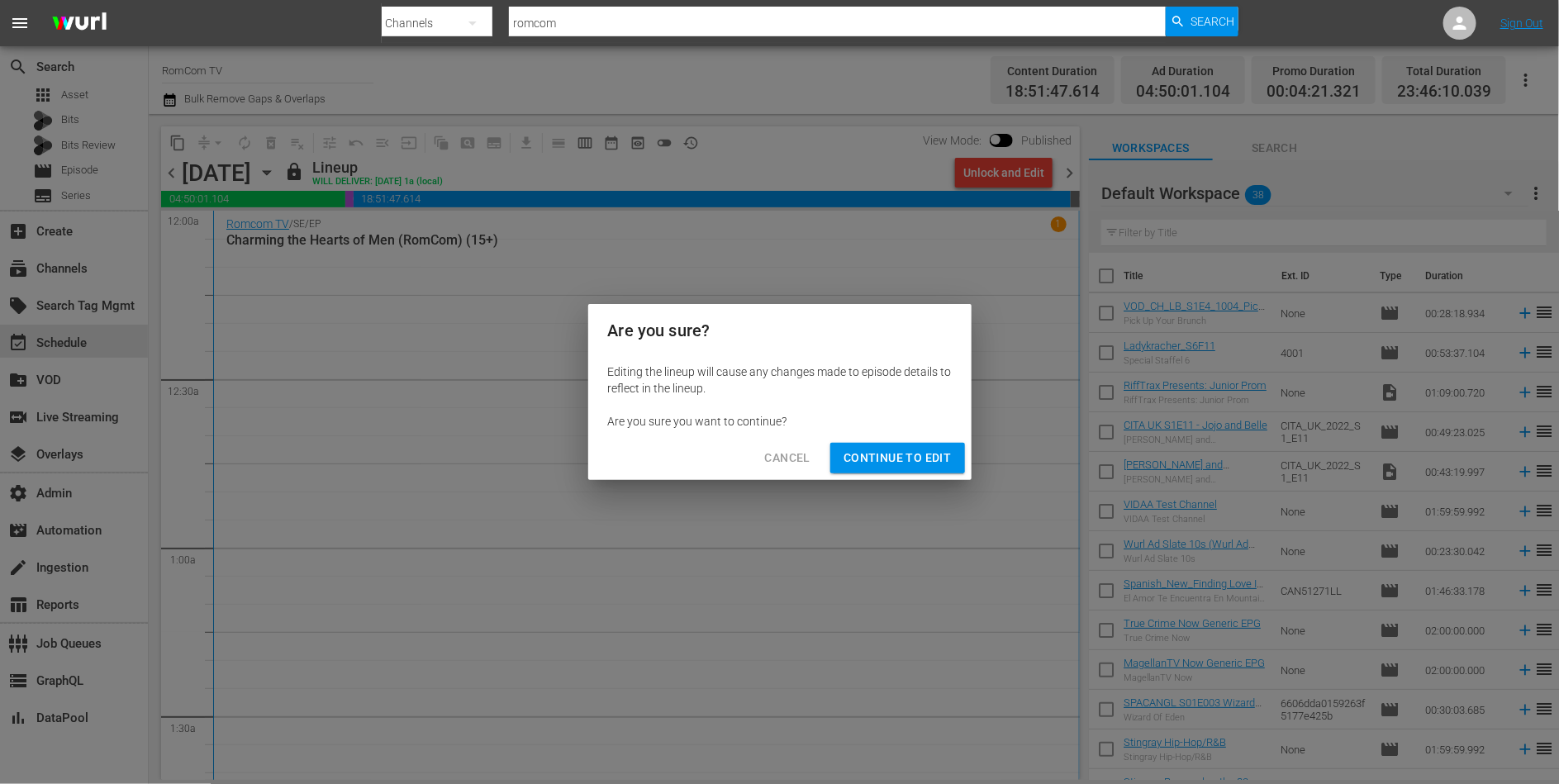
click at [882, 456] on span "Continue to Edit" at bounding box center [897, 458] width 107 height 21
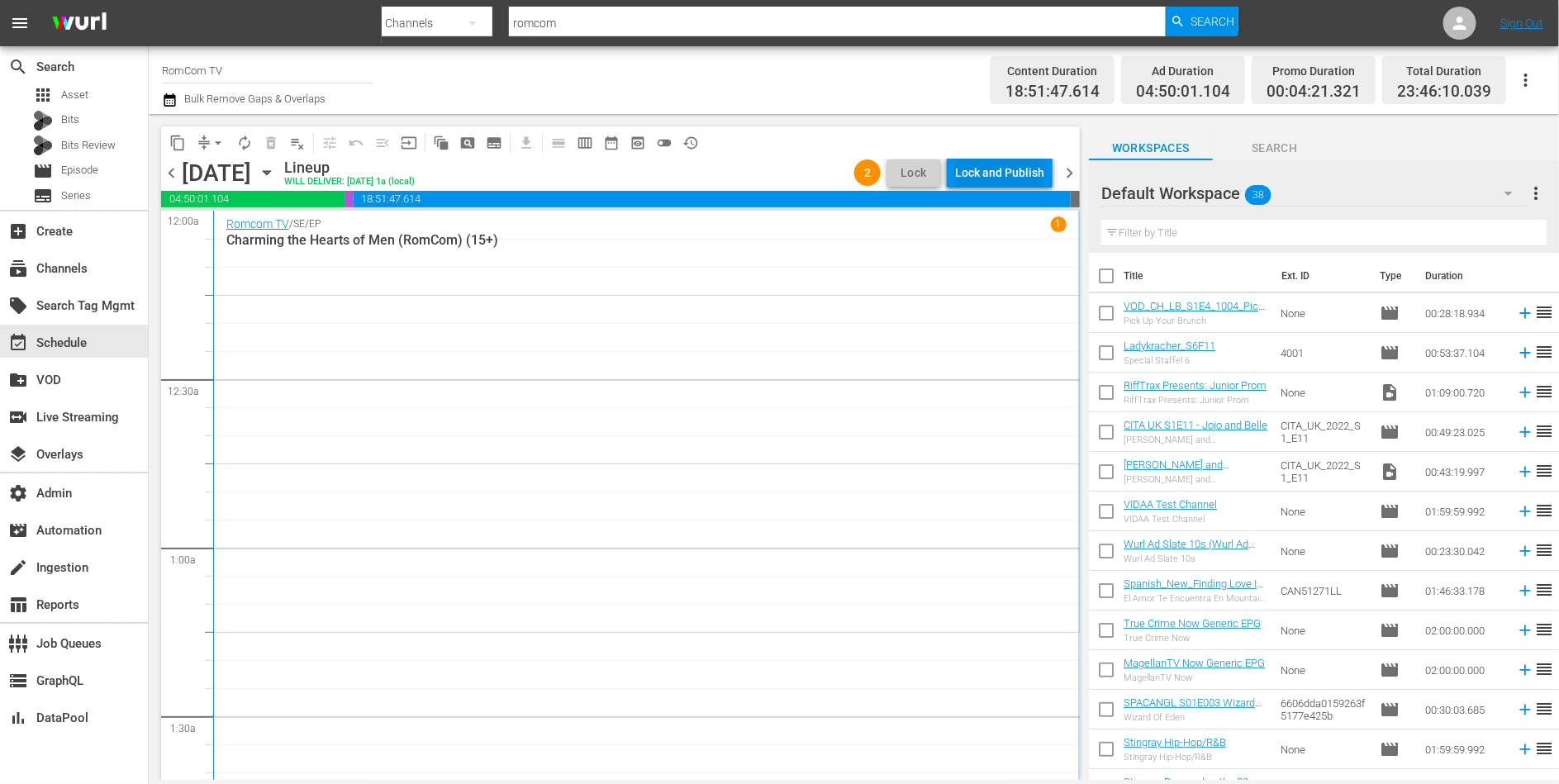
click at [998, 174] on div "Lock and Publish" at bounding box center [1000, 173] width 89 height 30
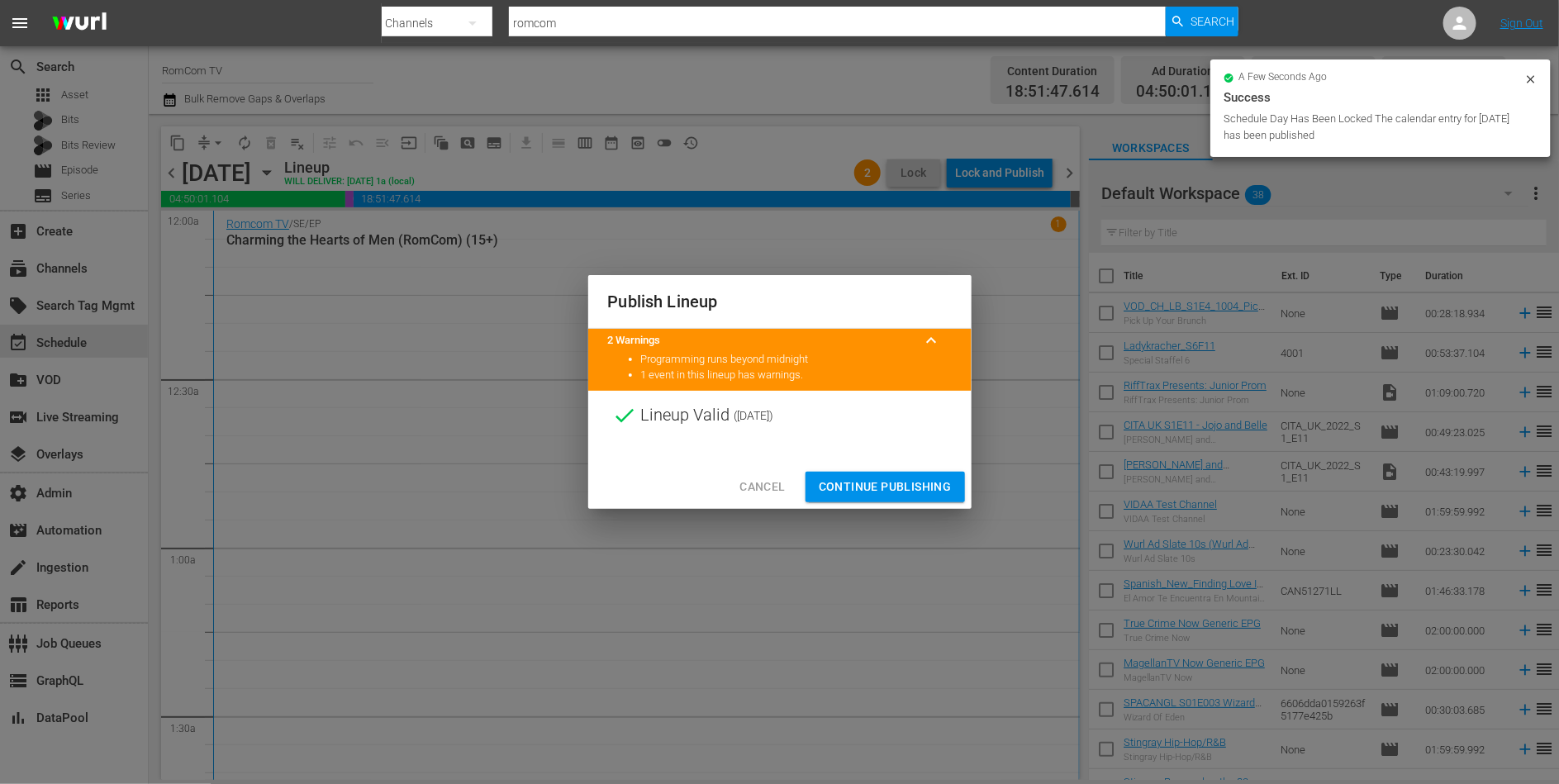
click at [894, 473] on button "Continue Publishing" at bounding box center [884, 487] width 159 height 31
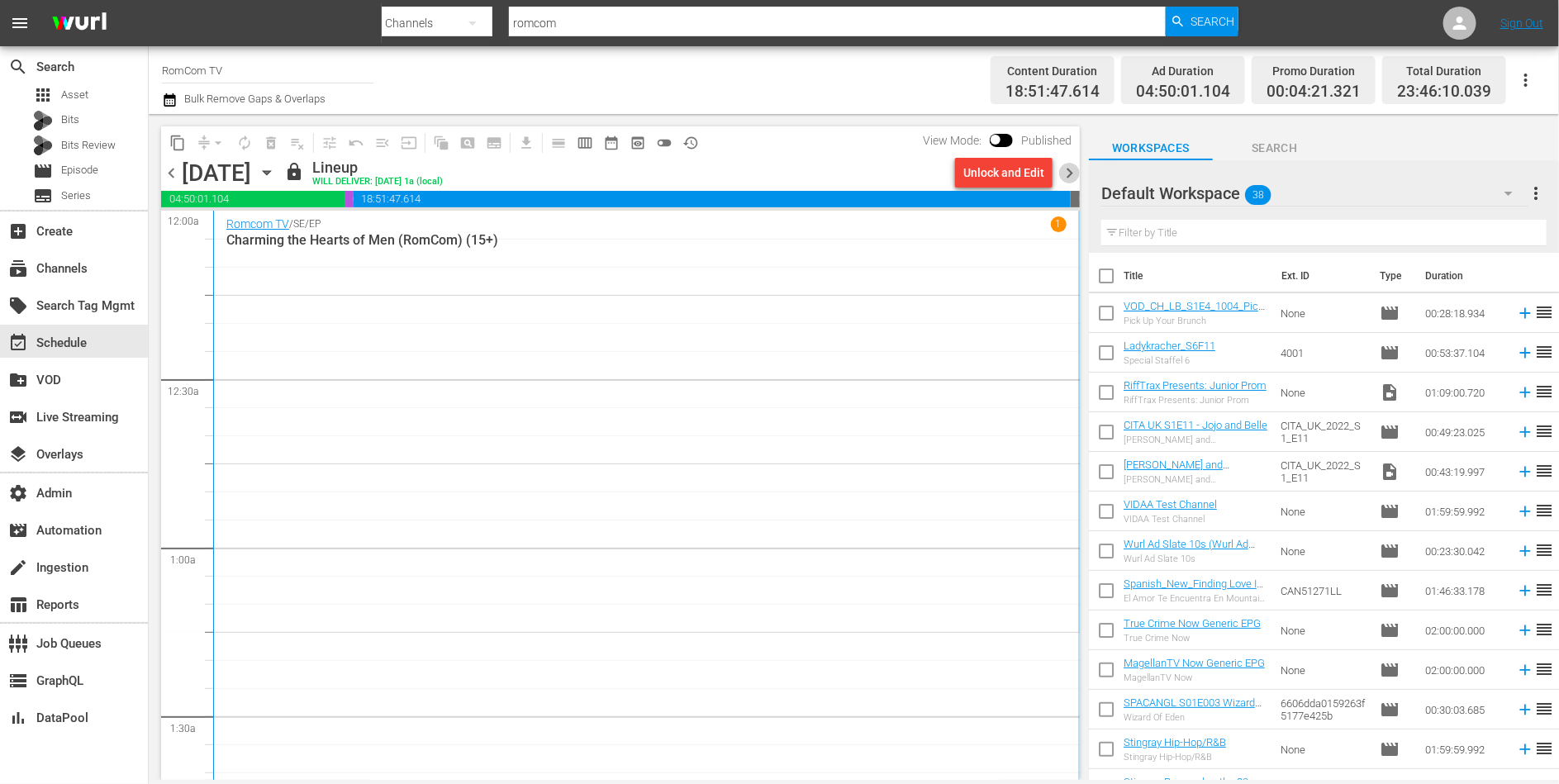
click at [1070, 174] on span "chevron_right" at bounding box center [1069, 173] width 21 height 21
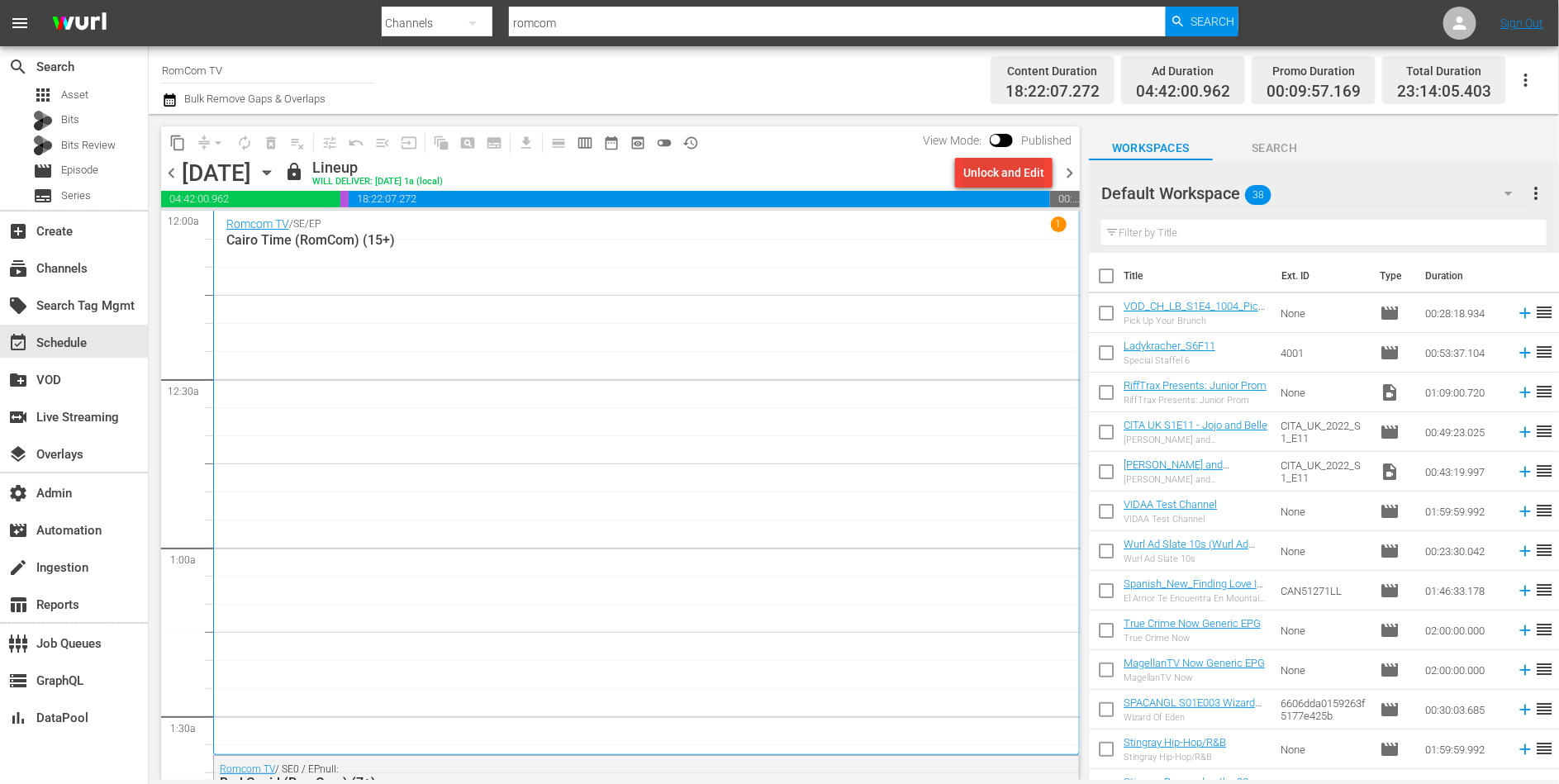
click at [995, 172] on div "Unlock and Edit" at bounding box center [1004, 173] width 81 height 30
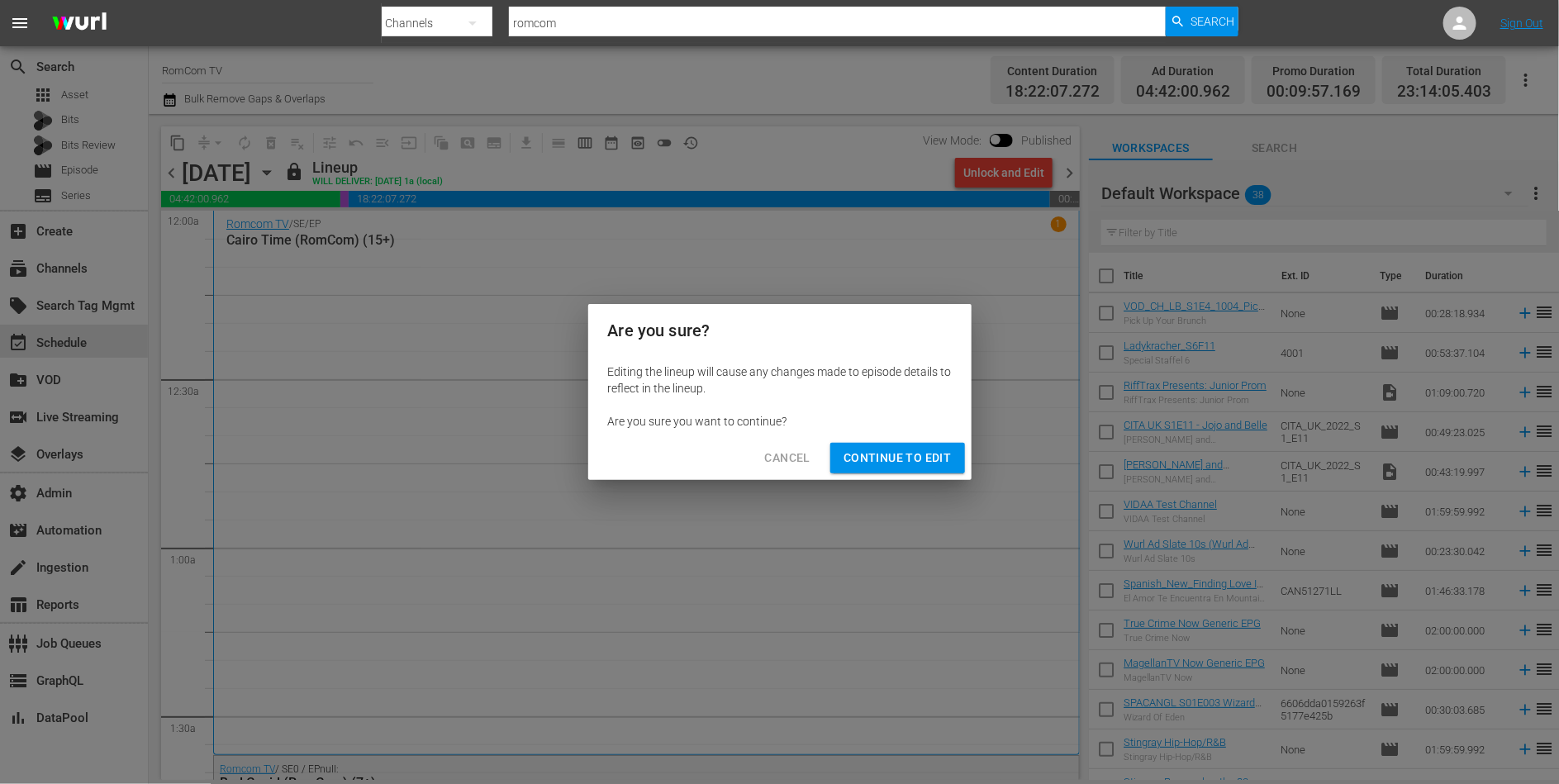
click at [912, 441] on div "Cancel Continue to Edit" at bounding box center [780, 458] width 384 height 44
click at [912, 447] on button "Continue to Edit" at bounding box center [897, 458] width 134 height 31
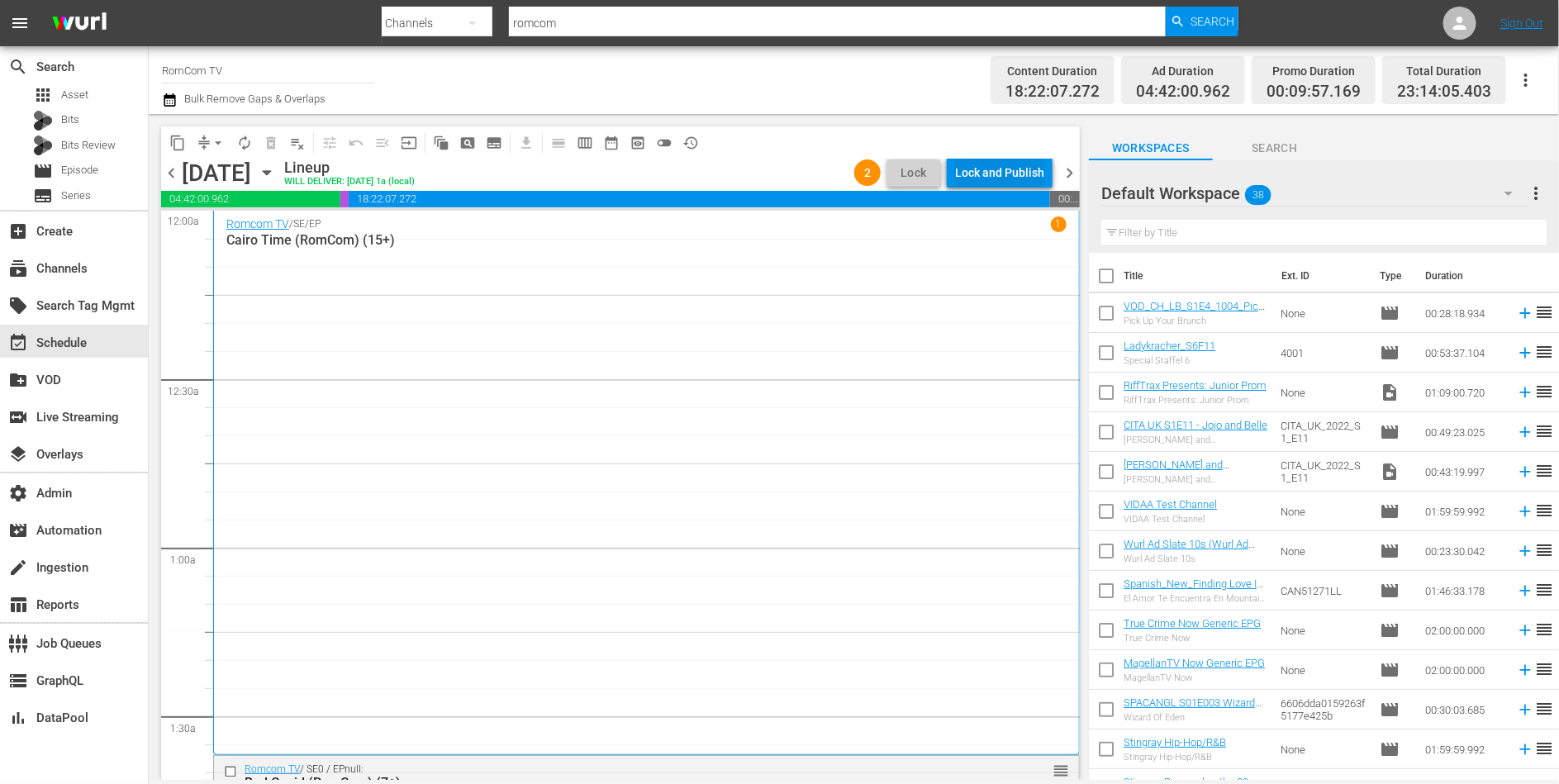
click at [1004, 169] on div "Lock and Publish" at bounding box center [1000, 173] width 89 height 30
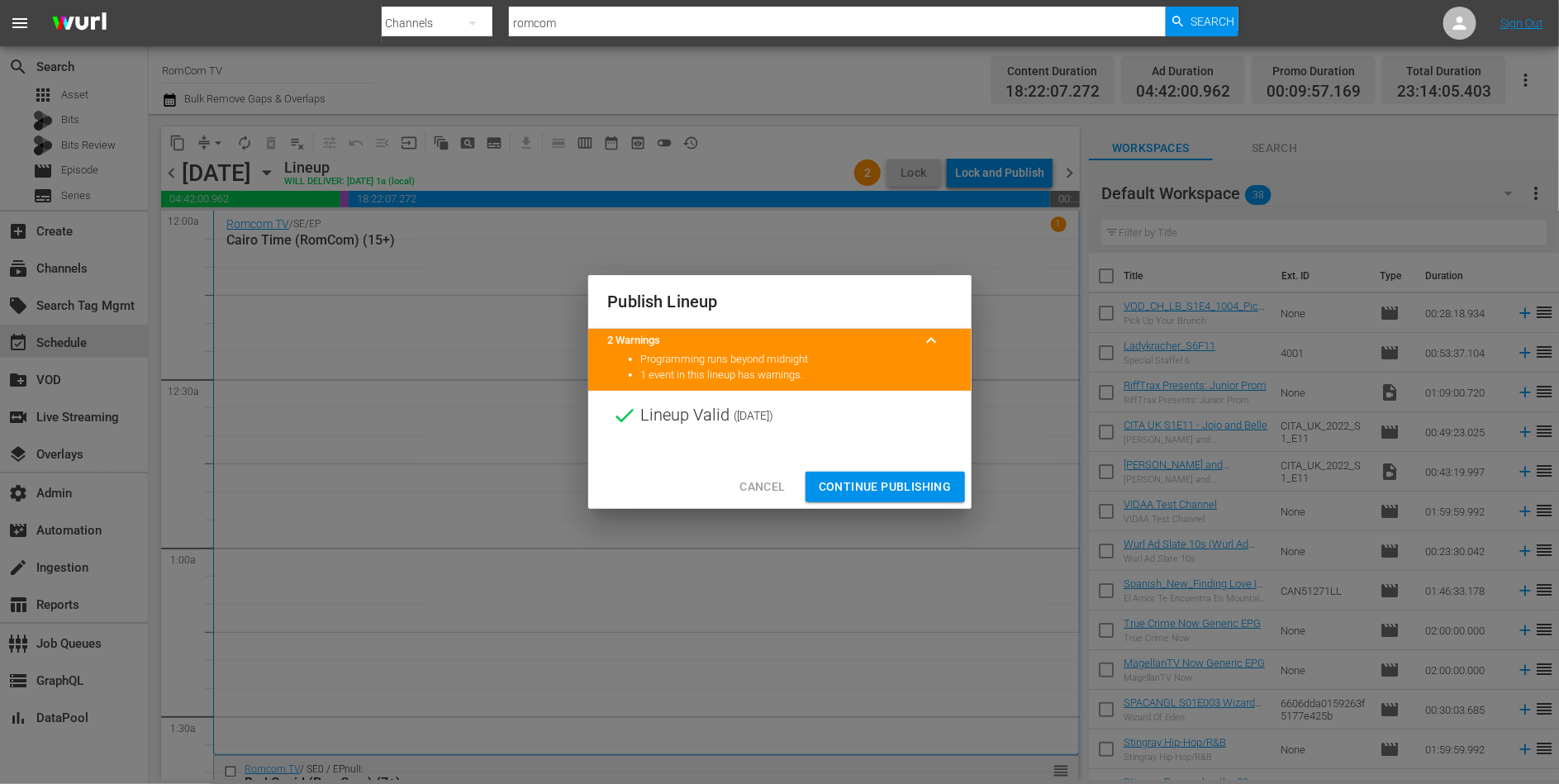
click at [881, 480] on span "Continue Publishing" at bounding box center [885, 486] width 133 height 21
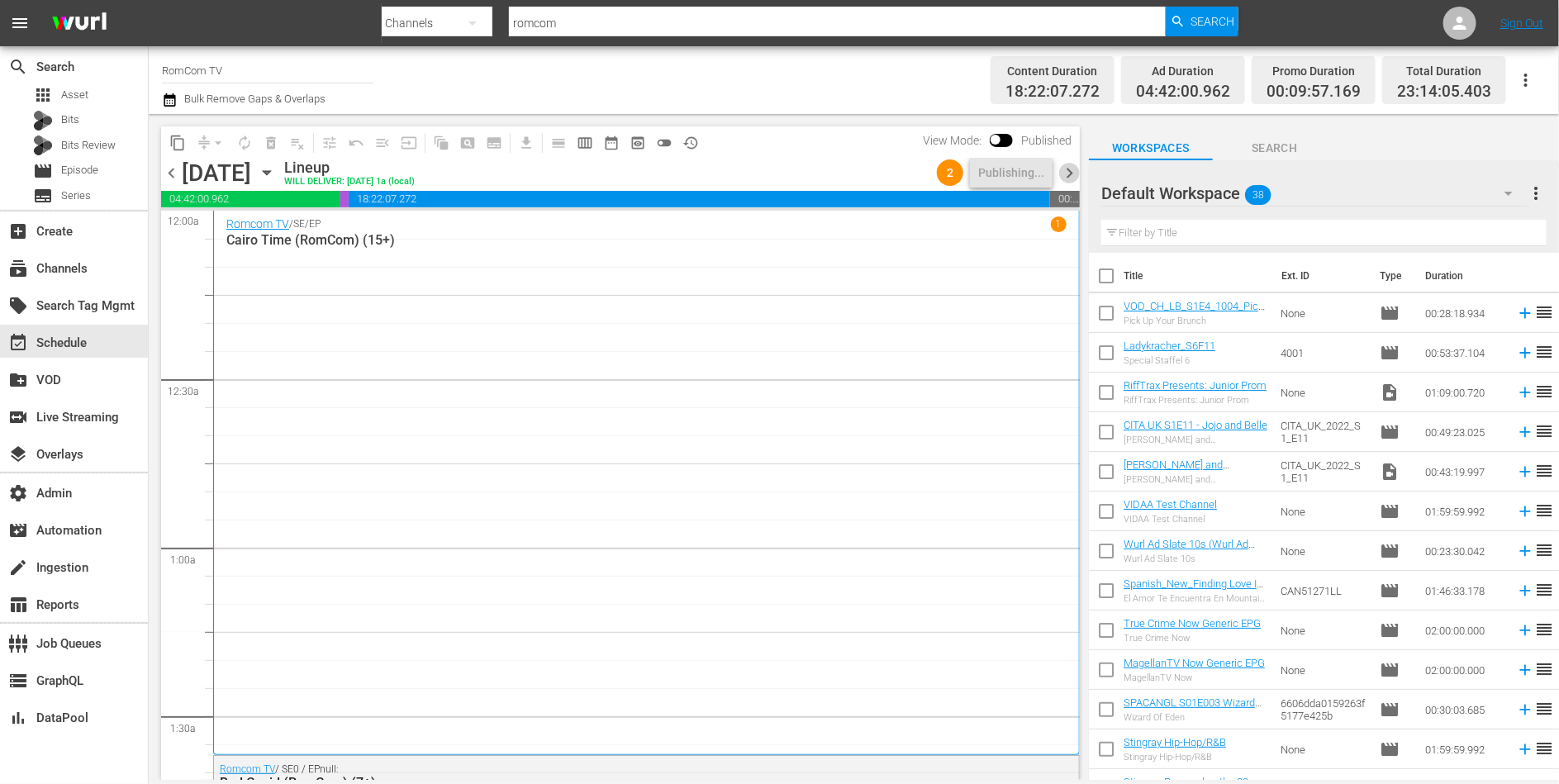
click at [1071, 168] on span "chevron_right" at bounding box center [1069, 173] width 21 height 21
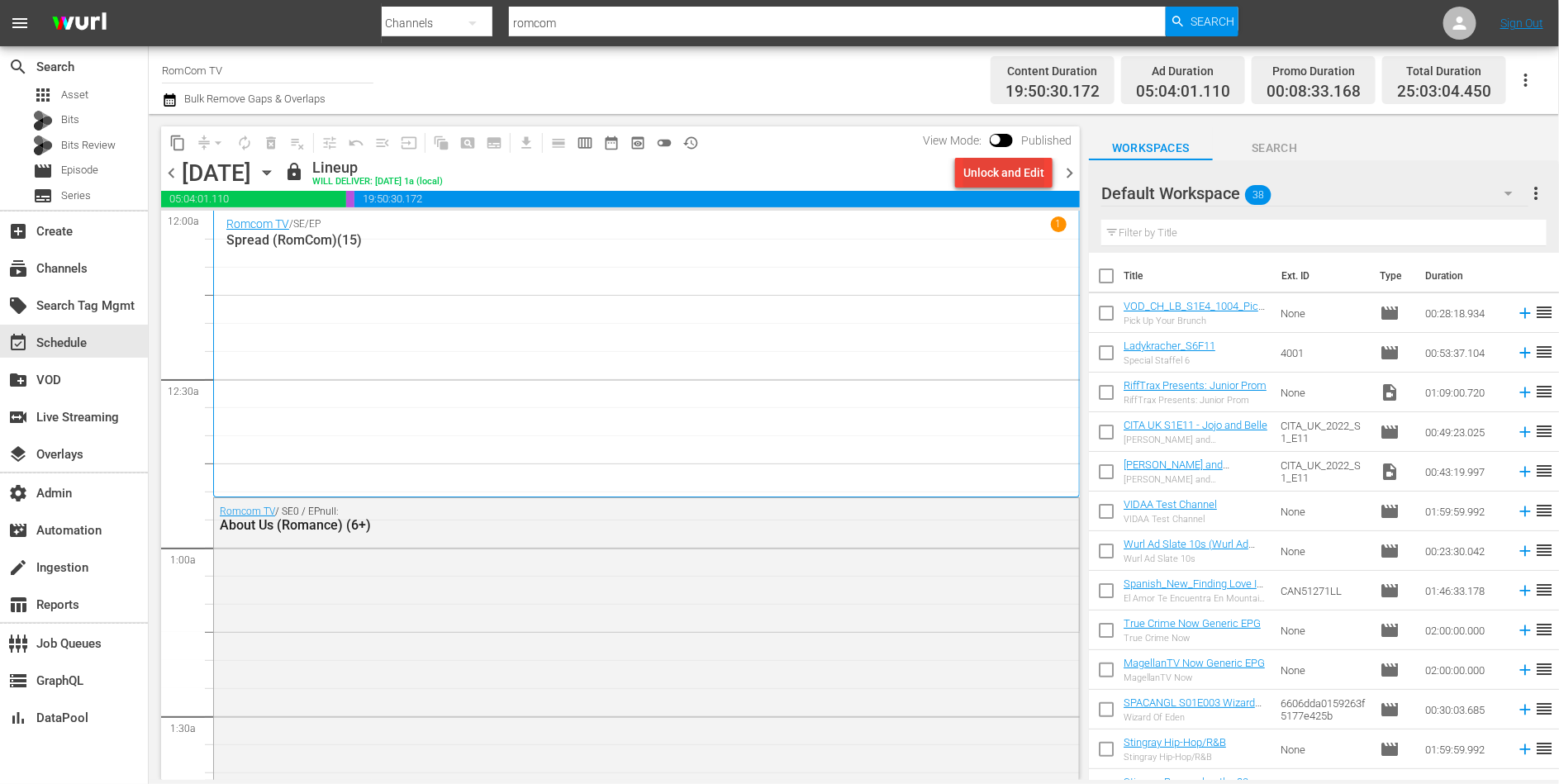
click at [997, 175] on div "Unlock and Edit" at bounding box center [1004, 173] width 81 height 30
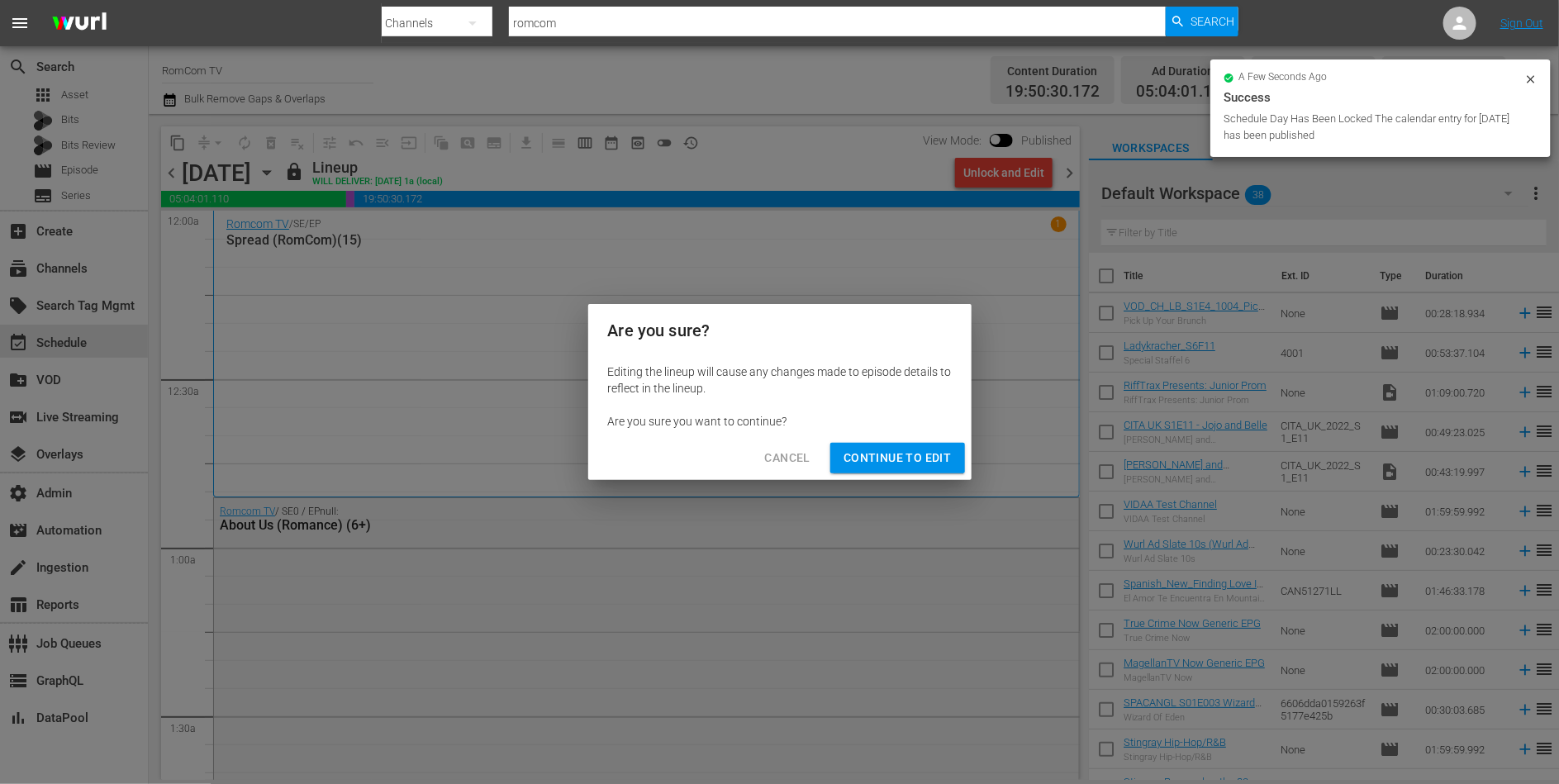
click at [894, 462] on span "Continue to Edit" at bounding box center [897, 458] width 107 height 21
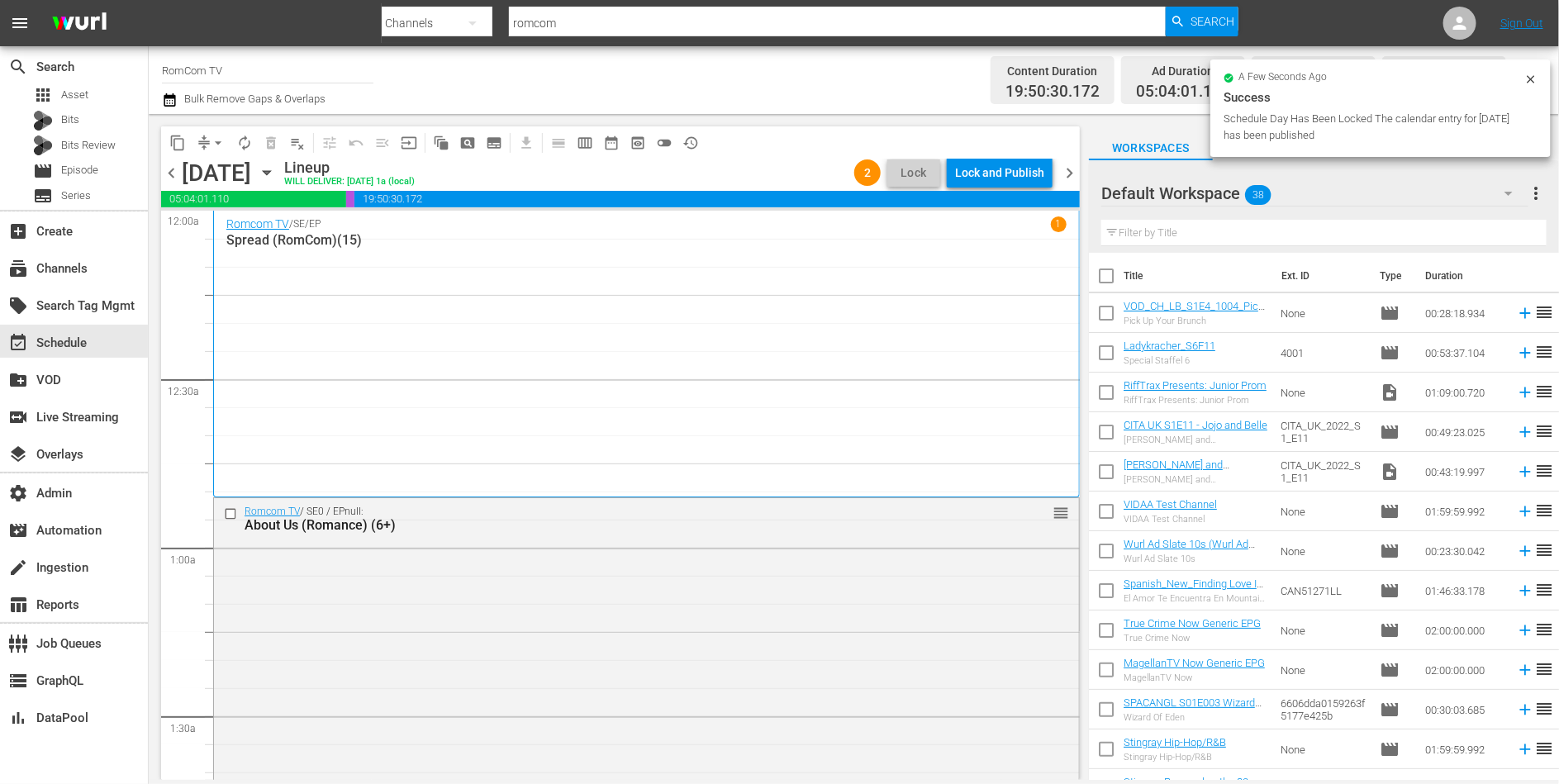
click at [1004, 179] on div "Lock and Publish" at bounding box center [1000, 173] width 89 height 30
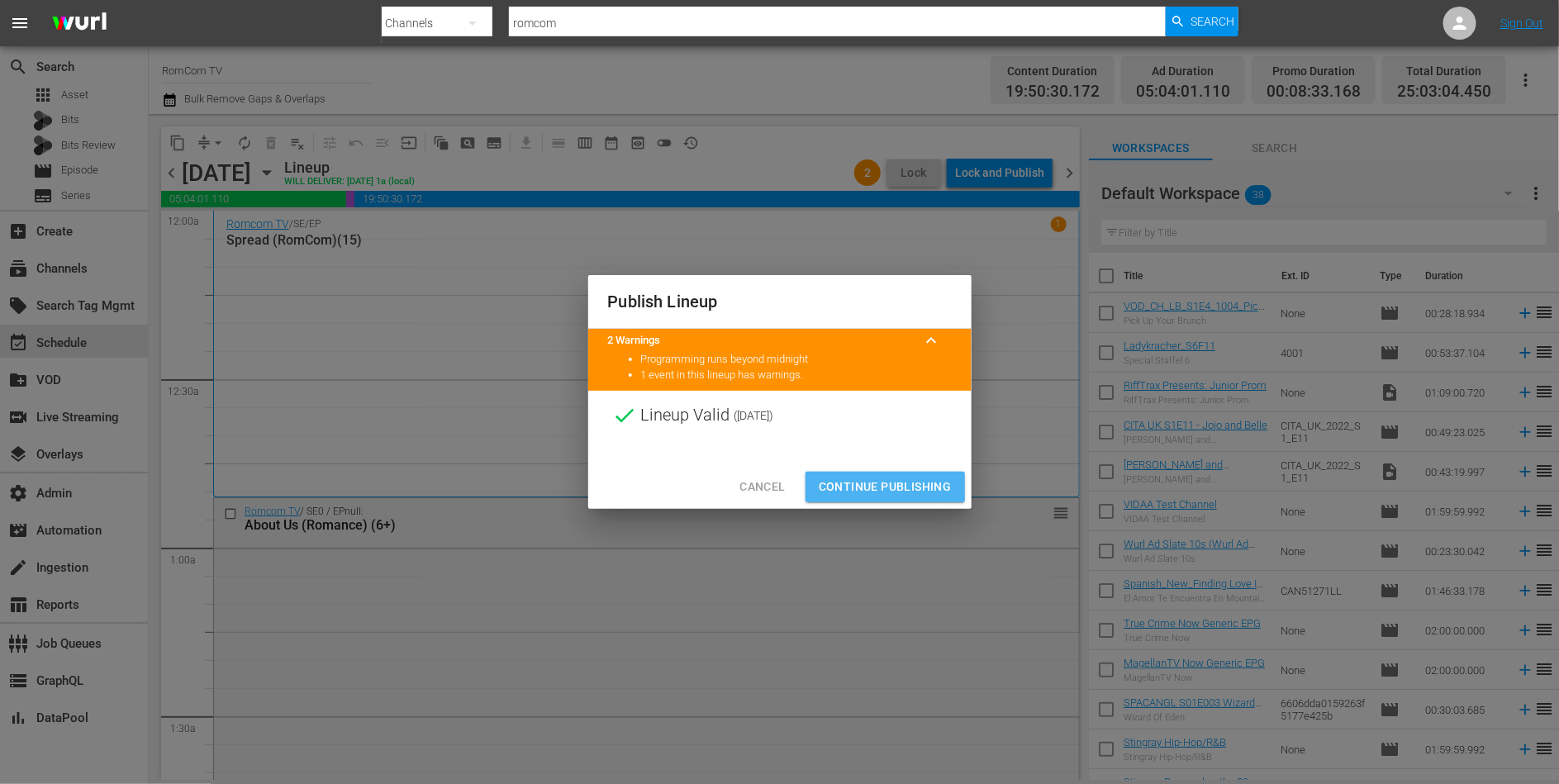
click at [898, 485] on span "Continue Publishing" at bounding box center [885, 486] width 133 height 21
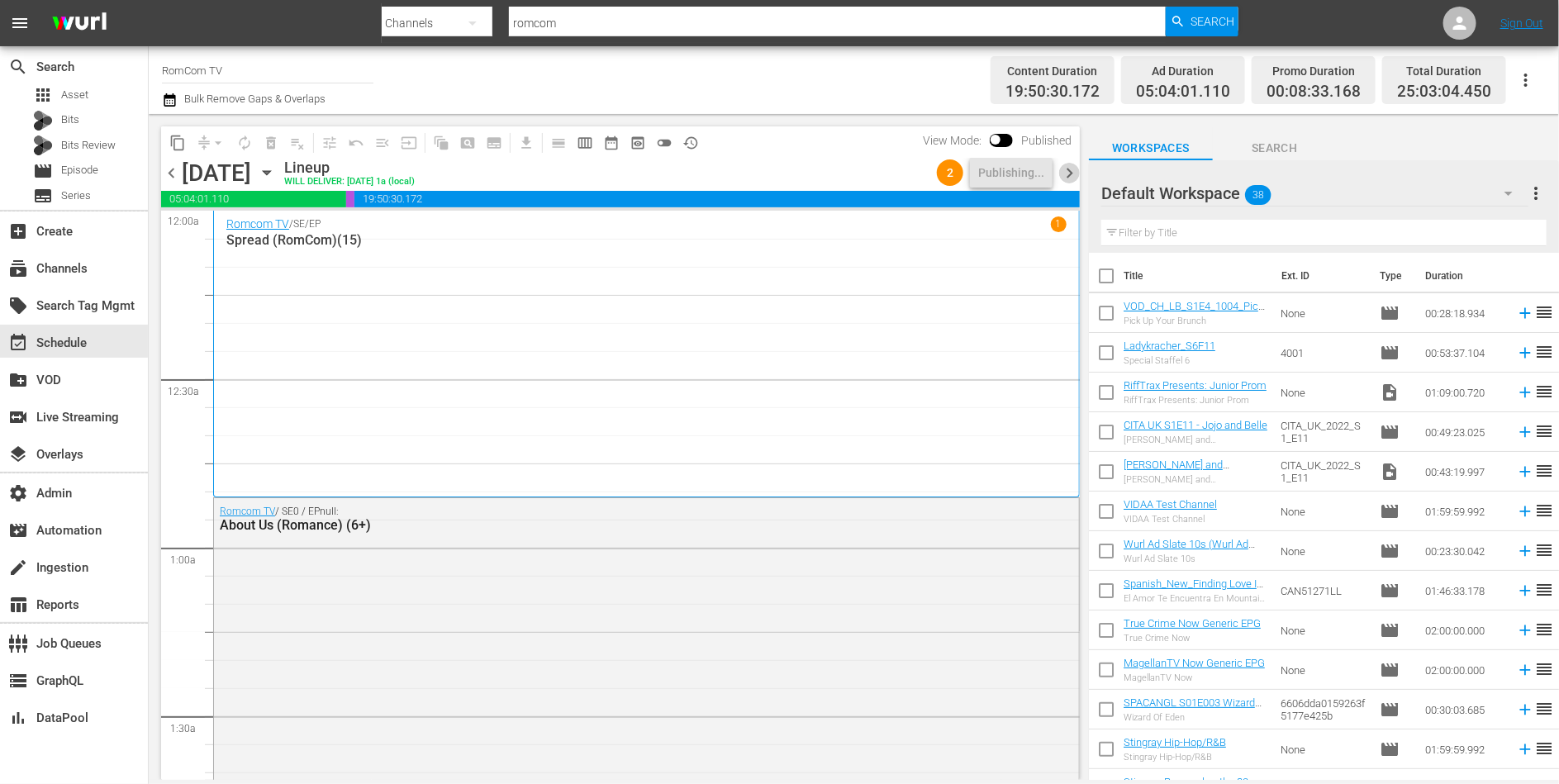
click at [1069, 172] on span "chevron_right" at bounding box center [1069, 173] width 21 height 21
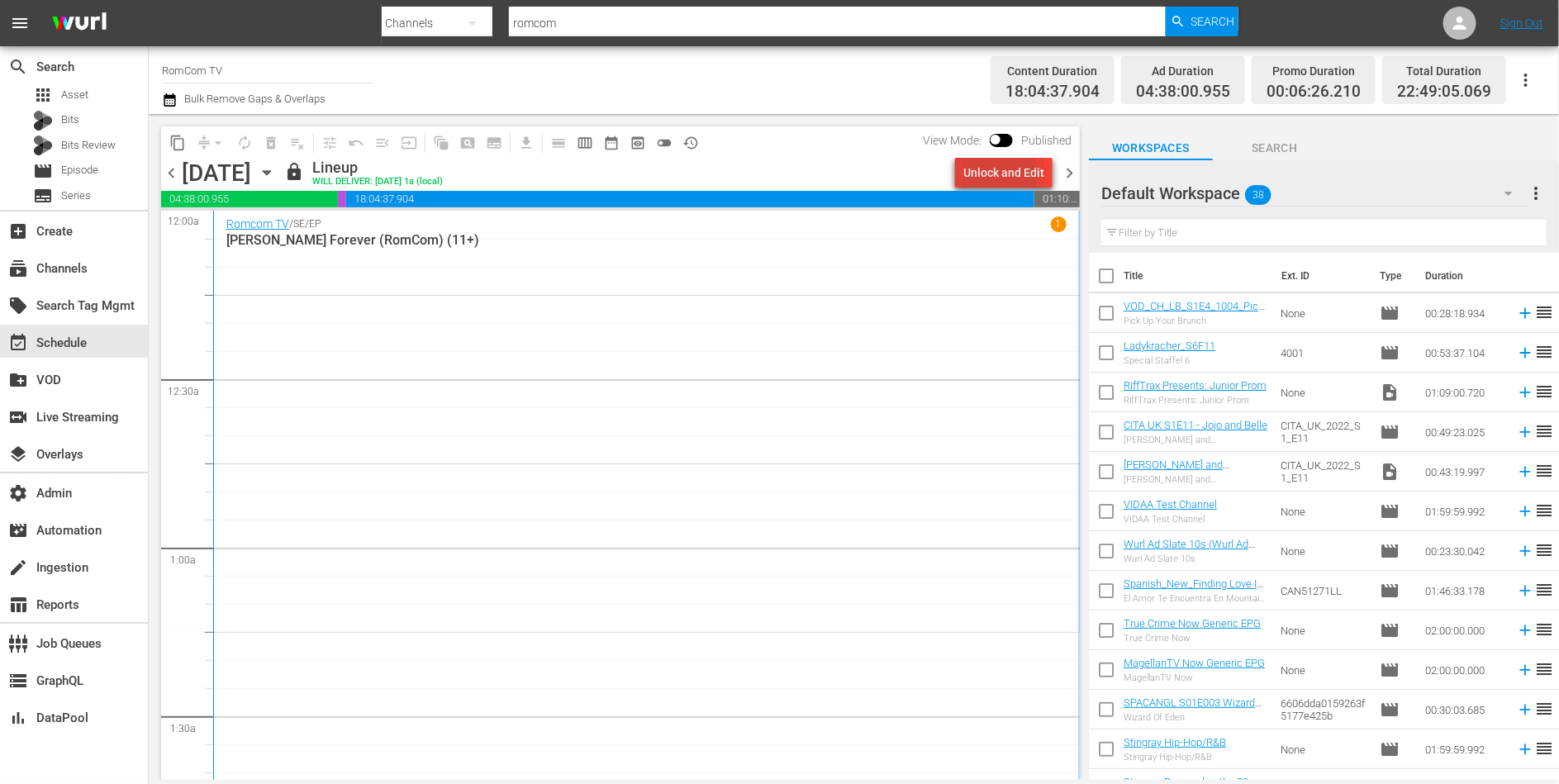
click at [997, 174] on div "Unlock and Edit" at bounding box center [1004, 173] width 81 height 30
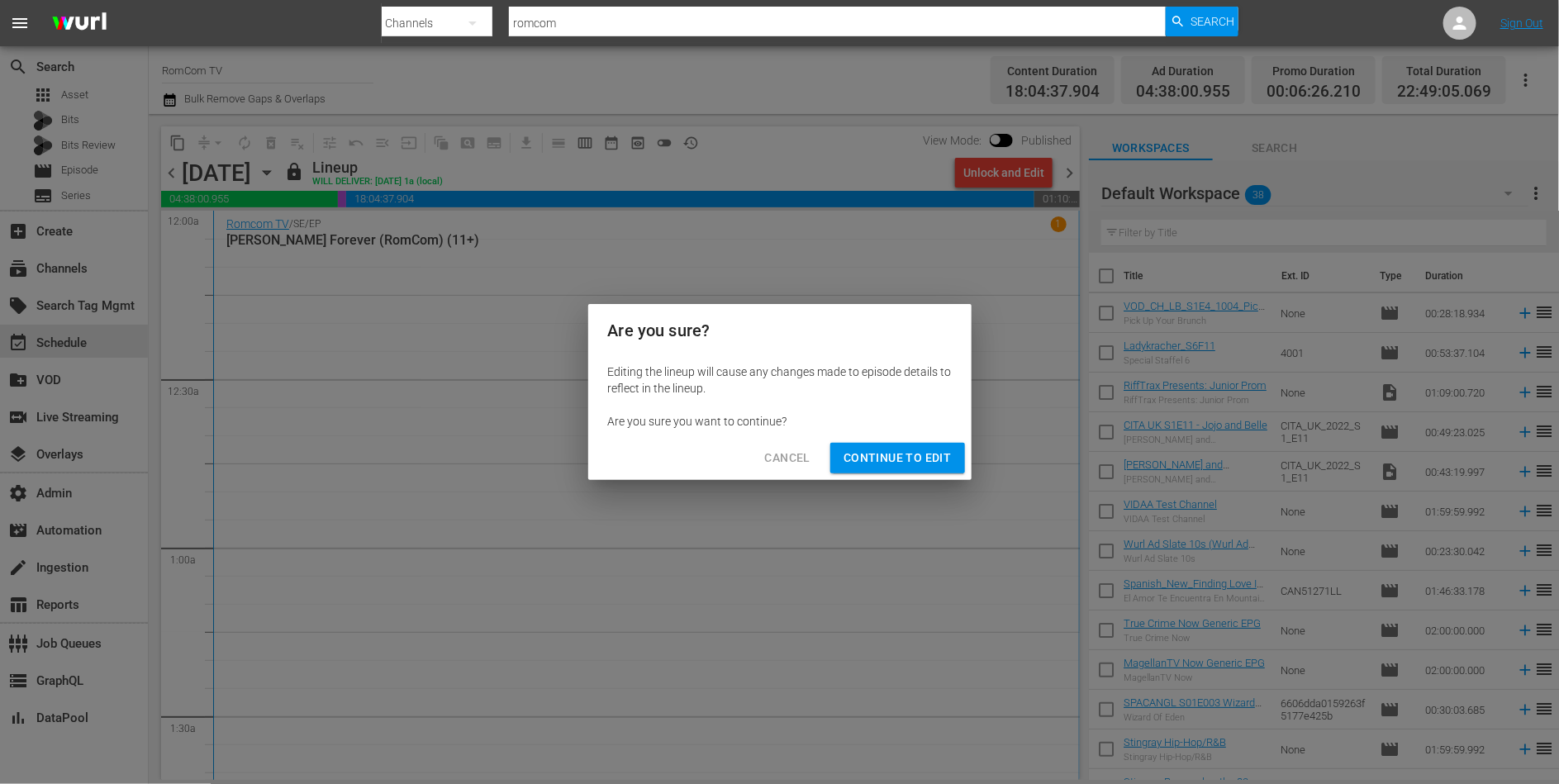
click at [886, 454] on span "Continue to Edit" at bounding box center [897, 458] width 107 height 21
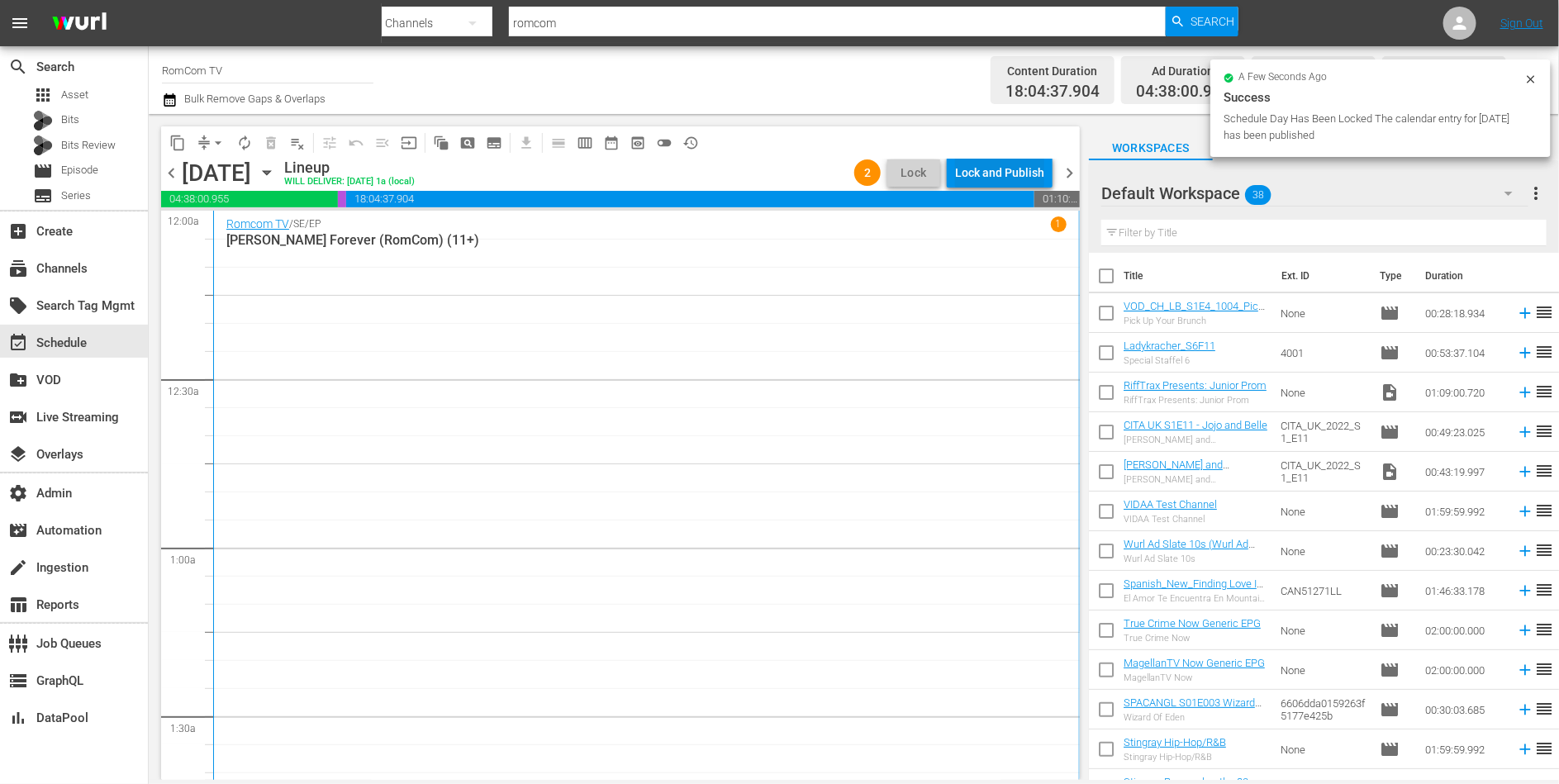
click at [1001, 164] on div "Lock and Publish" at bounding box center [1000, 173] width 89 height 30
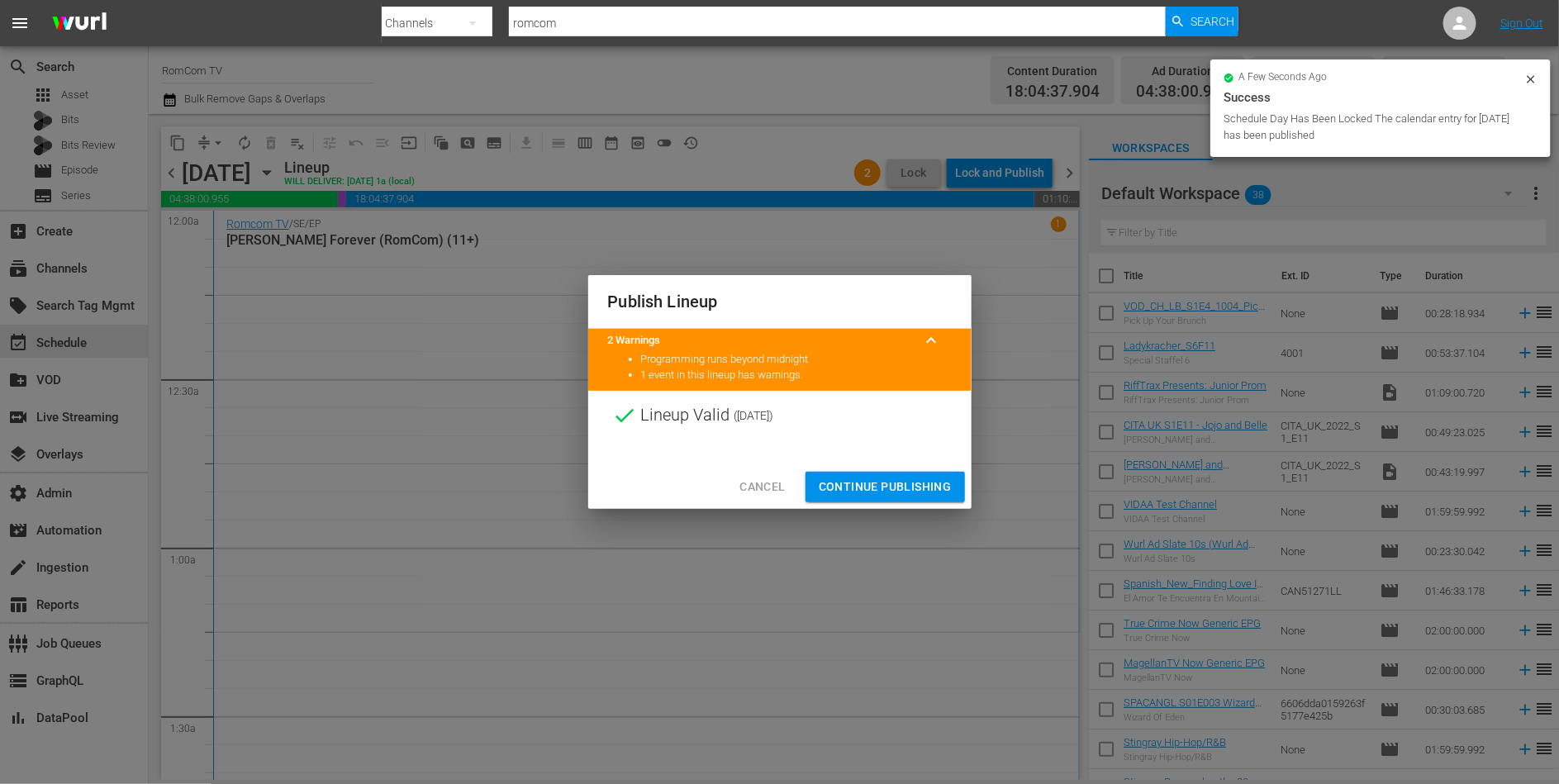
click at [876, 477] on span "Continue Publishing" at bounding box center [885, 486] width 133 height 21
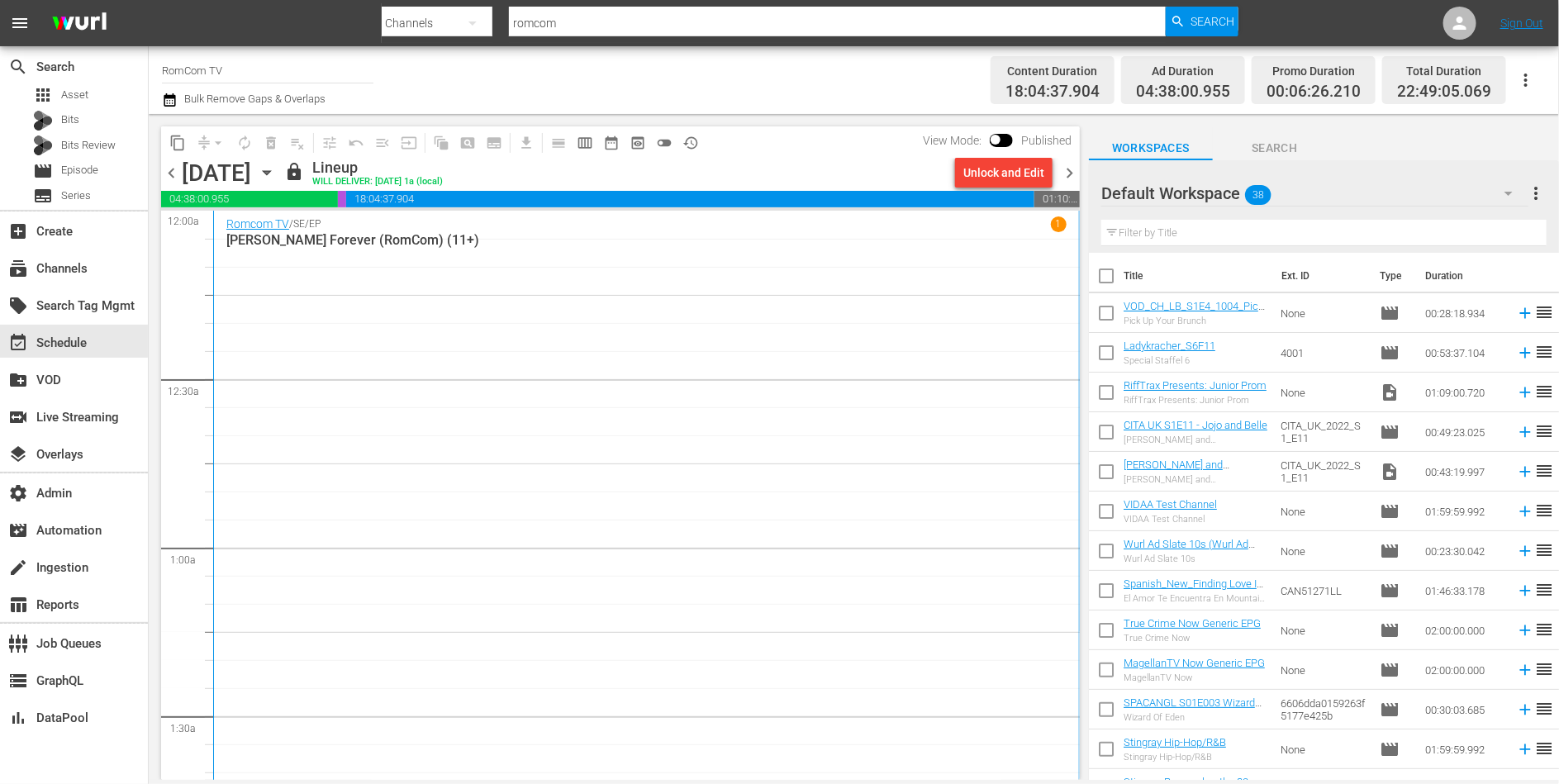
click at [1069, 169] on span "chevron_right" at bounding box center [1069, 173] width 21 height 21
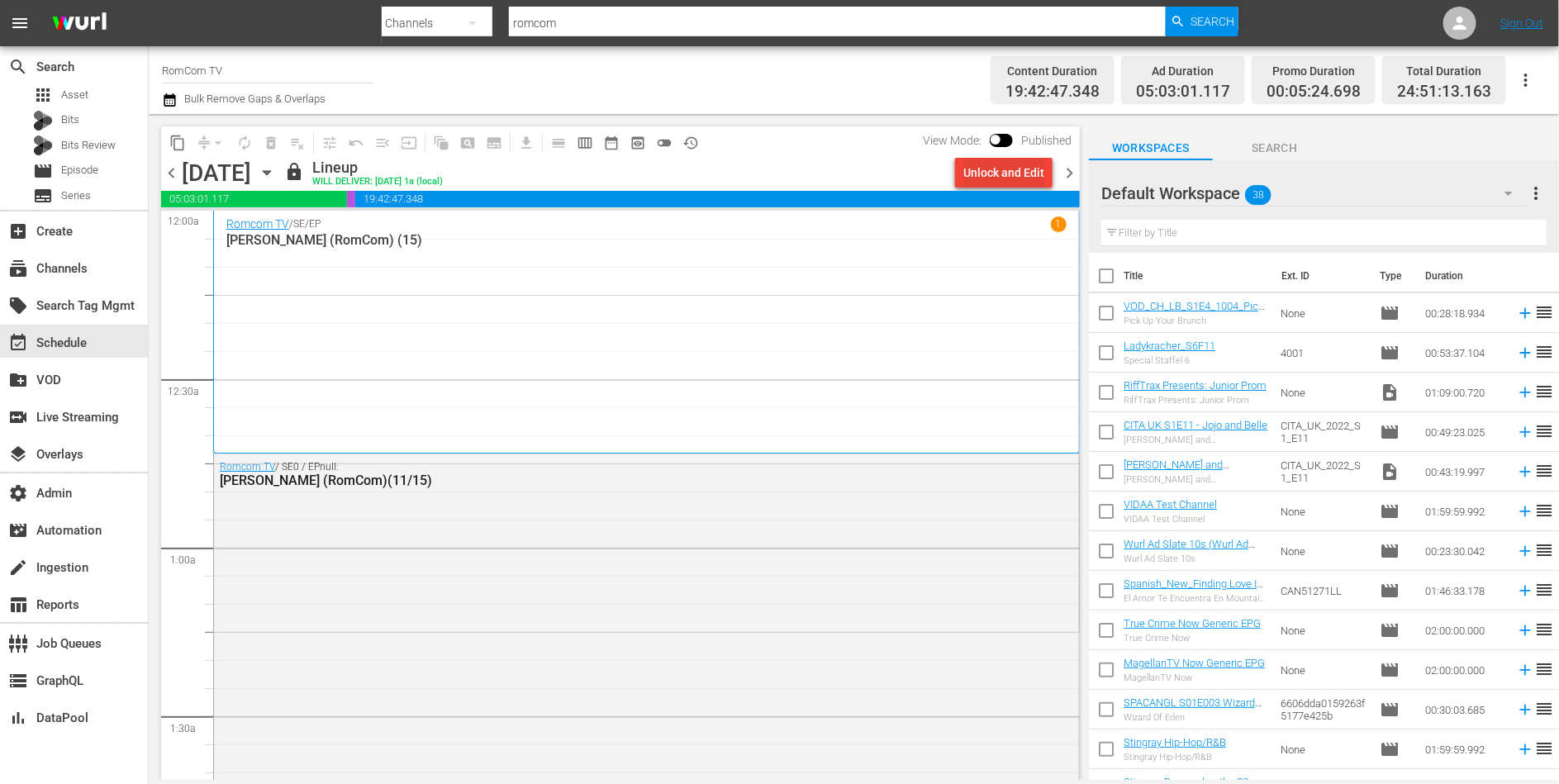
click at [1012, 184] on div "Unlock and Edit" at bounding box center [1004, 173] width 81 height 30
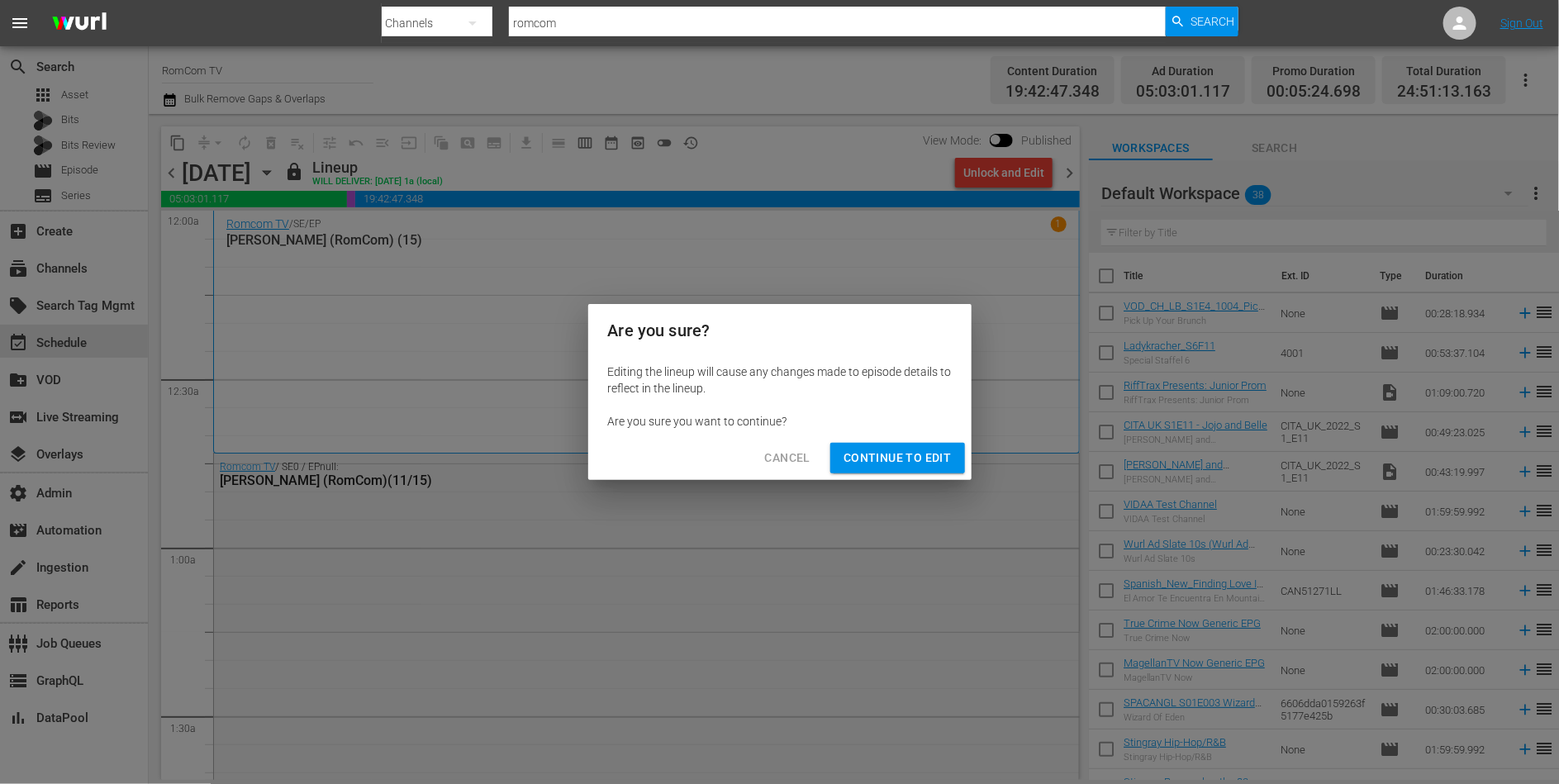
click at [865, 456] on span "Continue to Edit" at bounding box center [897, 458] width 107 height 21
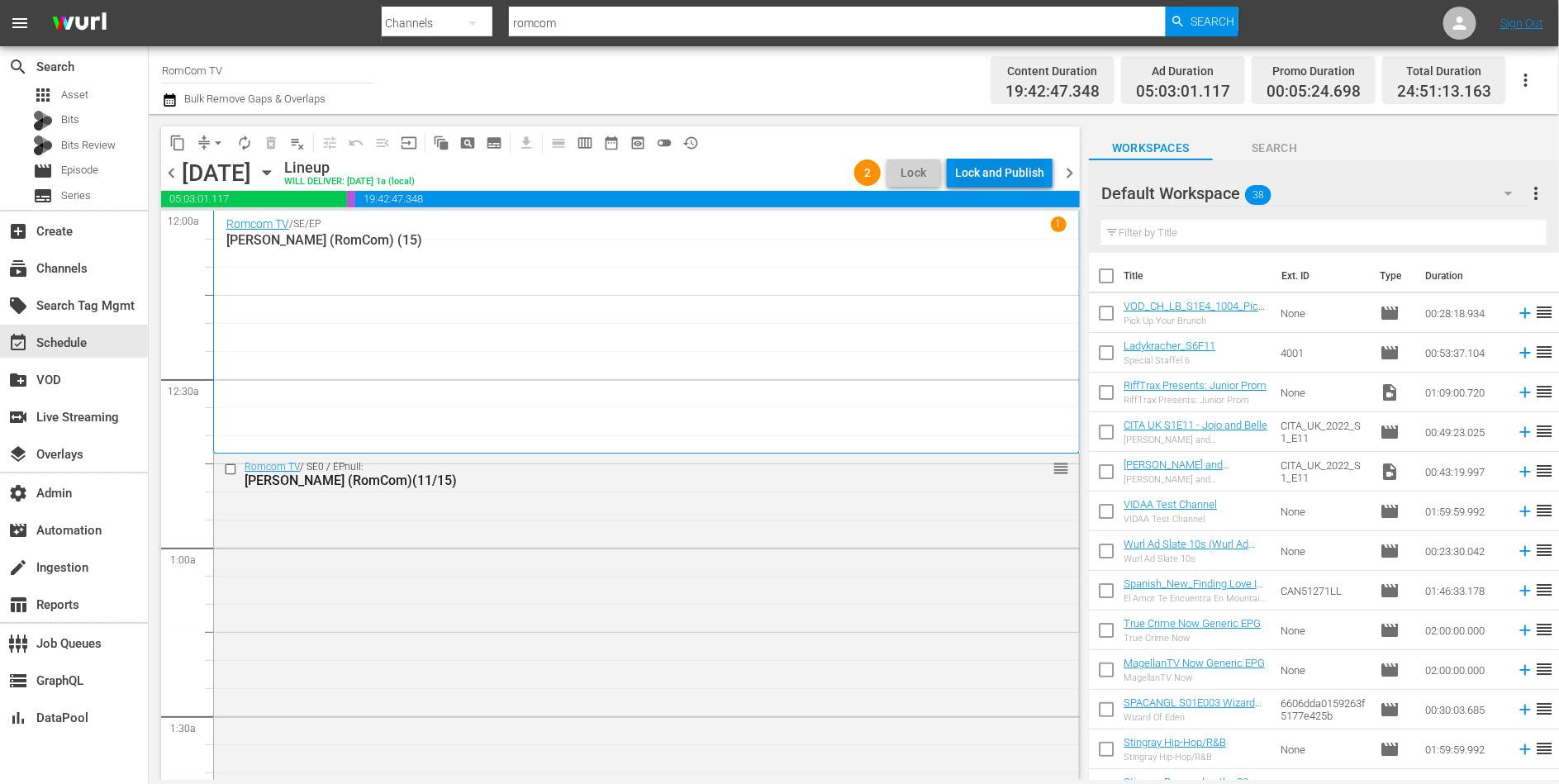
click at [1011, 185] on div "Lock and Publish" at bounding box center [1000, 173] width 89 height 30
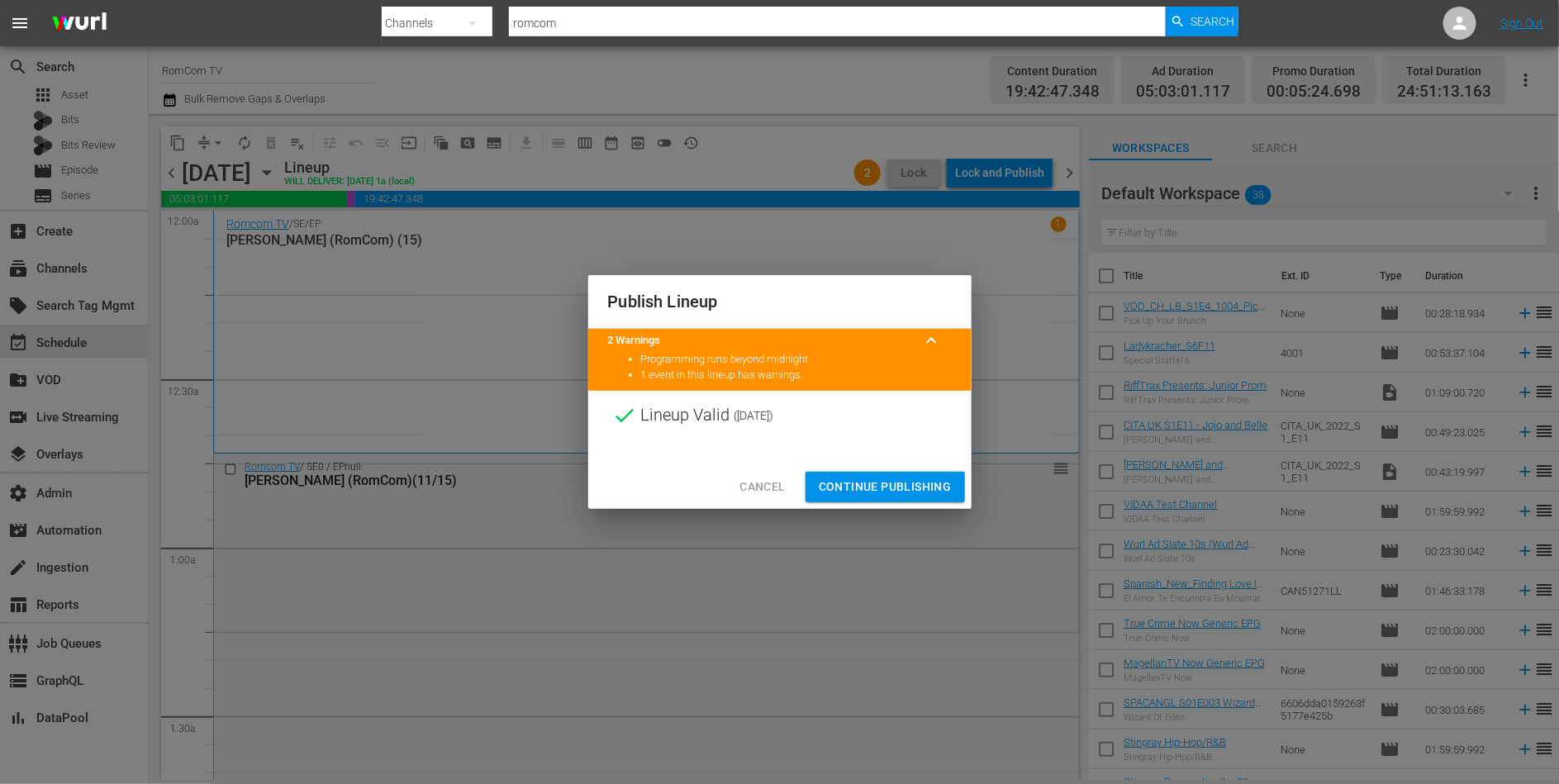
click at [914, 470] on div "Cancel Continue Publishing" at bounding box center [780, 487] width 384 height 44
click at [911, 486] on span "Continue Publishing" at bounding box center [885, 486] width 133 height 21
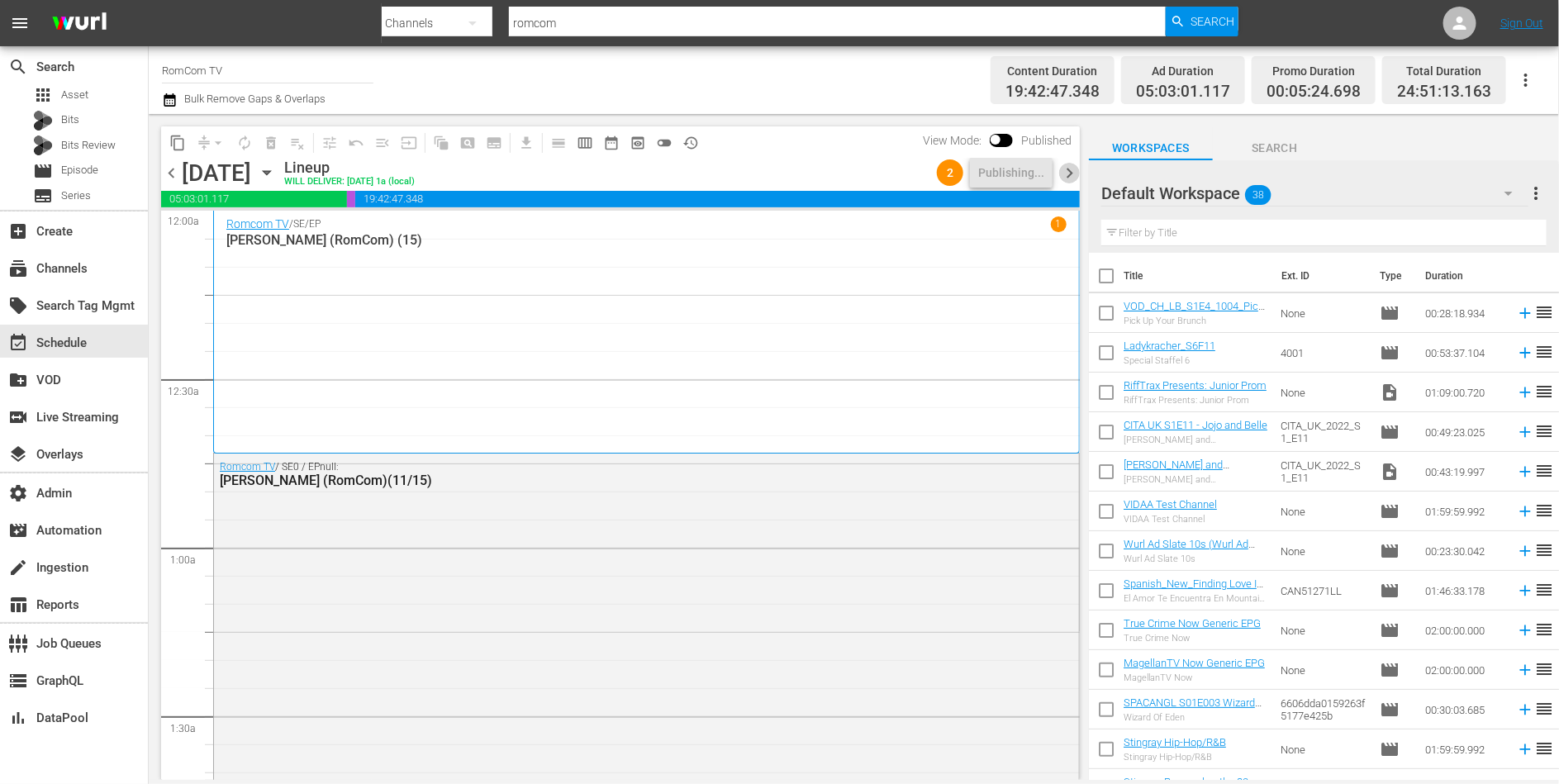
click at [1072, 174] on span "chevron_right" at bounding box center [1069, 173] width 21 height 21
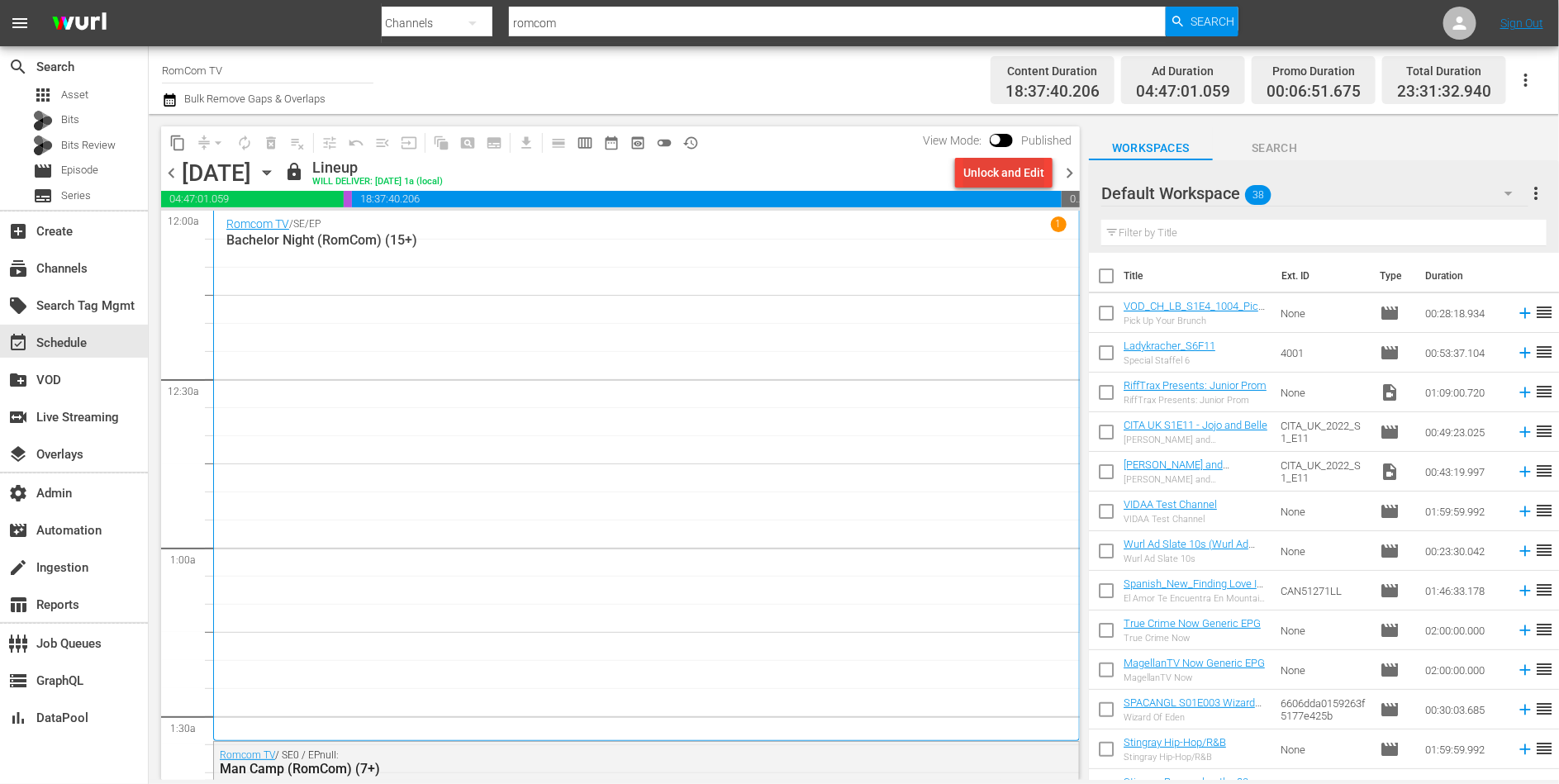
click at [1016, 179] on div "Unlock and Edit" at bounding box center [1004, 173] width 81 height 30
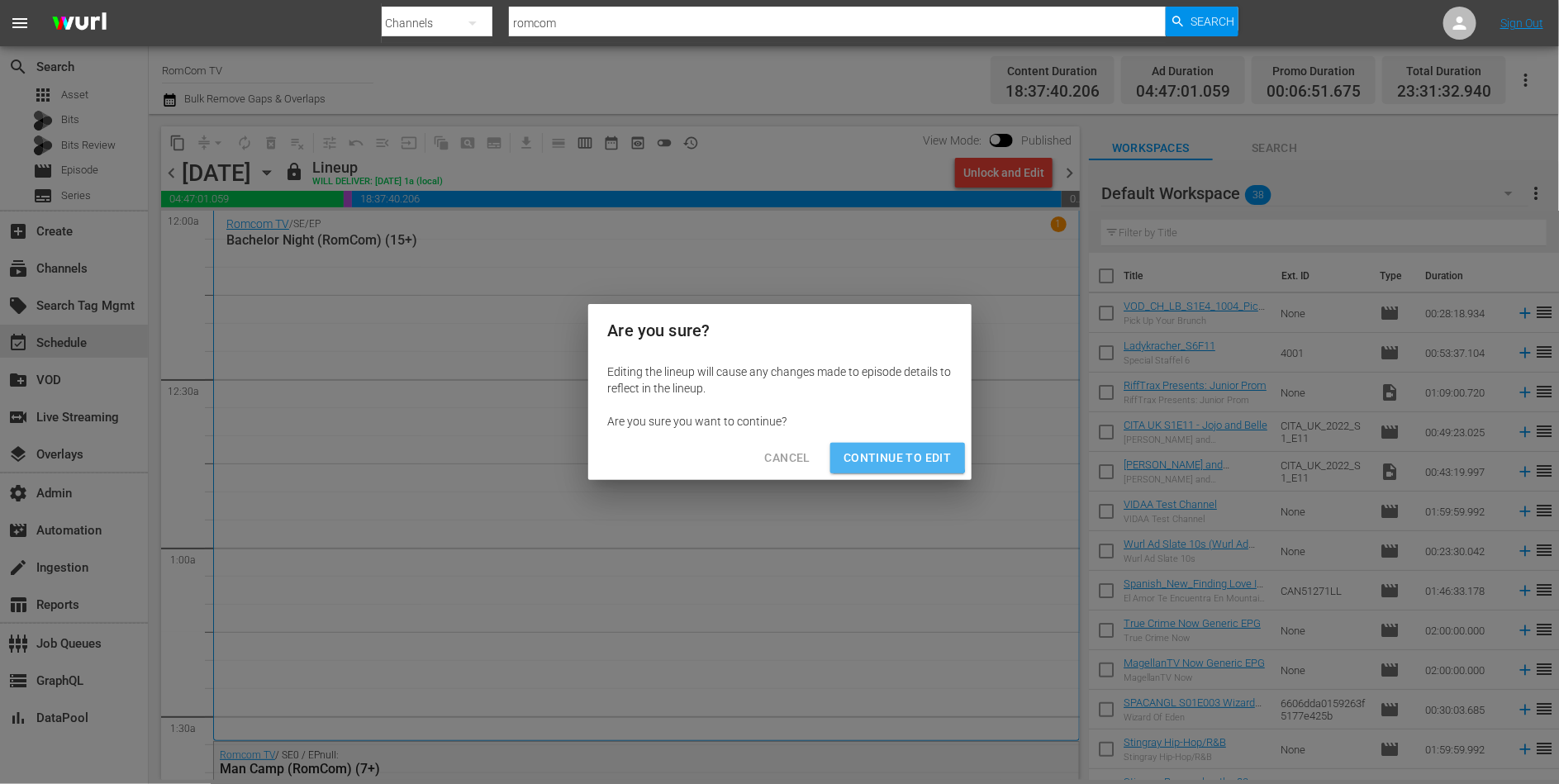
click at [876, 448] on span "Continue to Edit" at bounding box center [897, 458] width 107 height 21
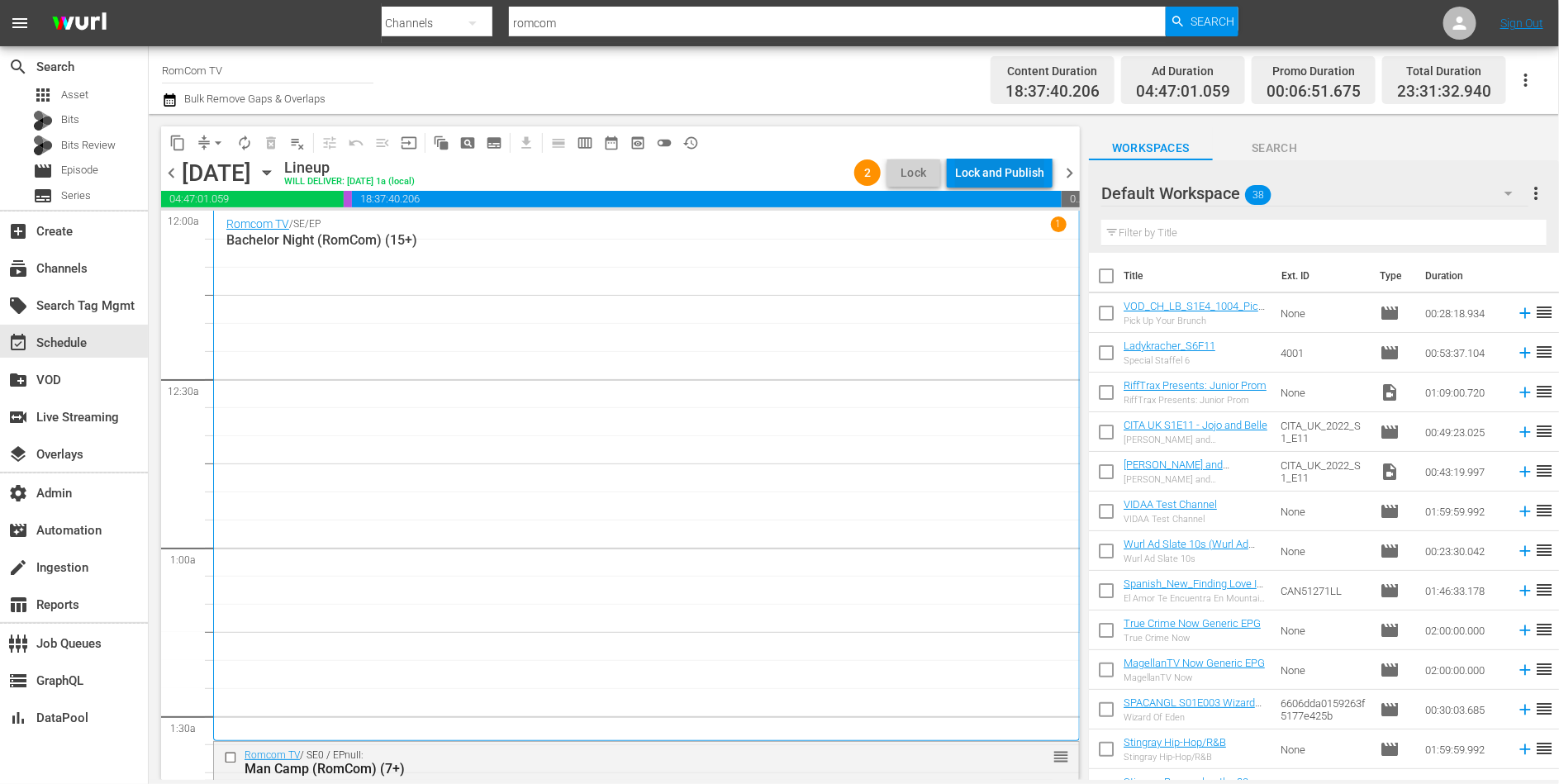
click at [1002, 176] on div "Lock and Publish" at bounding box center [1000, 173] width 89 height 30
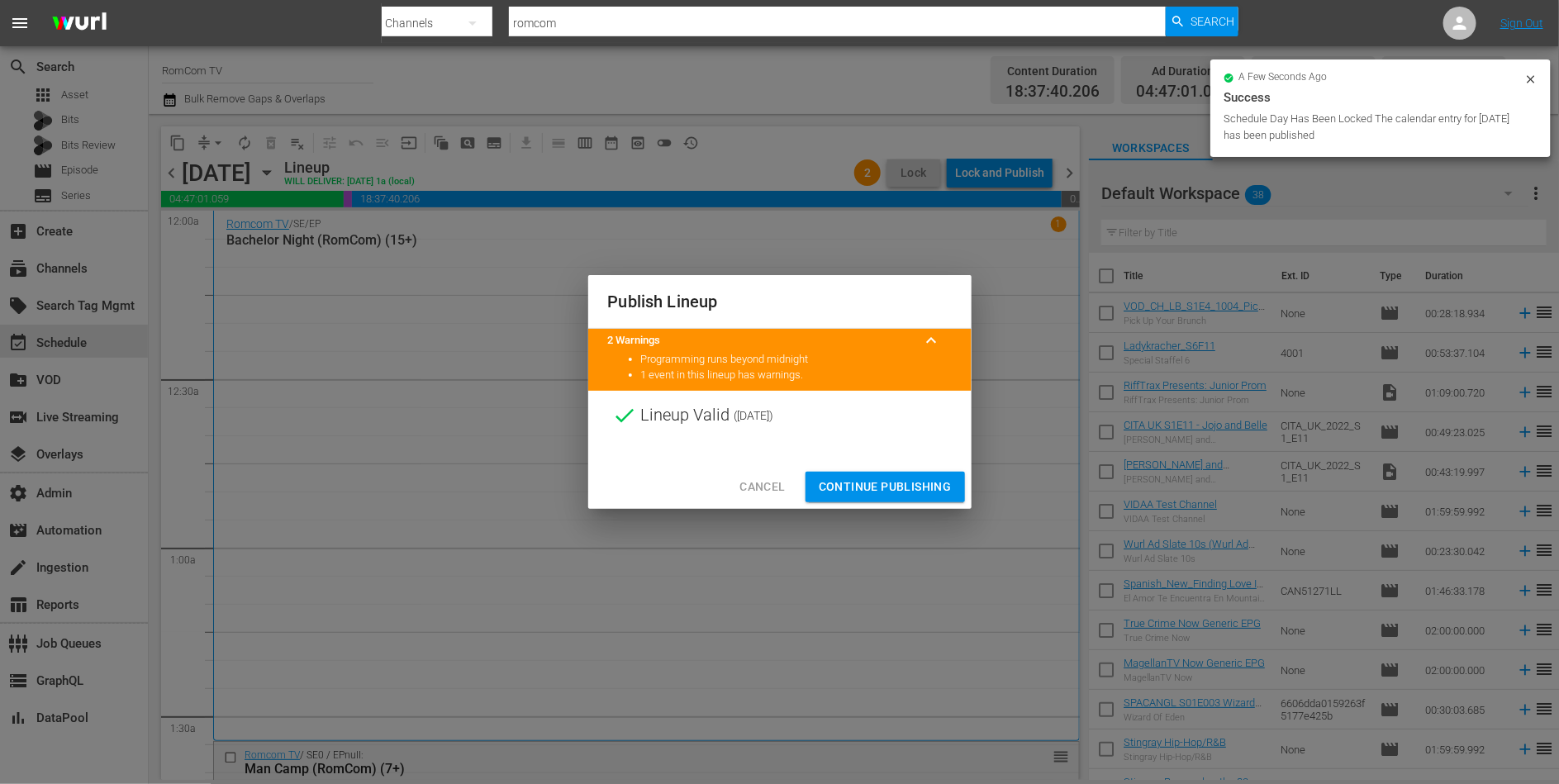
click at [894, 486] on span "Continue Publishing" at bounding box center [885, 486] width 133 height 21
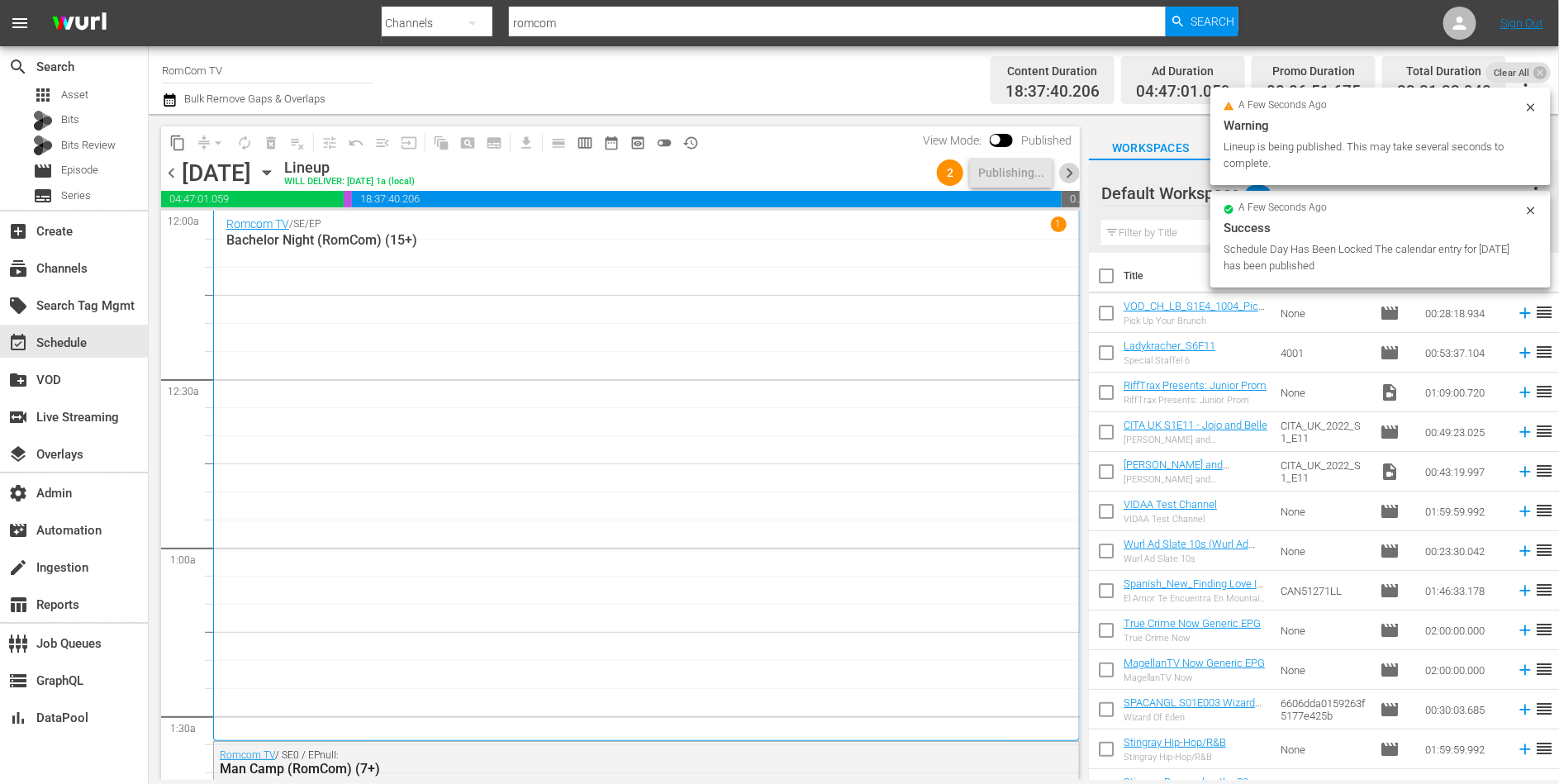
click at [1071, 174] on span "chevron_right" at bounding box center [1069, 173] width 21 height 21
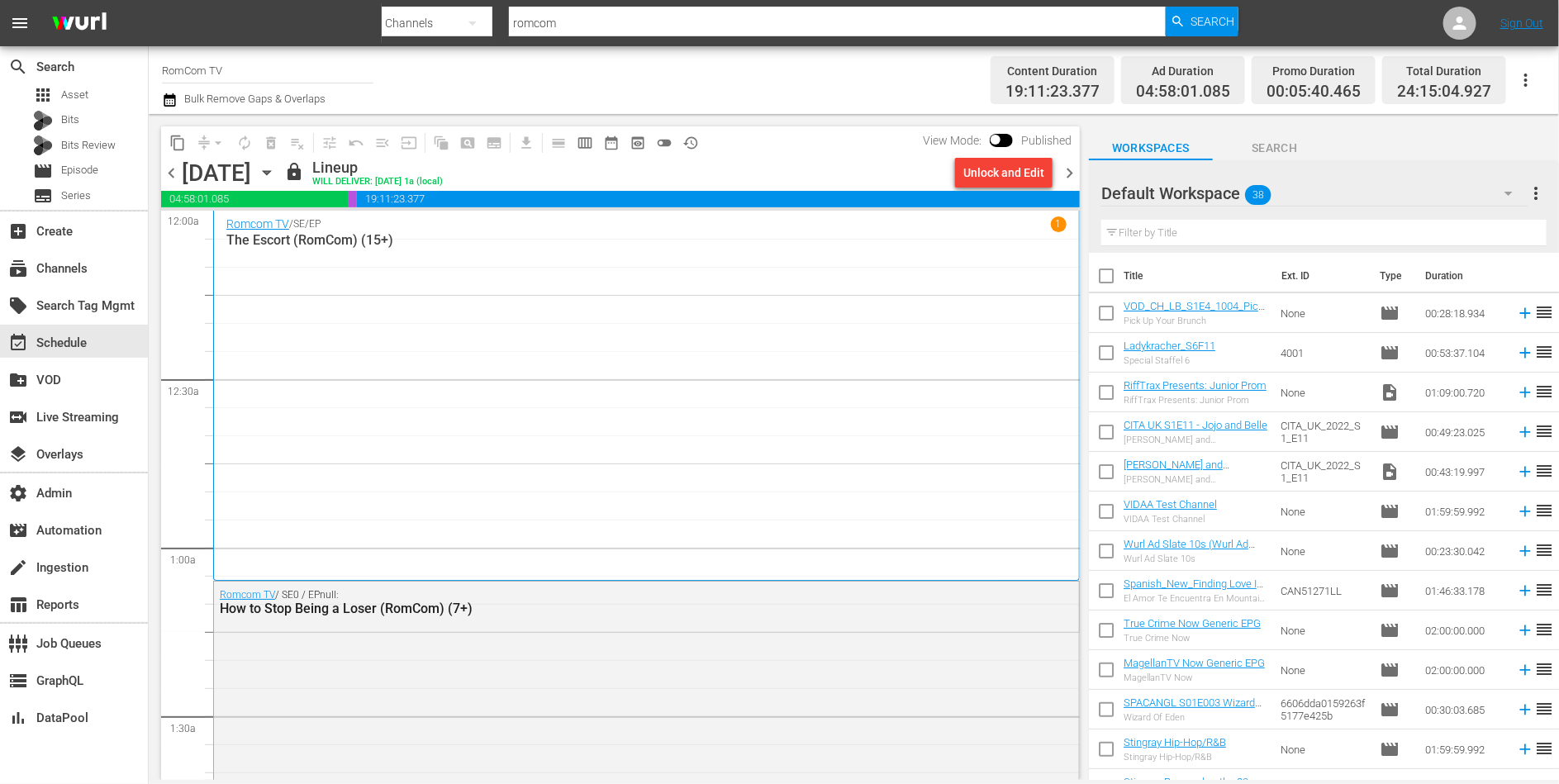
click at [997, 175] on div "Unlock and Edit" at bounding box center [1004, 173] width 81 height 30
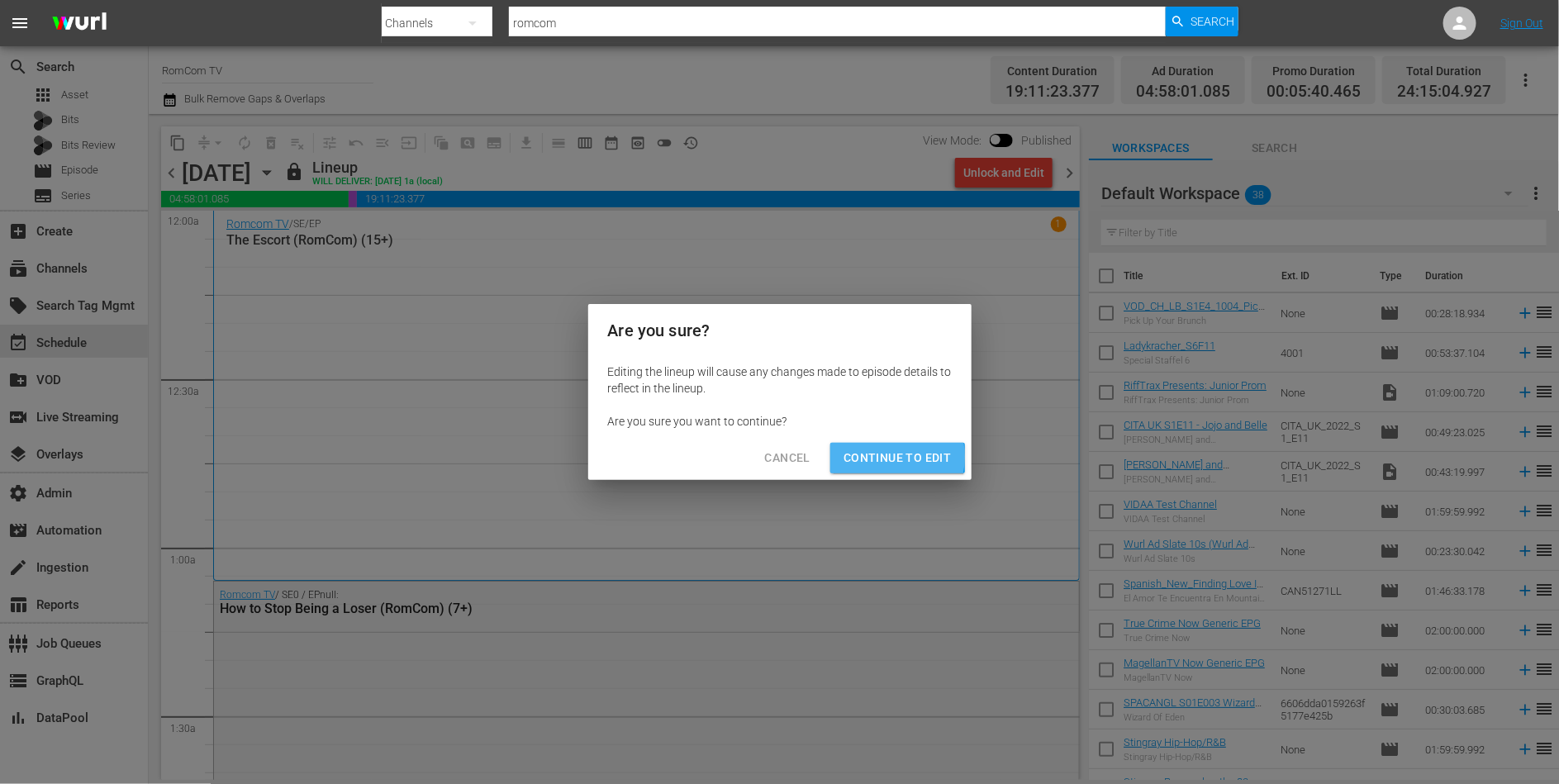
click at [873, 457] on span "Continue to Edit" at bounding box center [897, 458] width 107 height 21
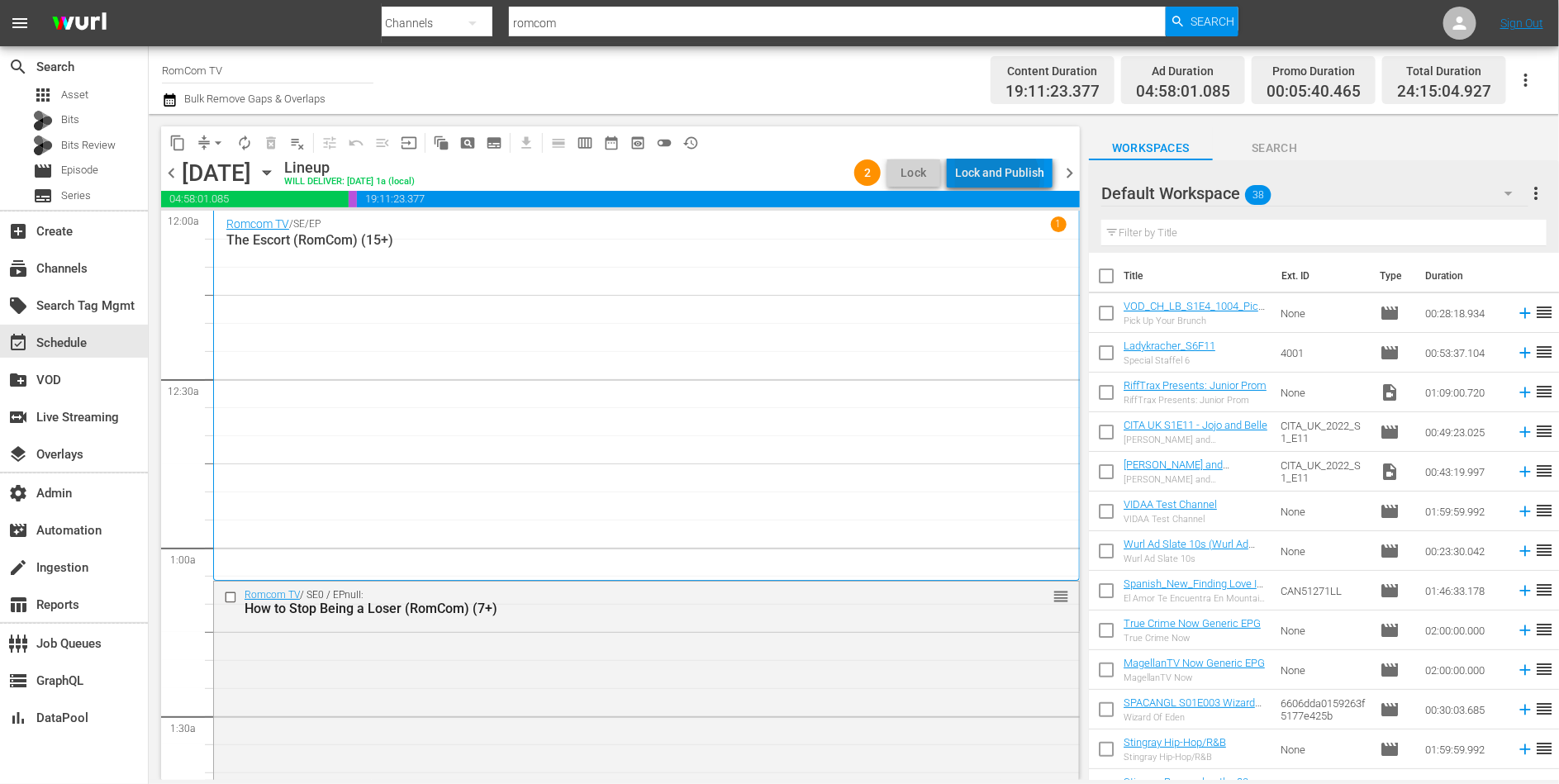
click at [999, 179] on div "Lock and Publish" at bounding box center [1000, 173] width 89 height 30
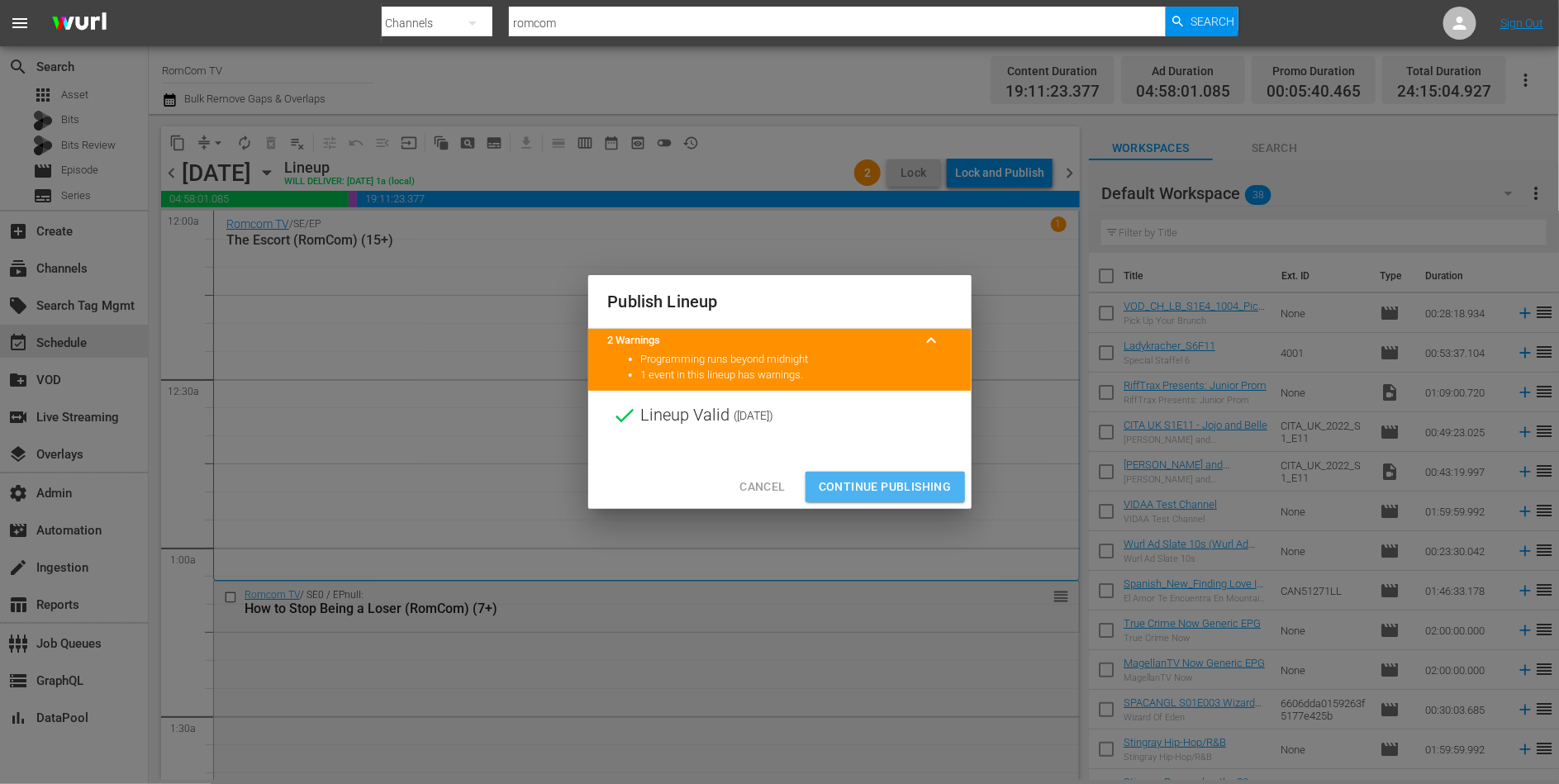
click at [887, 480] on span "Continue Publishing" at bounding box center [885, 486] width 133 height 21
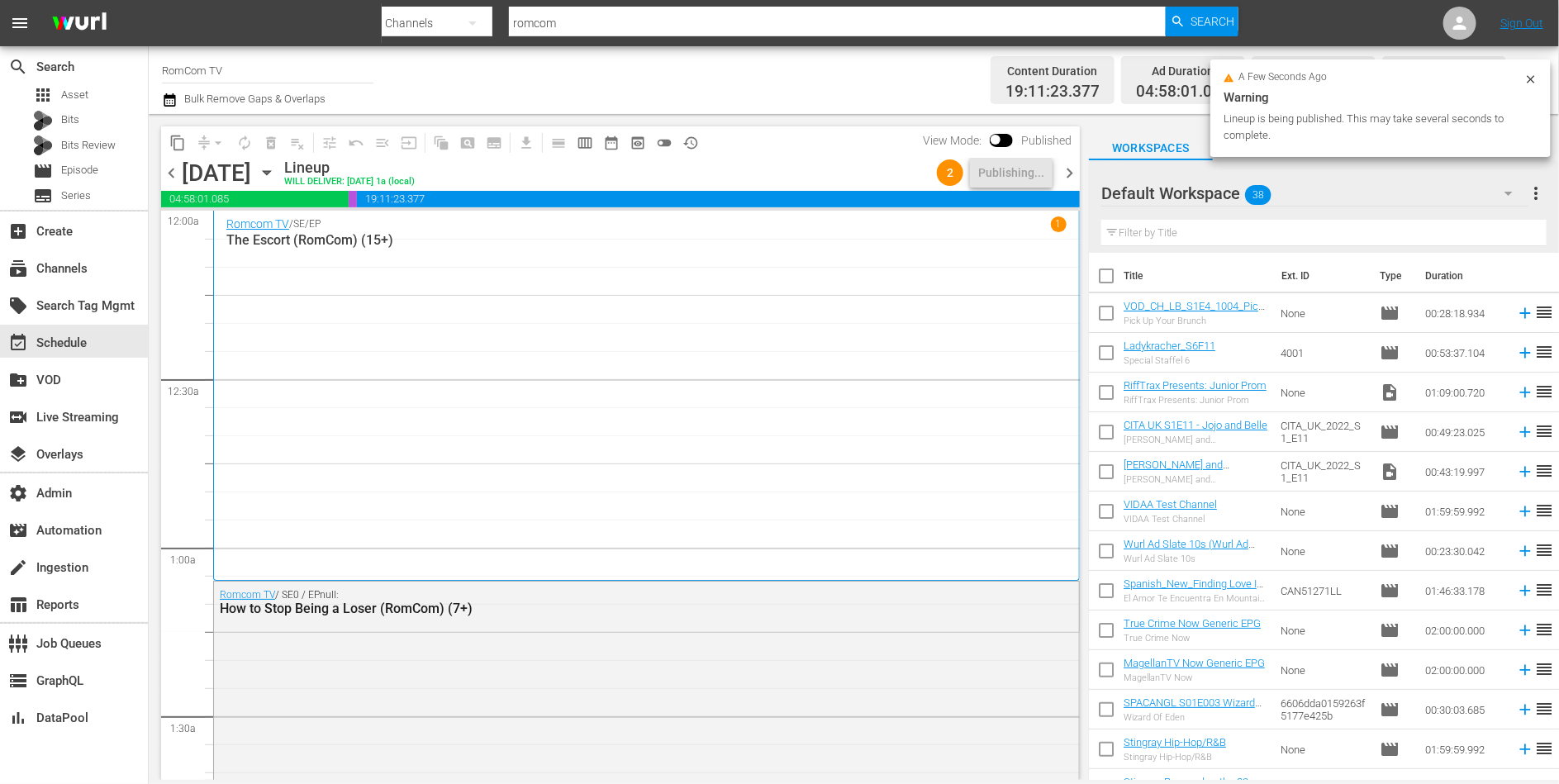
click at [1070, 174] on span "chevron_right" at bounding box center [1069, 173] width 21 height 21
